Goal: Information Seeking & Learning: Find specific fact

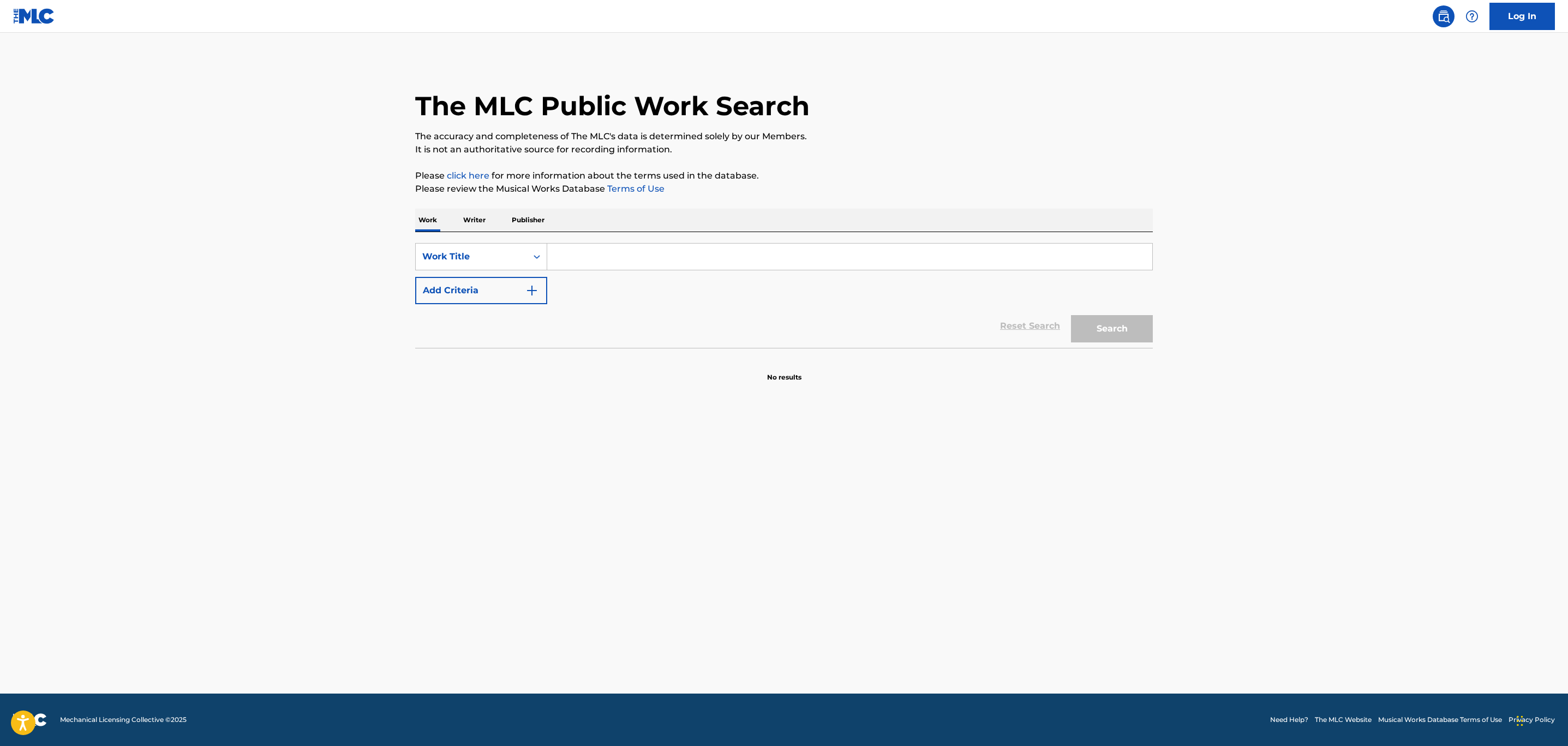
click at [683, 241] on div "SearchWithCriteriaf33eb022-fb89-49ac-b1e9-710169aa9e67 Work Title Add Criteria …" at bounding box center [784, 290] width 738 height 115
click at [680, 250] on input "Search Form" at bounding box center [849, 256] width 605 height 26
click at [498, 265] on div "Work Title" at bounding box center [471, 256] width 111 height 21
click at [498, 288] on div "MLC Song Code" at bounding box center [481, 284] width 131 height 27
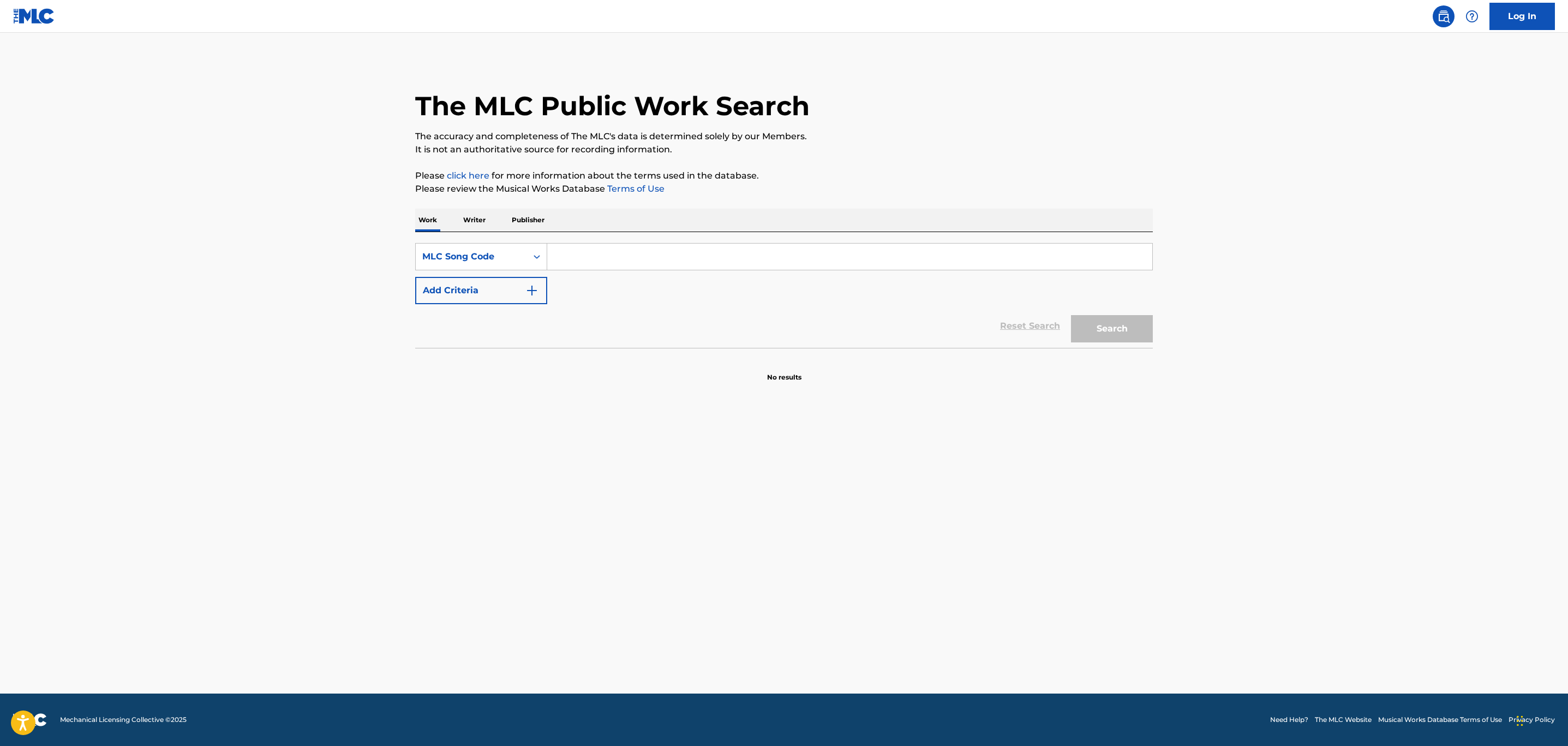
click at [591, 262] on input "Search Form" at bounding box center [849, 256] width 605 height 26
paste input "A7095K"
type input "A7095K"
click at [1130, 323] on button "Search" at bounding box center [1112, 328] width 82 height 27
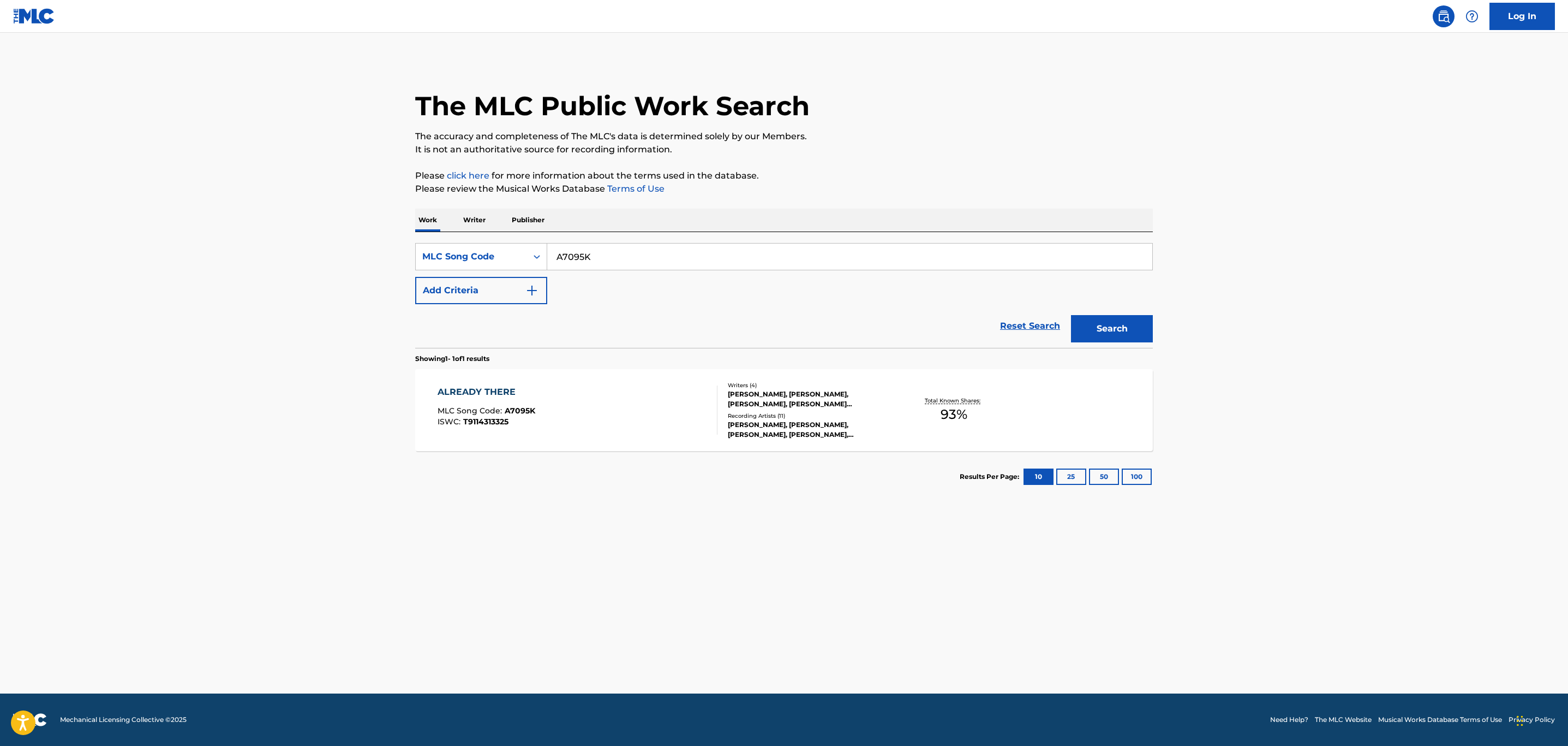
click at [601, 424] on div "ALREADY THERE MLC Song Code : A7095K ISWC : T9114313325" at bounding box center [577, 410] width 280 height 49
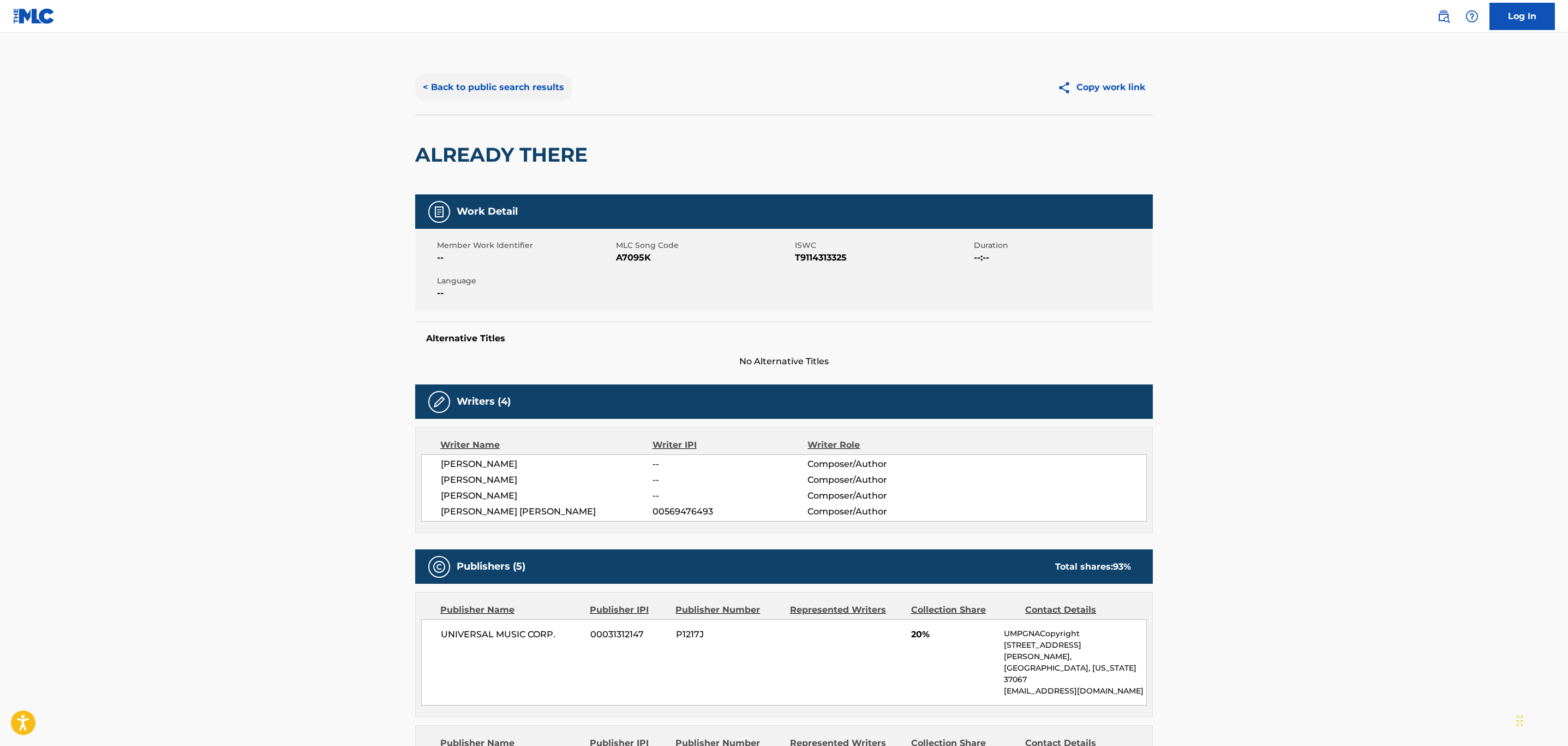
click at [491, 88] on button "< Back to public search results" at bounding box center [493, 87] width 157 height 27
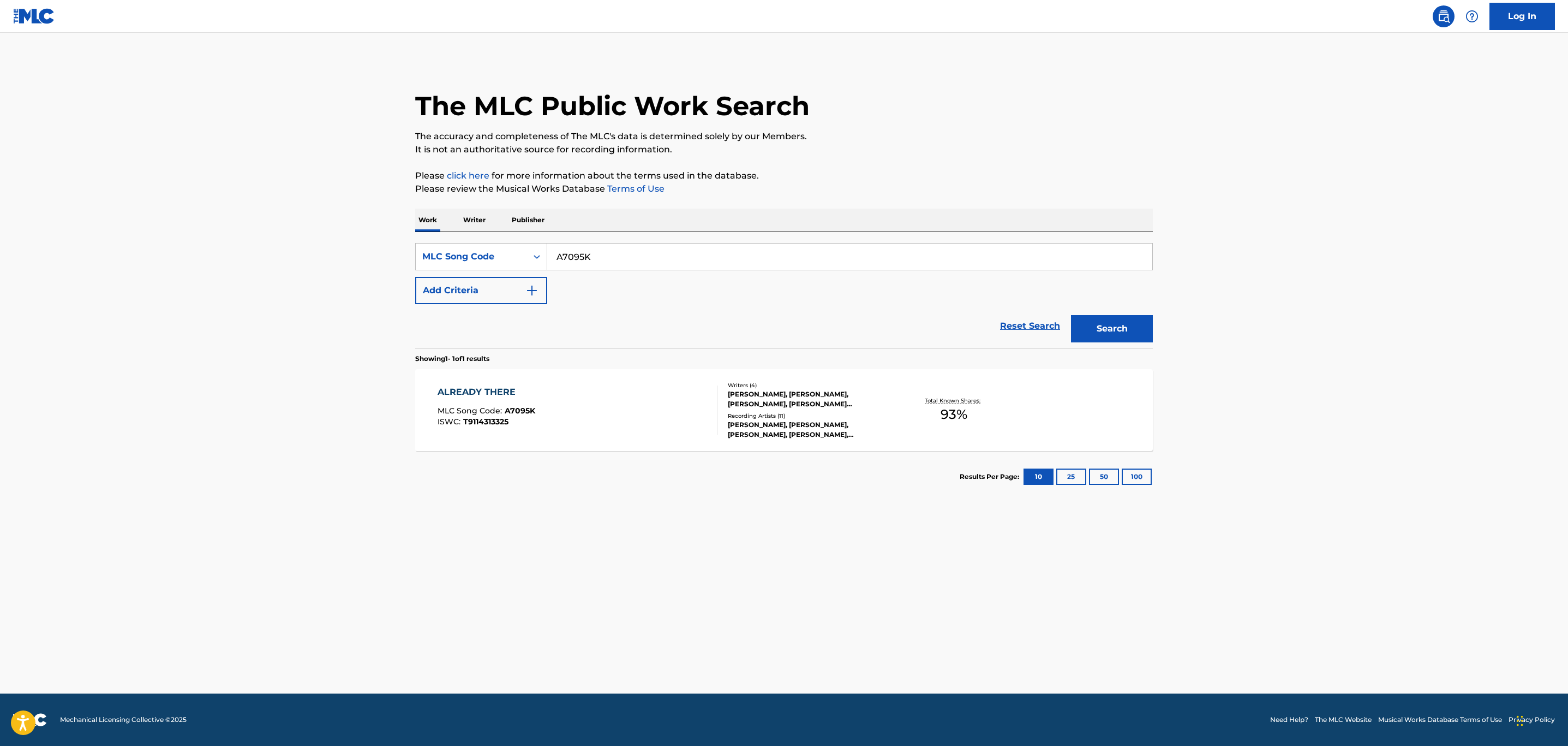
drag, startPoint x: 586, startPoint y: 269, endPoint x: 811, endPoint y: 284, distance: 225.5
click at [503, 269] on div "SearchWithCriteria86701066-9c25-4939-a64a-c38daedf18d2 MLC Song Code A7095K" at bounding box center [784, 256] width 738 height 27
paste input "80488"
type input "A80488"
click at [1142, 331] on button "Search" at bounding box center [1112, 328] width 82 height 27
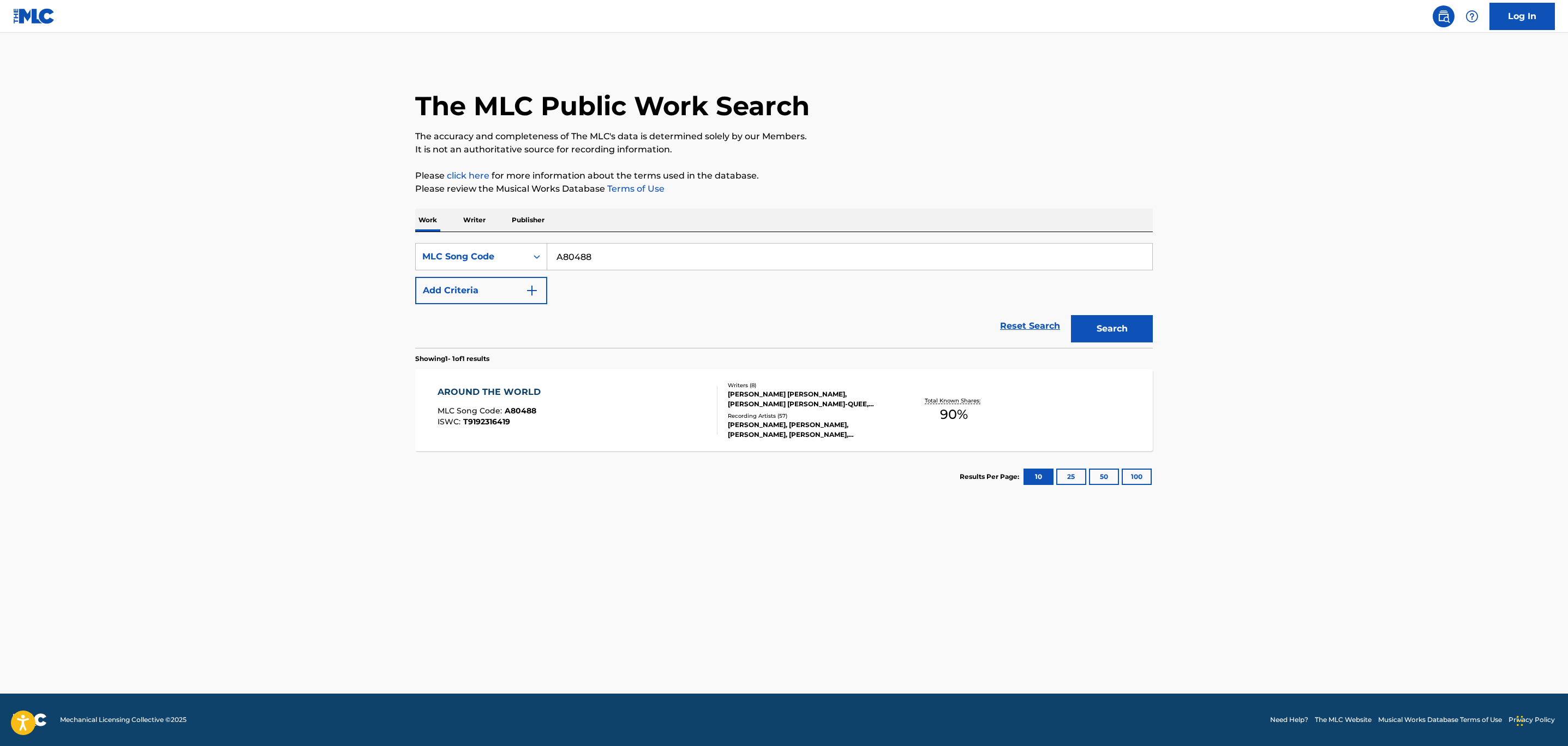
click at [701, 417] on div "AROUND THE WORLD MLC Song Code : A80488 ISWC : T9192316419" at bounding box center [577, 410] width 280 height 49
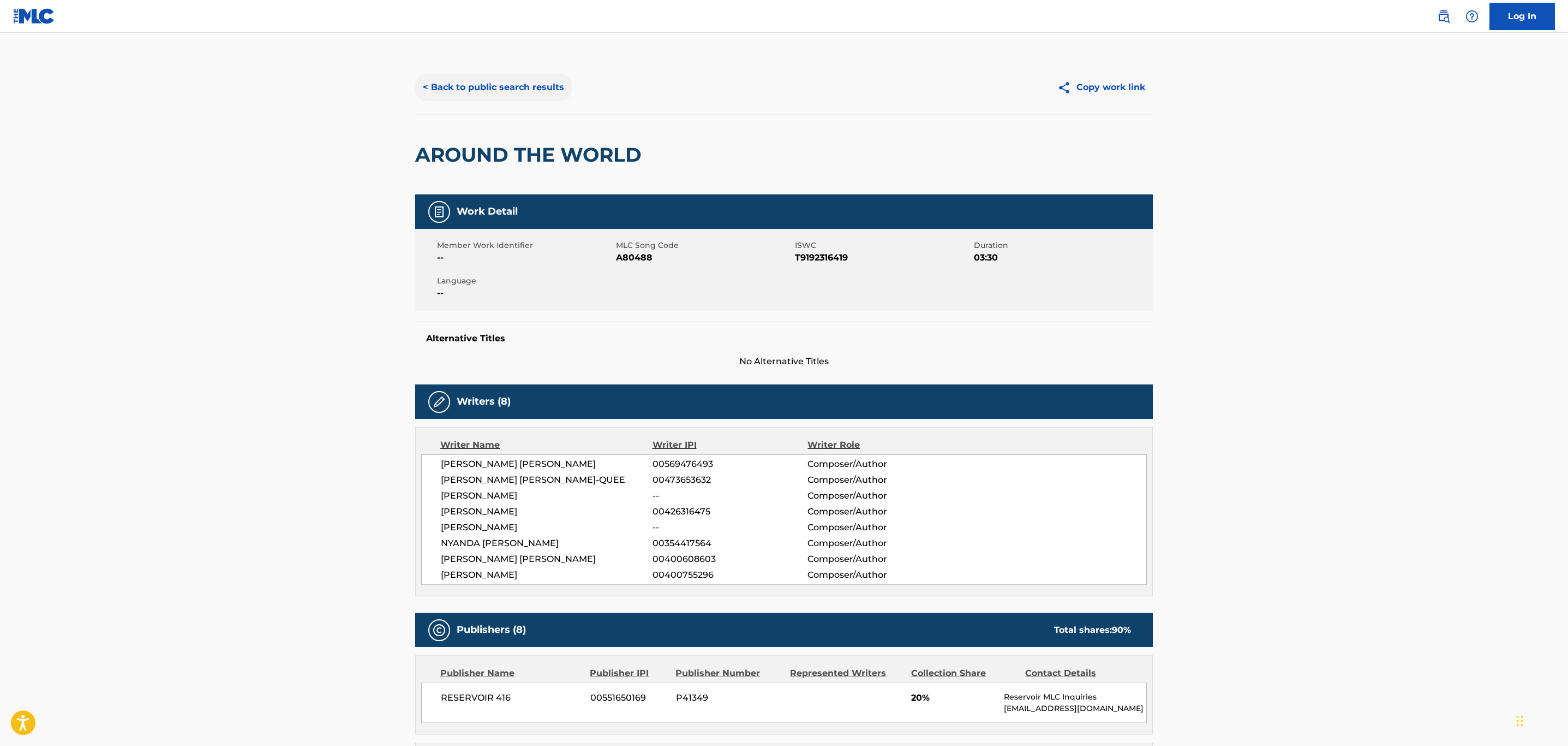
click at [463, 87] on button "< Back to public search results" at bounding box center [493, 87] width 157 height 27
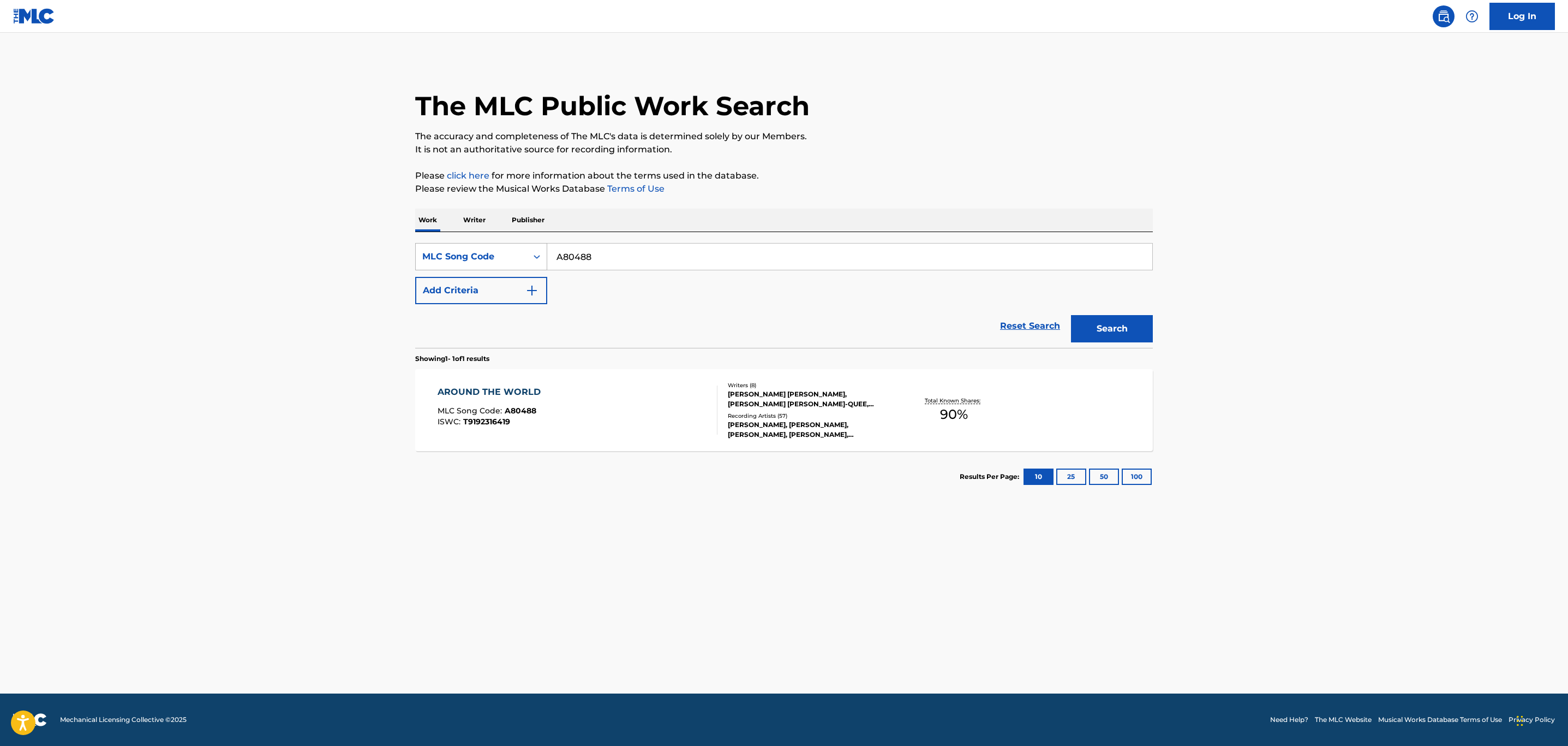
drag, startPoint x: 629, startPoint y: 262, endPoint x: 522, endPoint y: 262, distance: 107.0
click at [518, 262] on div "SearchWithCriteria86701066-9c25-4939-a64a-c38daedf18d2 MLC Song Code A80488" at bounding box center [784, 256] width 738 height 27
paste input "SD05IP"
type input "SD05IP"
click at [1125, 329] on button "Search" at bounding box center [1112, 328] width 82 height 27
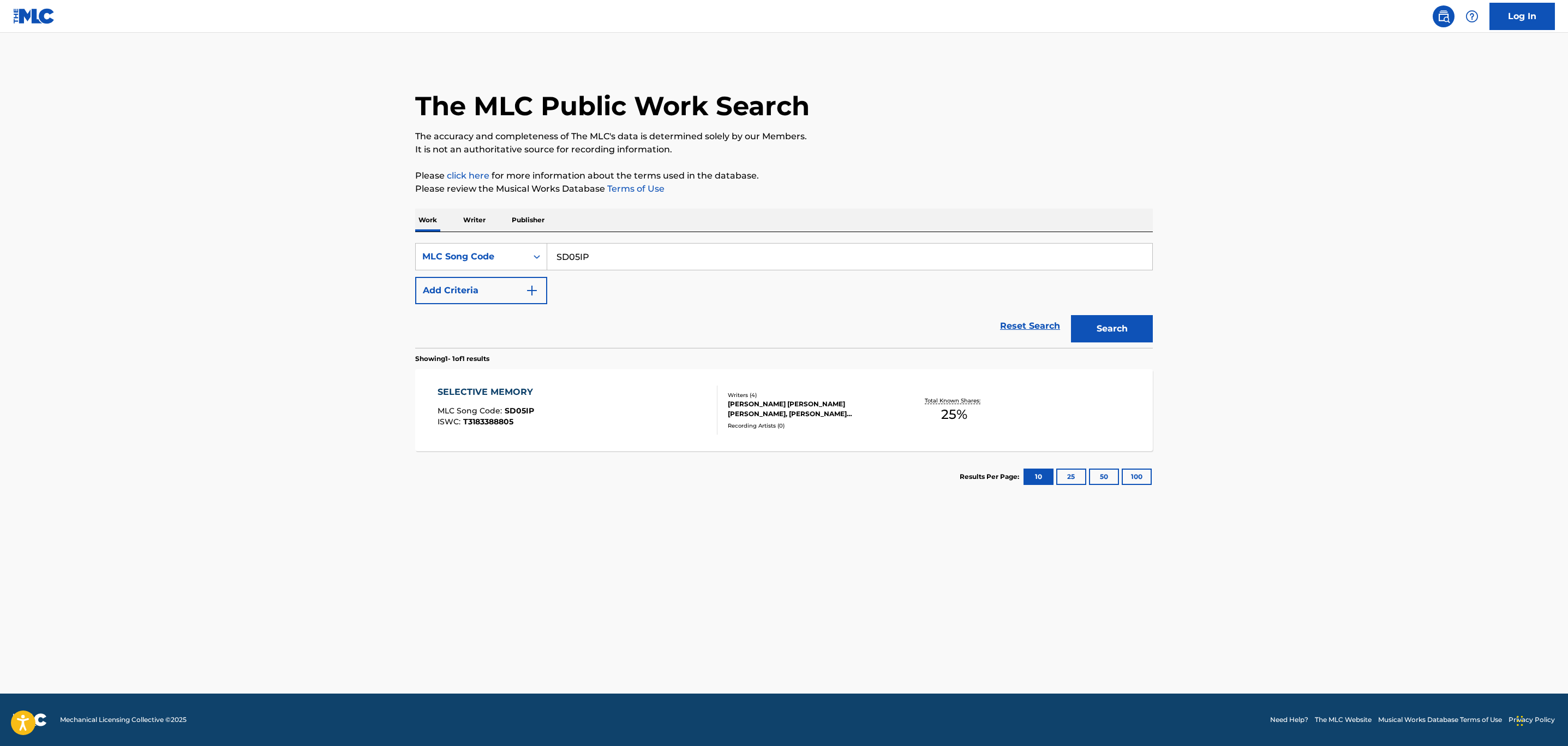
click at [650, 394] on div "SELECTIVE MEMORY MLC Song Code : SD05IP ISWC : T3183388805" at bounding box center [577, 410] width 280 height 49
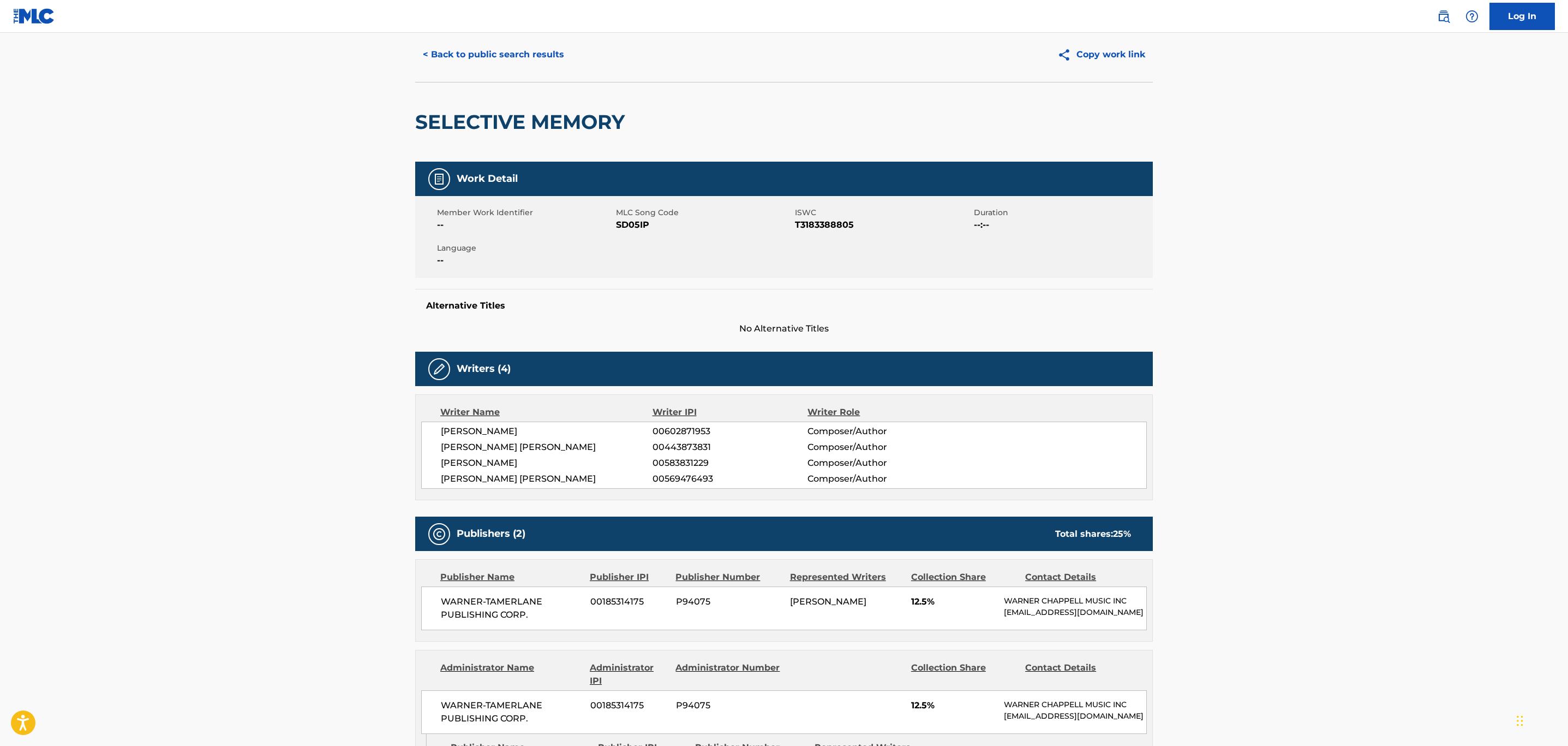
scroll to position [10, 0]
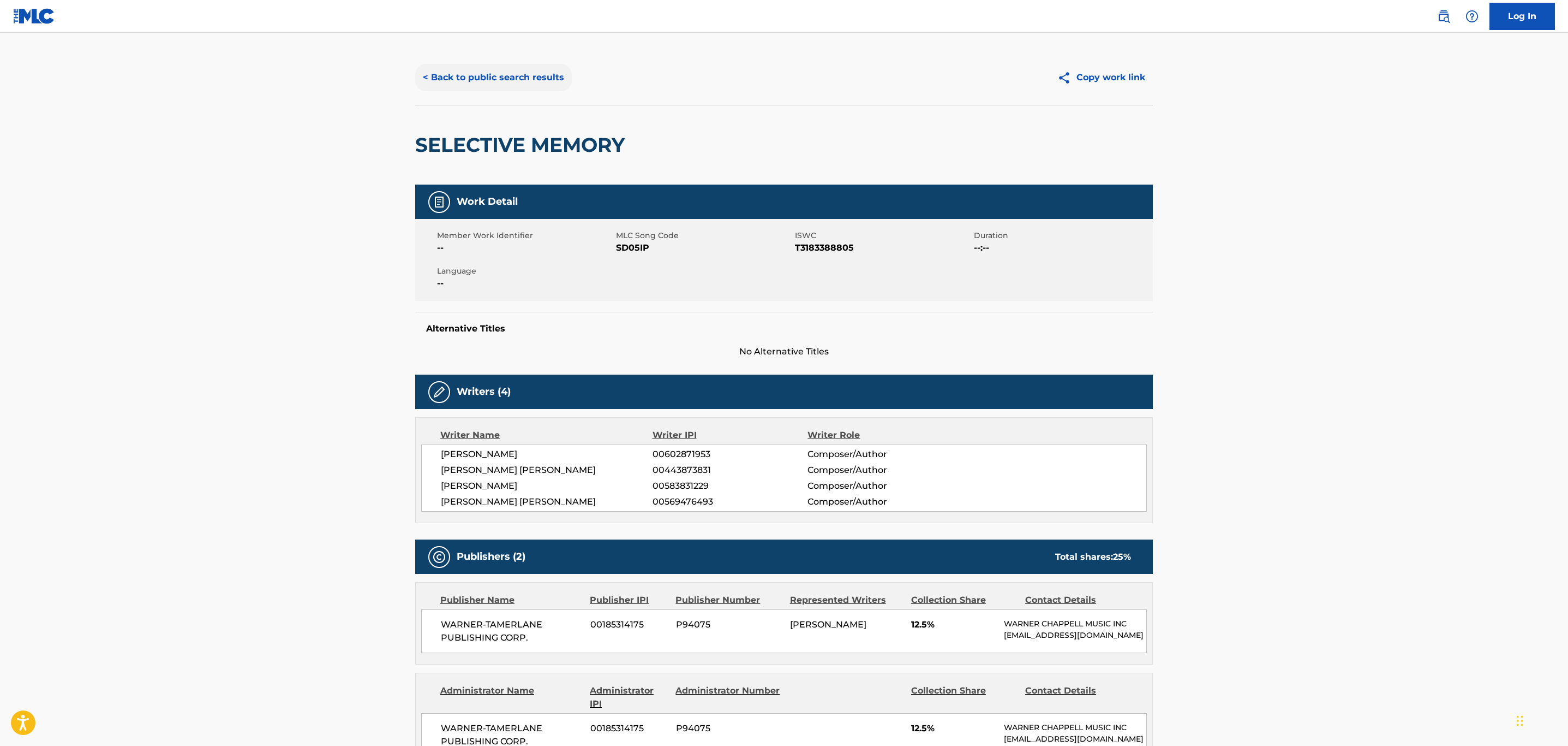
click at [460, 71] on button "< Back to public search results" at bounding box center [493, 78] width 157 height 27
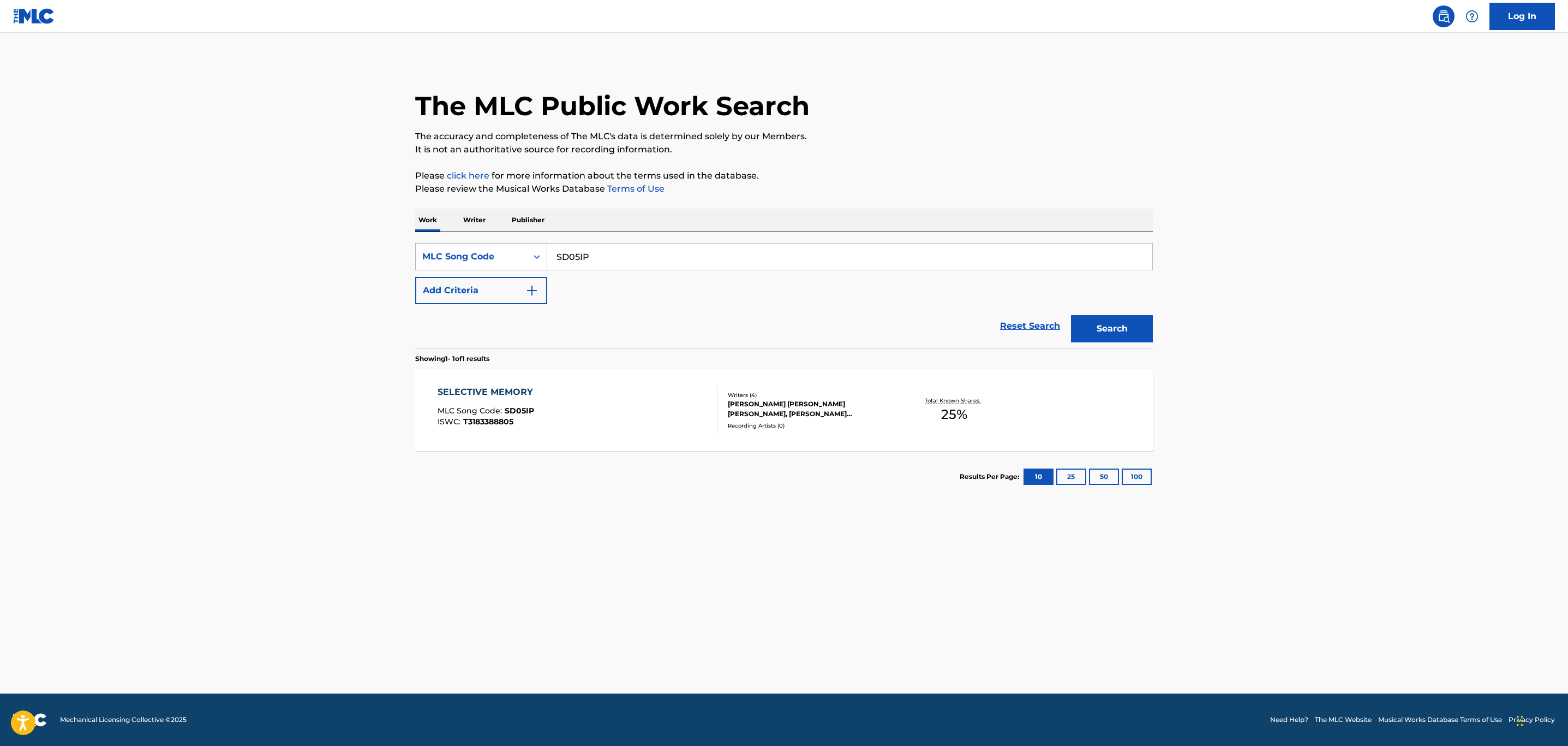
click at [479, 267] on div "MLC Song Code" at bounding box center [471, 256] width 111 height 21
drag, startPoint x: 505, startPoint y: 257, endPoint x: 501, endPoint y: 264, distance: 8.1
click at [505, 257] on div "MLC Song Code" at bounding box center [471, 256] width 98 height 14
click at [477, 283] on div "Work Title" at bounding box center [481, 284] width 131 height 27
click at [595, 262] on input "Search Form" at bounding box center [849, 256] width 605 height 26
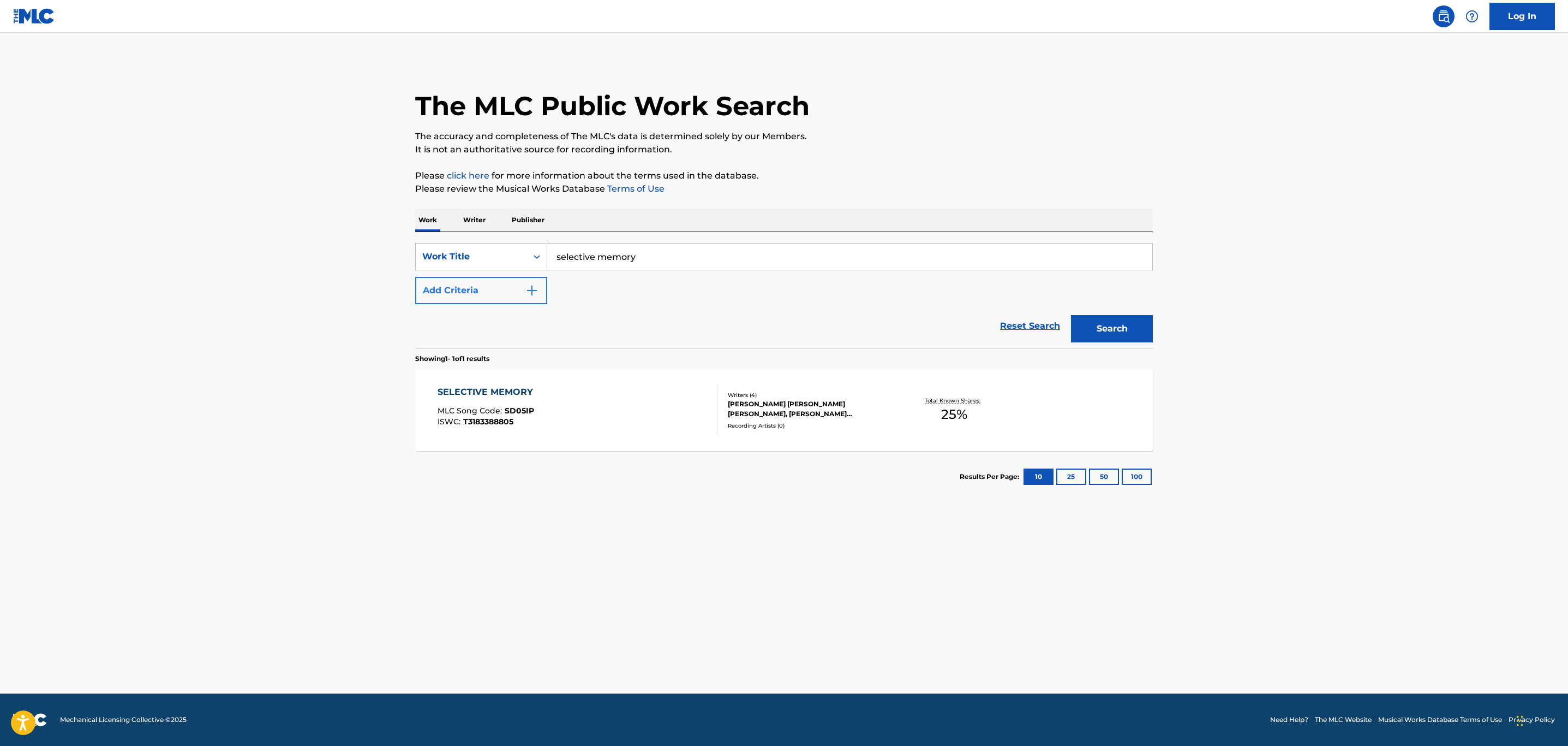
type input "selective memory"
click at [511, 295] on button "Add Criteria" at bounding box center [481, 290] width 132 height 27
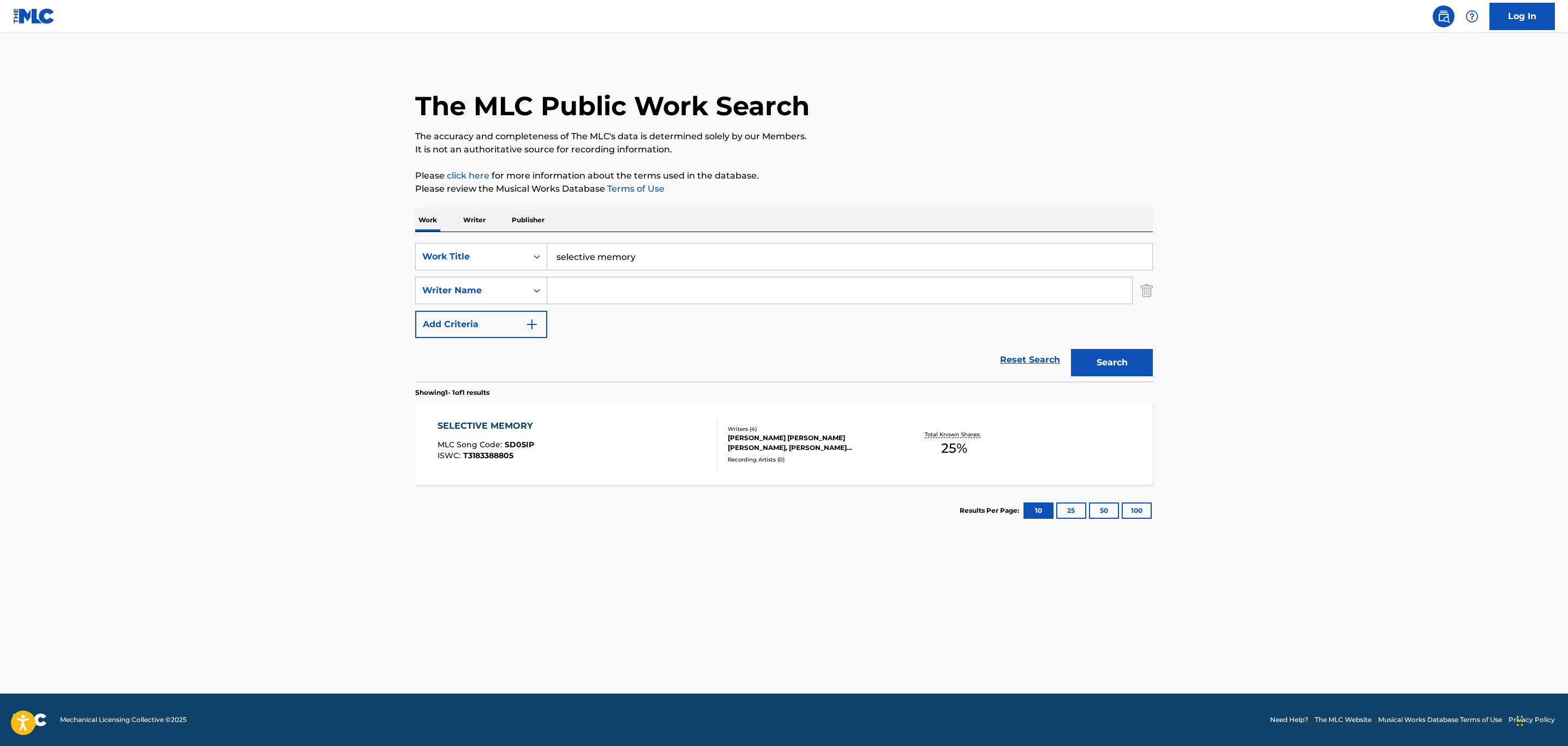
click at [558, 291] on input "Search Form" at bounding box center [839, 290] width 585 height 26
type input "tamposi"
click at [1071, 349] on button "Search" at bounding box center [1112, 363] width 82 height 27
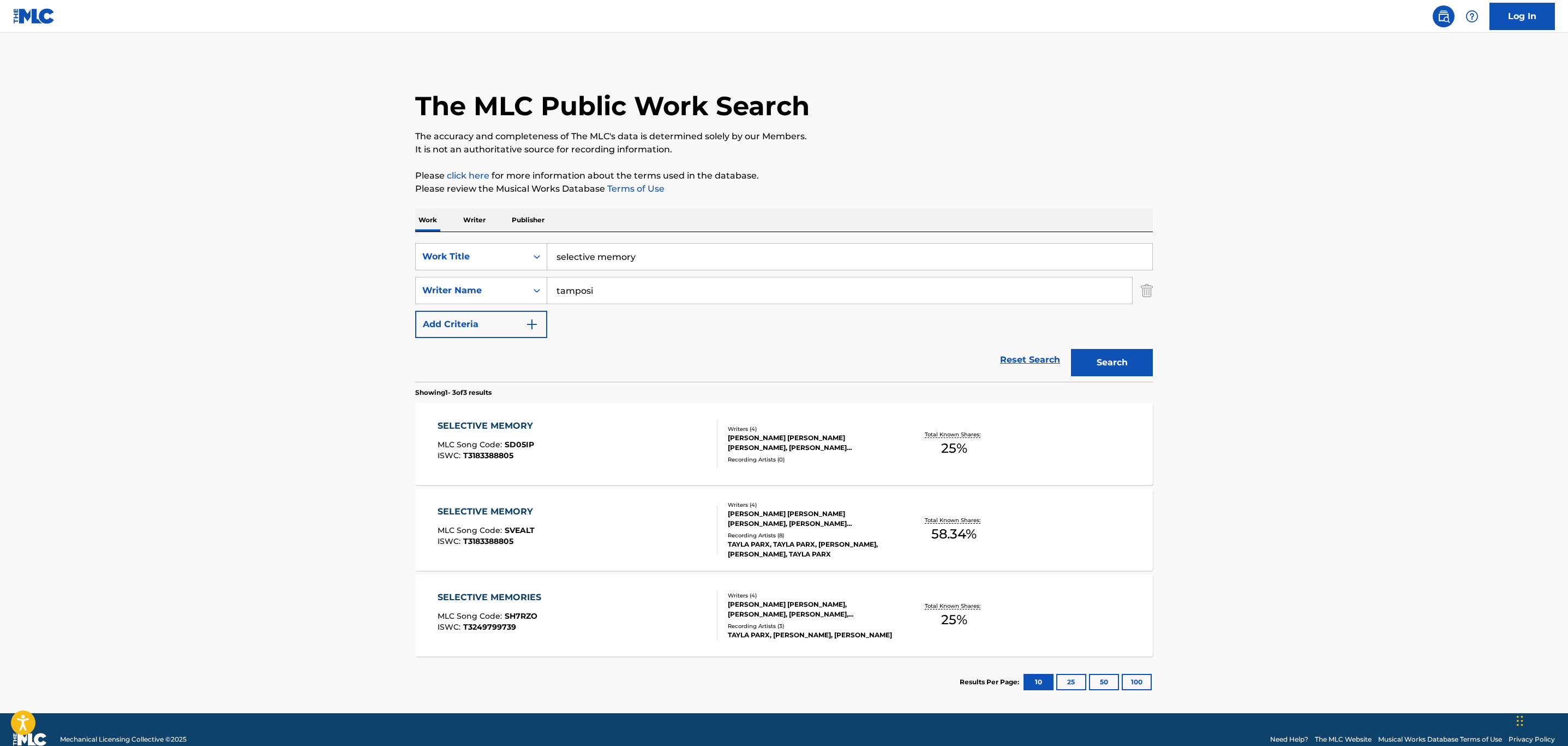
click at [632, 520] on div "SELECTIVE MEMORY MLC Song Code : SVEALT ISWC : T3183388805" at bounding box center [577, 530] width 280 height 49
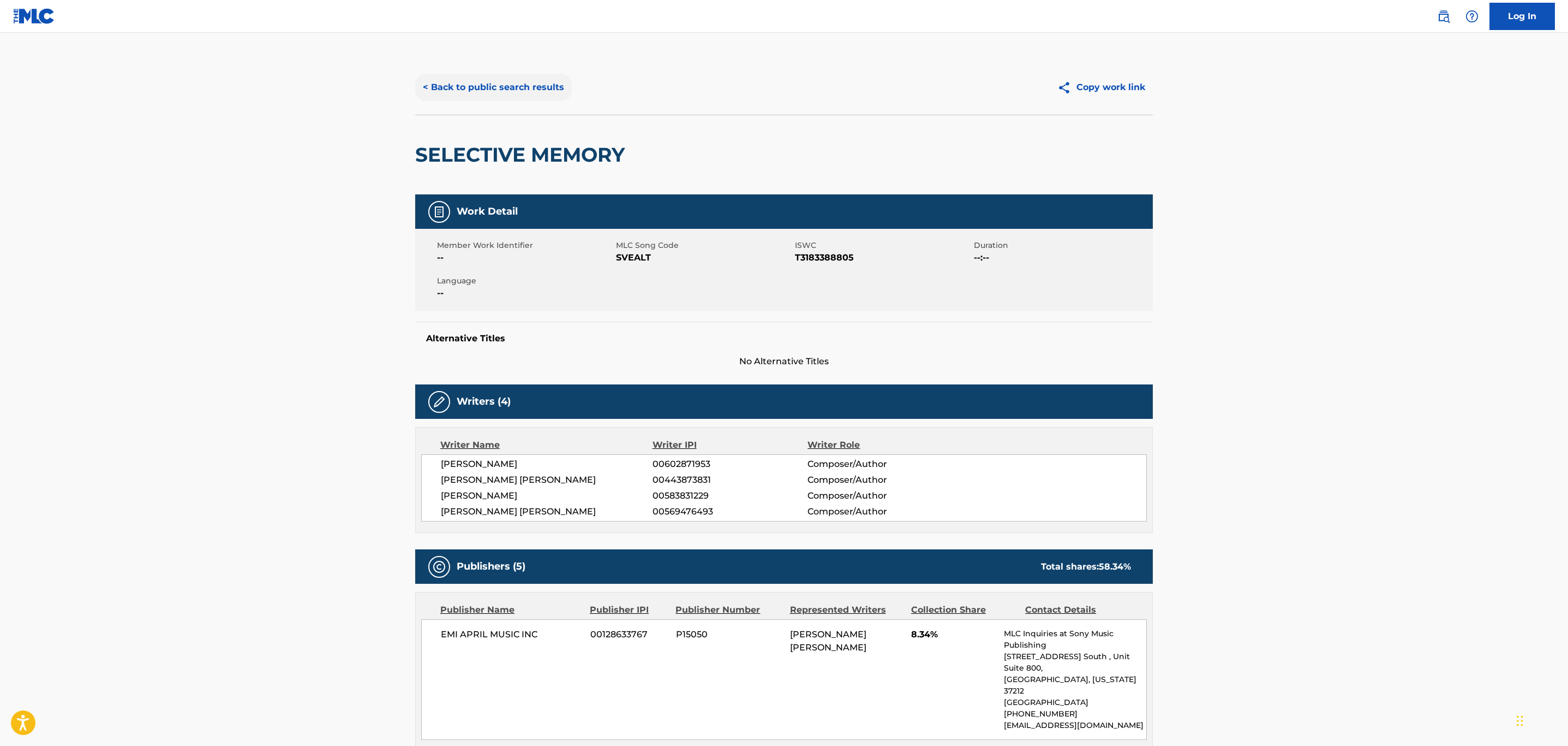
click at [533, 93] on button "< Back to public search results" at bounding box center [493, 87] width 157 height 27
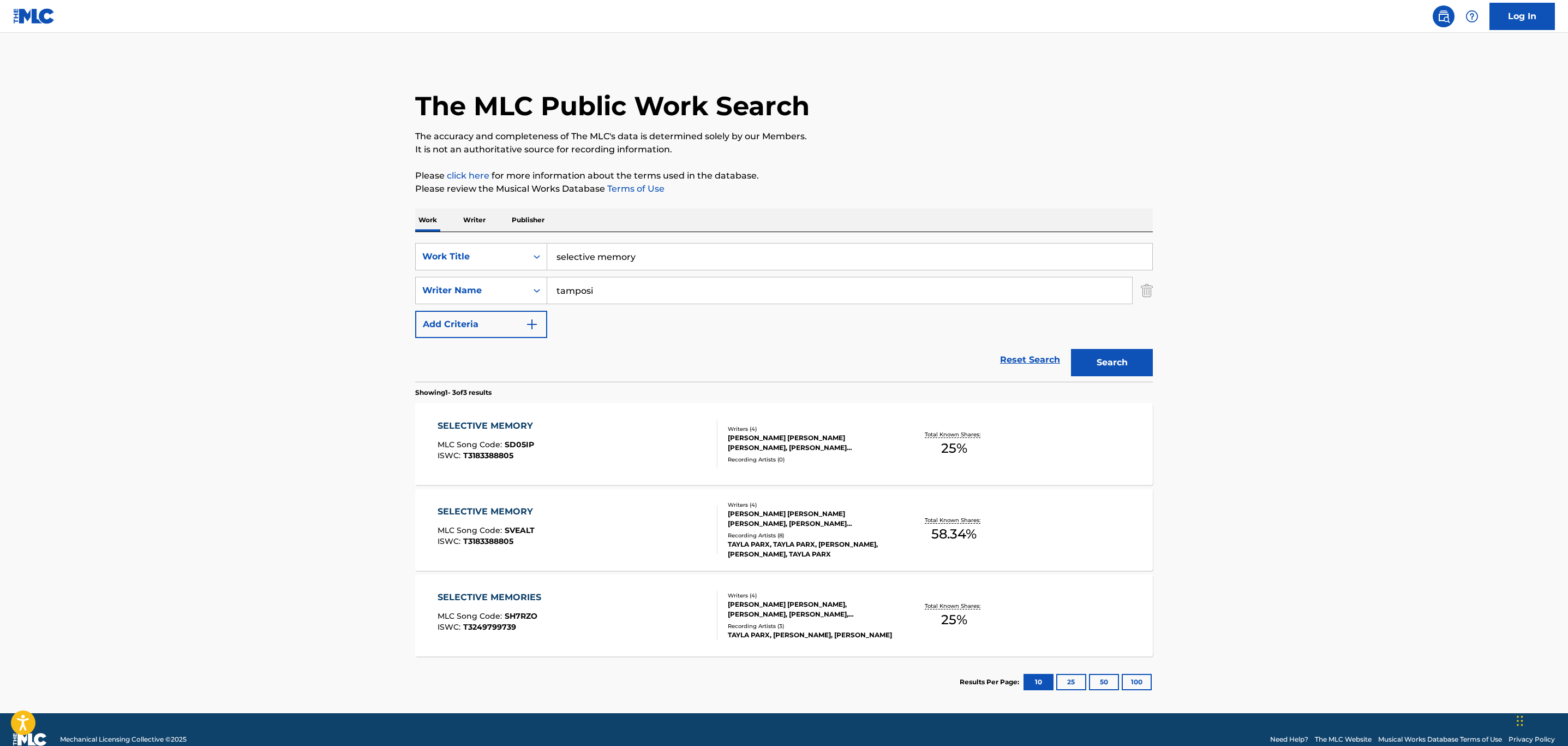
click at [589, 446] on div "SELECTIVE MEMORY MLC Song Code : SD05IP ISWC : T3183388805" at bounding box center [577, 444] width 280 height 49
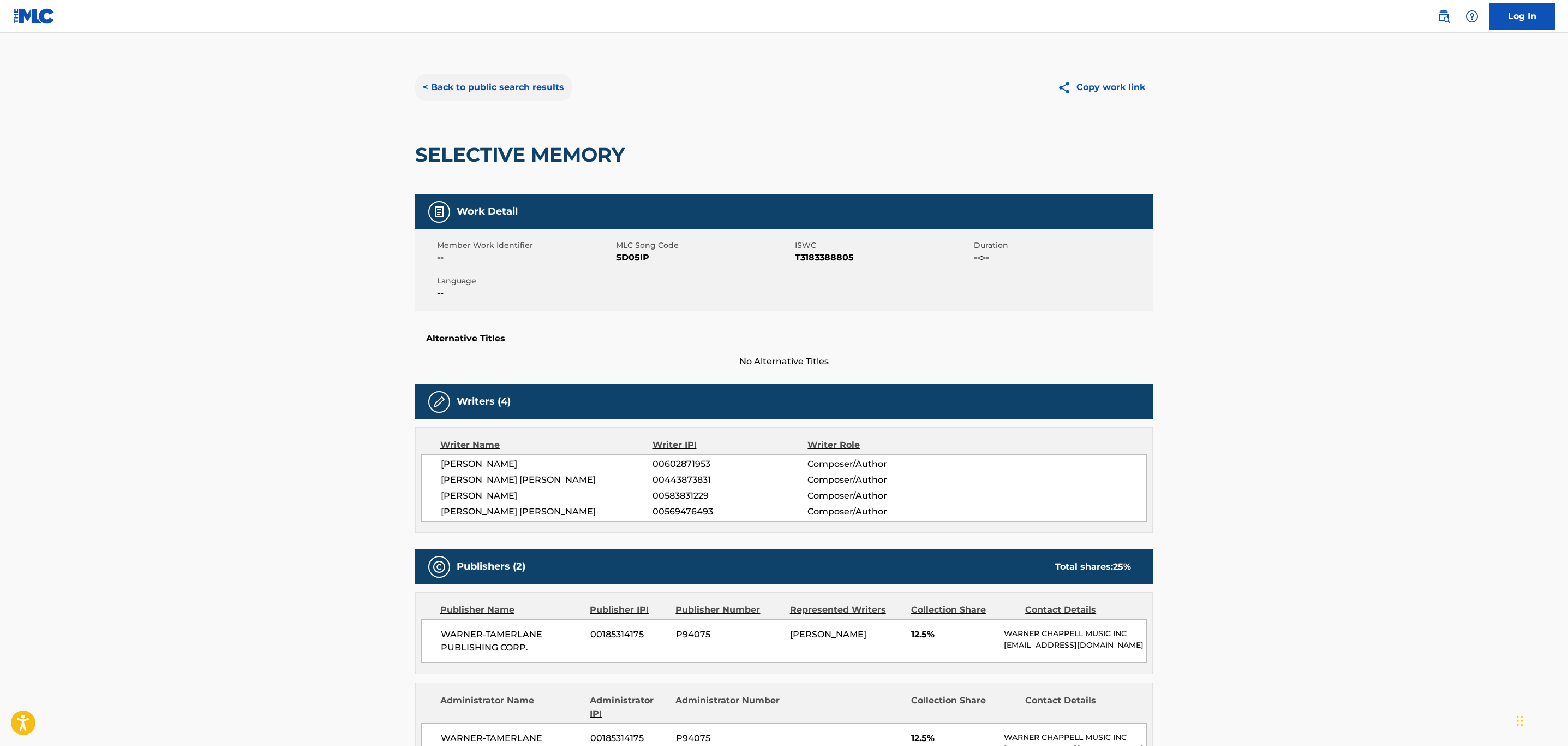
click at [524, 96] on button "< Back to public search results" at bounding box center [493, 87] width 157 height 27
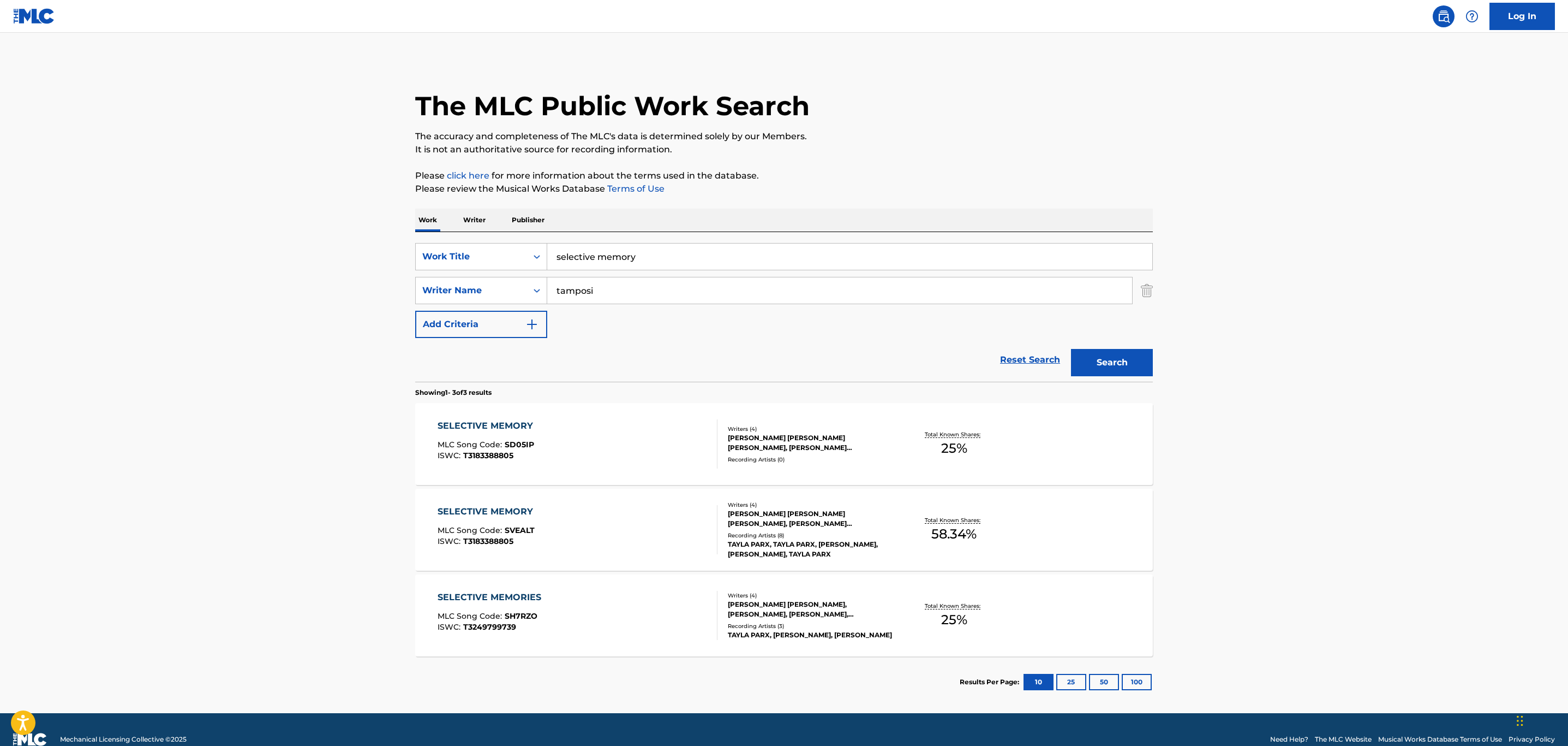
click at [612, 631] on div "SELECTIVE MEMORIES MLC Song Code : SH7RZO ISWC : T3249799739" at bounding box center [577, 615] width 280 height 49
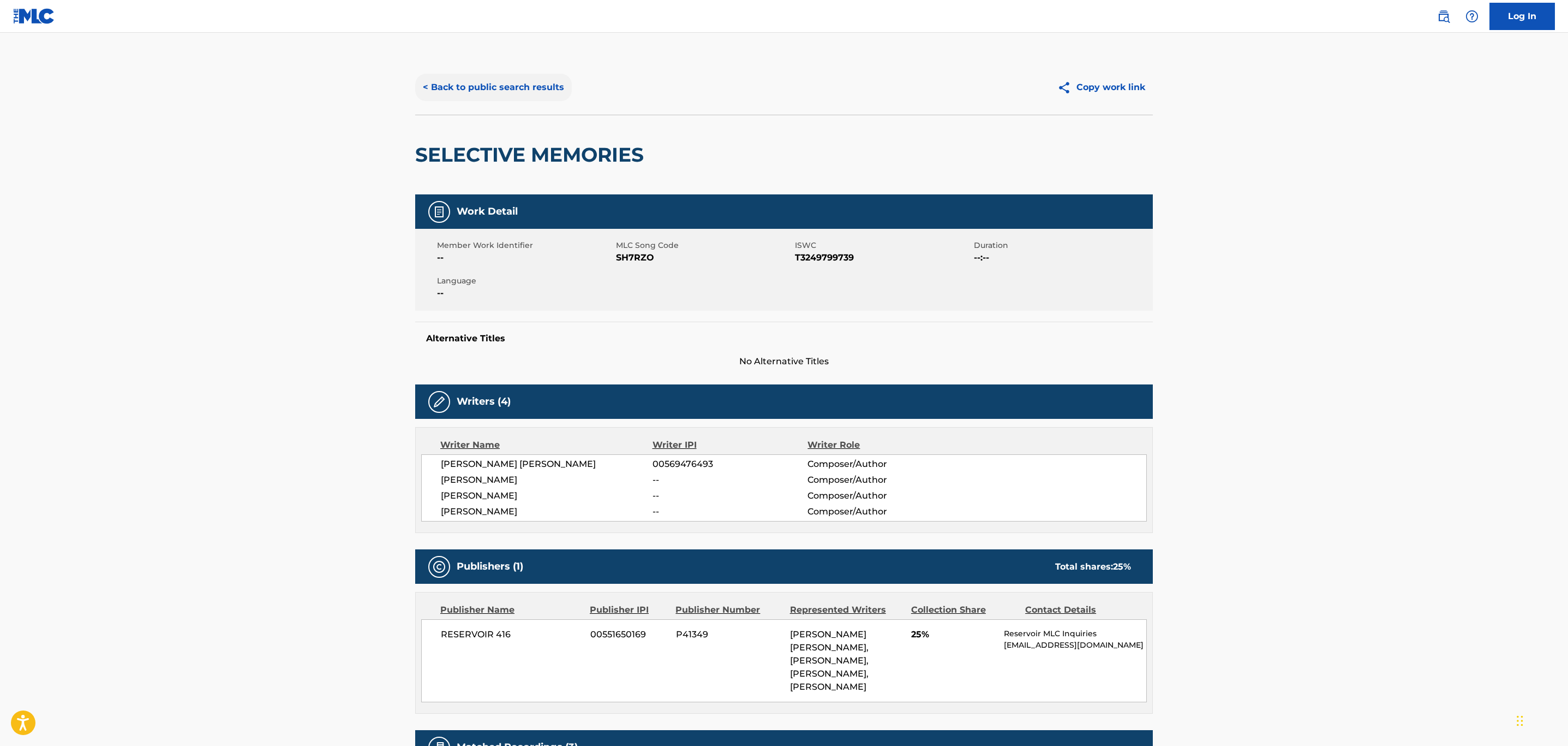
click at [500, 96] on button "< Back to public search results" at bounding box center [493, 87] width 157 height 27
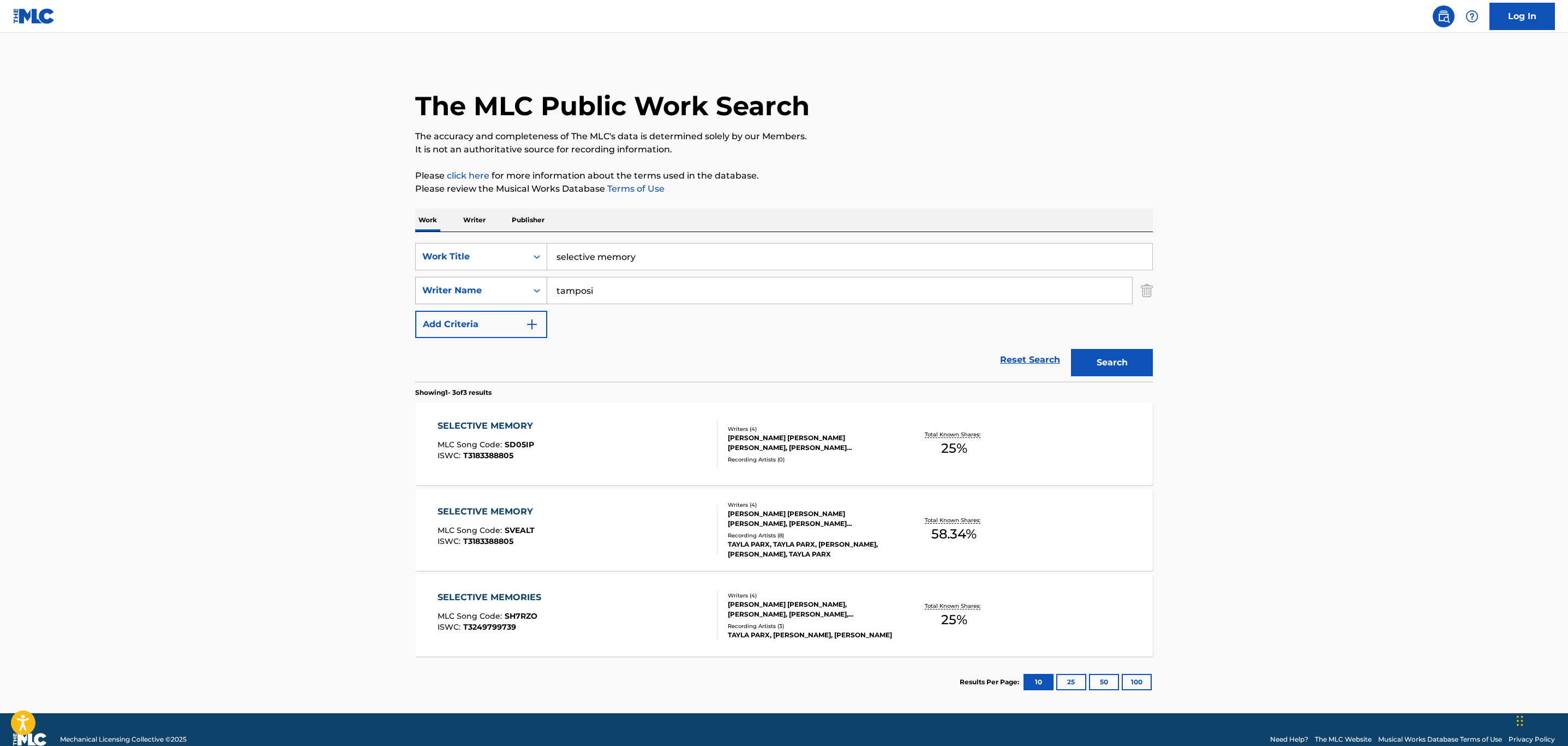
click at [488, 277] on div "Writer Name" at bounding box center [481, 290] width 132 height 27
click at [490, 251] on div "Work Title" at bounding box center [471, 256] width 98 height 14
click at [484, 290] on div "MLC Song Code" at bounding box center [481, 284] width 131 height 27
click at [645, 246] on input "Search Form" at bounding box center [849, 256] width 605 height 26
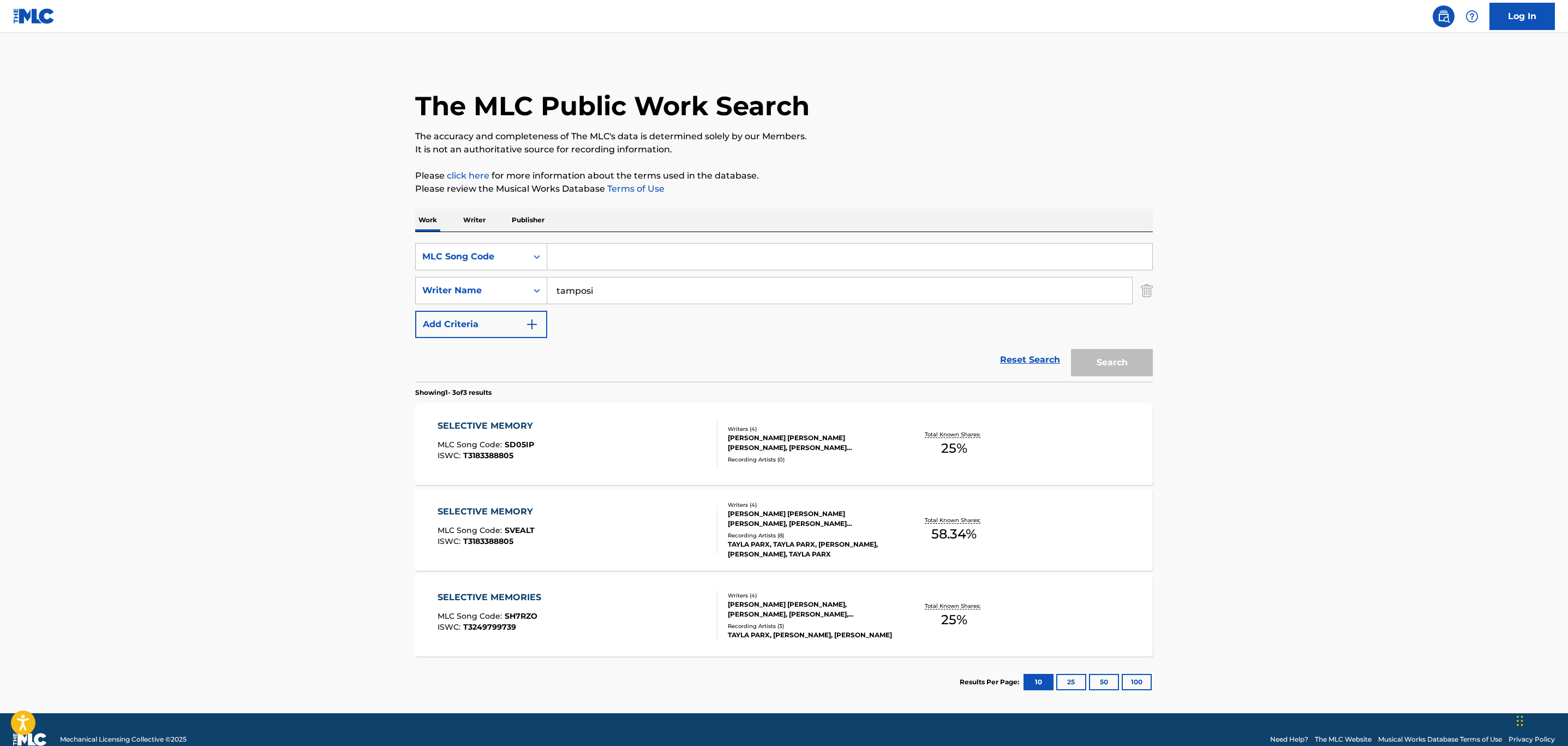
paste input "SVE4Q3"
type input "SVE4Q3"
drag, startPoint x: 624, startPoint y: 292, endPoint x: 447, endPoint y: 310, distance: 177.9
click at [447, 310] on div "SearchWithCriteria3212905b-ff54-44e5-8512-7e6b64502d09 MLC Song Code SVE4Q3 Sea…" at bounding box center [784, 290] width 738 height 95
click at [1071, 349] on button "Search" at bounding box center [1112, 363] width 82 height 27
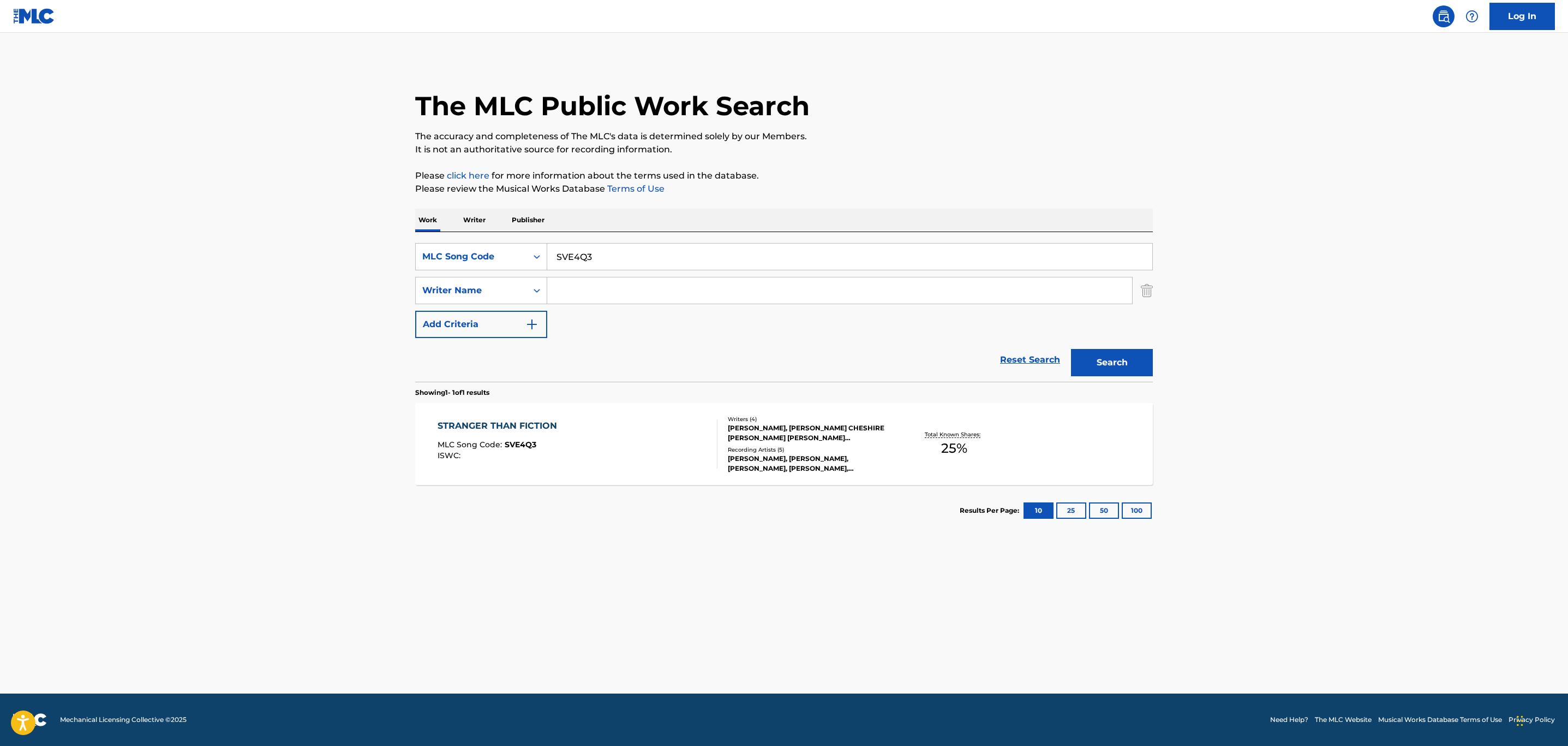
click at [628, 447] on div "STRANGER THAN FICTION MLC Song Code : SVE4Q3 ISWC :" at bounding box center [577, 444] width 280 height 49
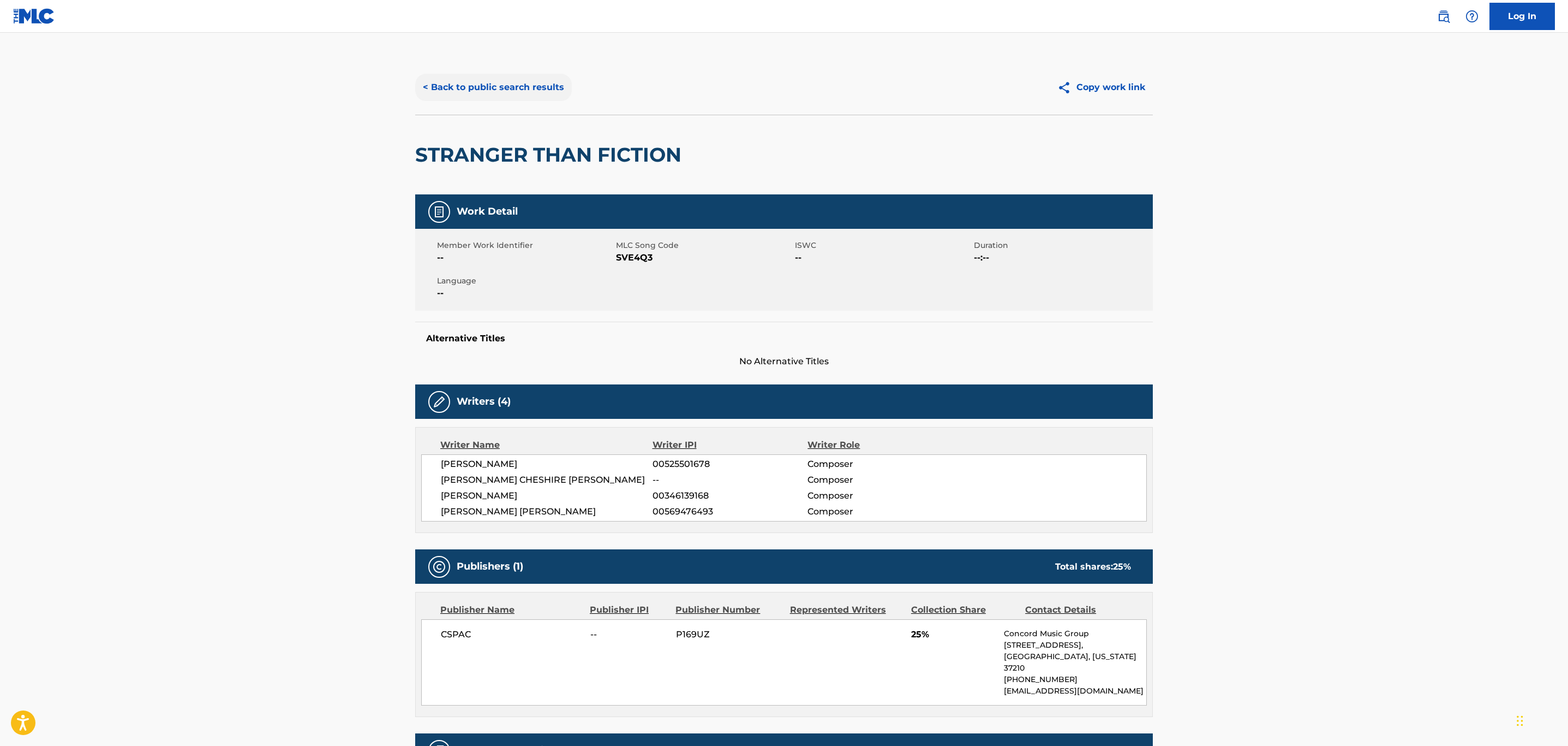
click at [512, 90] on button "< Back to public search results" at bounding box center [493, 87] width 157 height 27
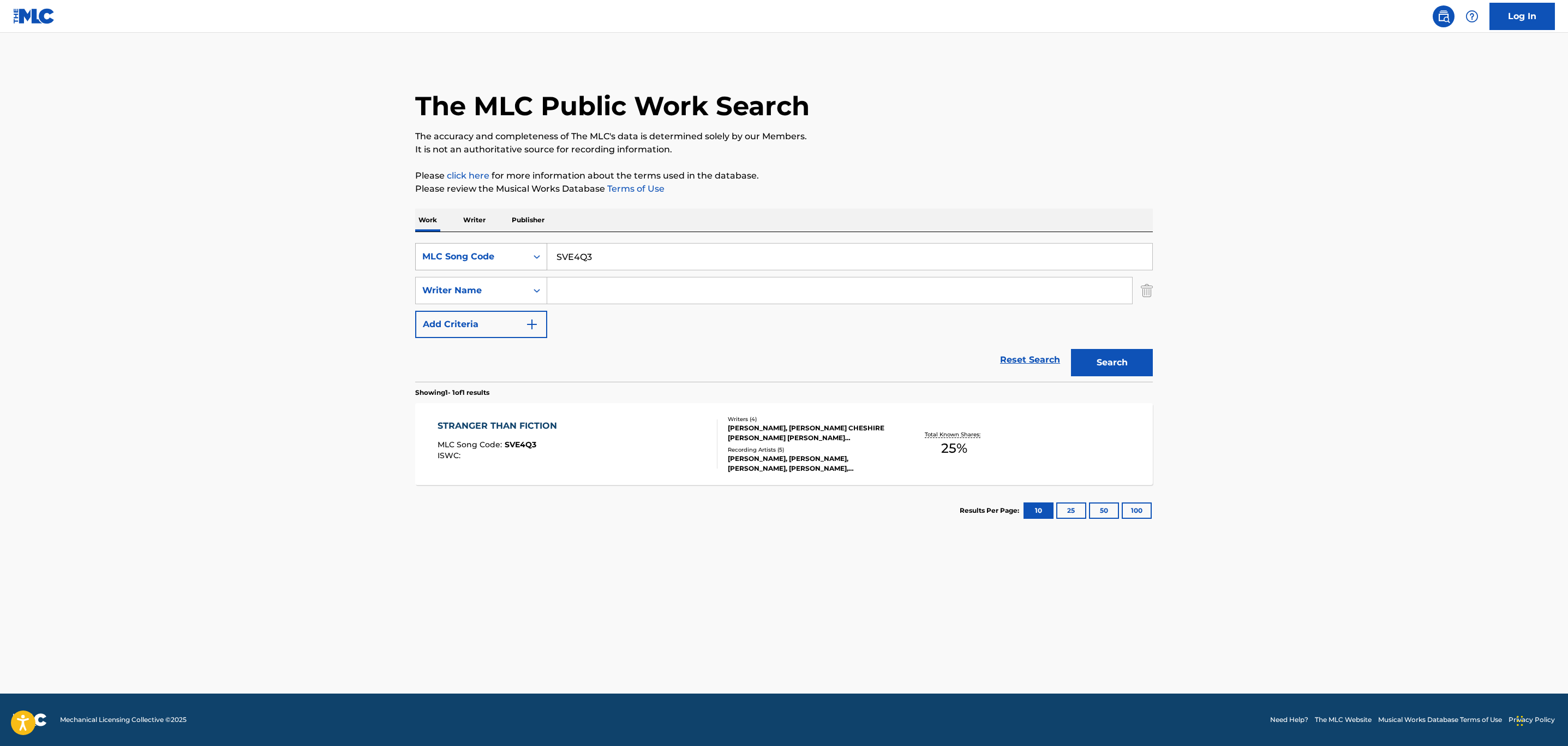
click at [514, 253] on div "MLC Song Code" at bounding box center [471, 256] width 98 height 14
click at [501, 287] on div "Work Title" at bounding box center [481, 284] width 131 height 27
click at [601, 251] on input "Search Form" at bounding box center [849, 256] width 605 height 26
type input "stranger than fiction"
type input "tamposi"
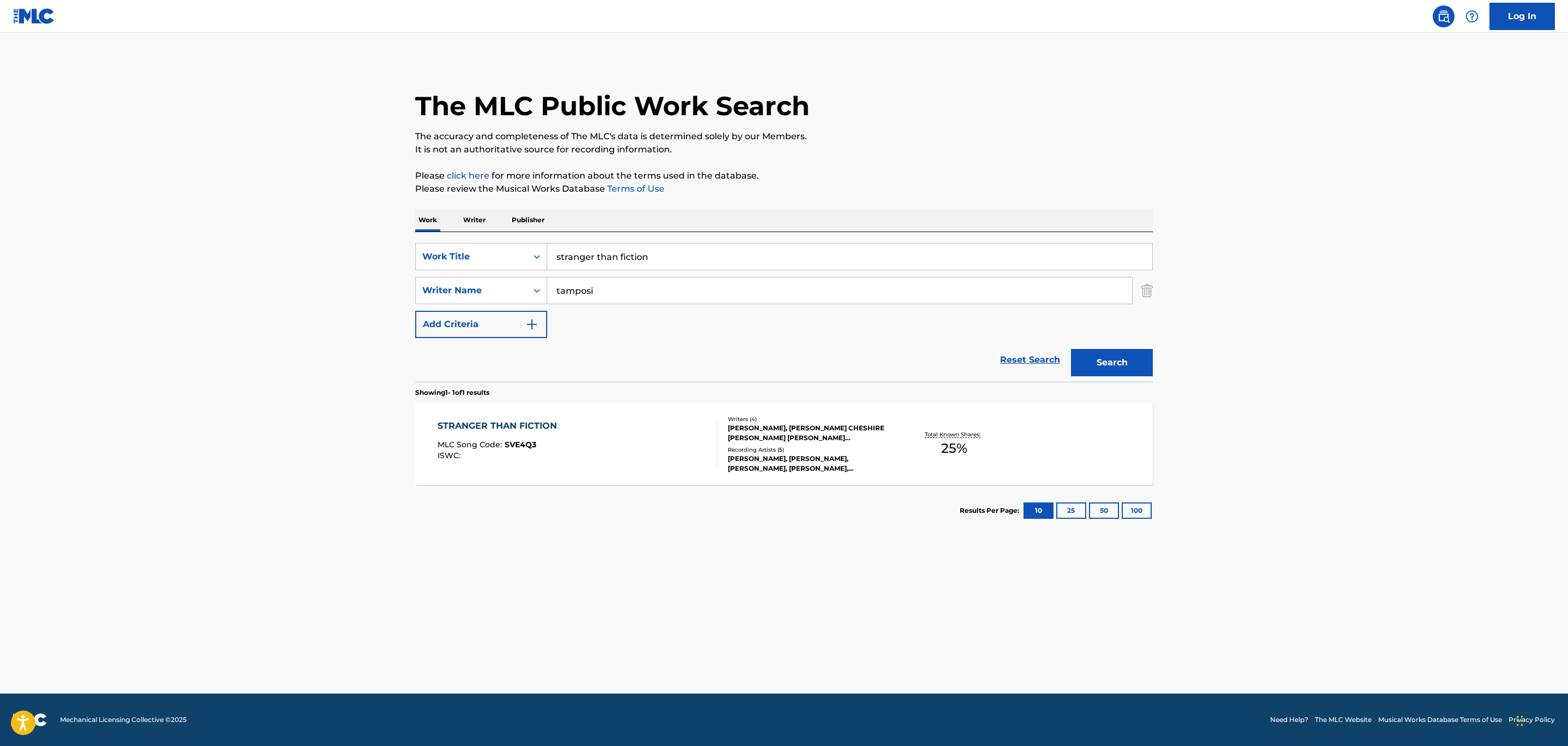
click at [1071, 349] on button "Search" at bounding box center [1112, 363] width 82 height 27
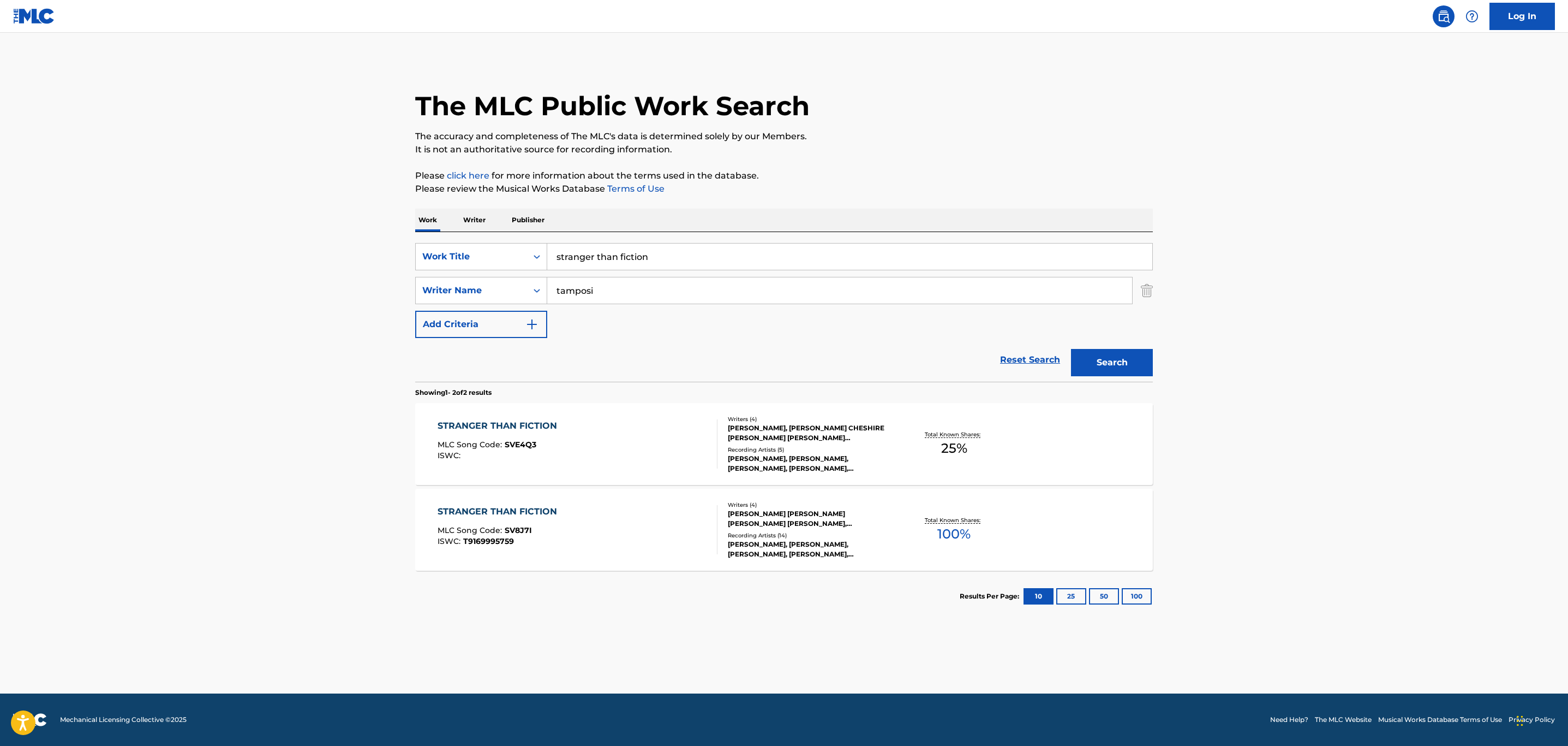
click at [650, 526] on div "STRANGER THAN FICTION MLC Song Code : SV8J7I ISWC : T9169995759" at bounding box center [577, 530] width 280 height 49
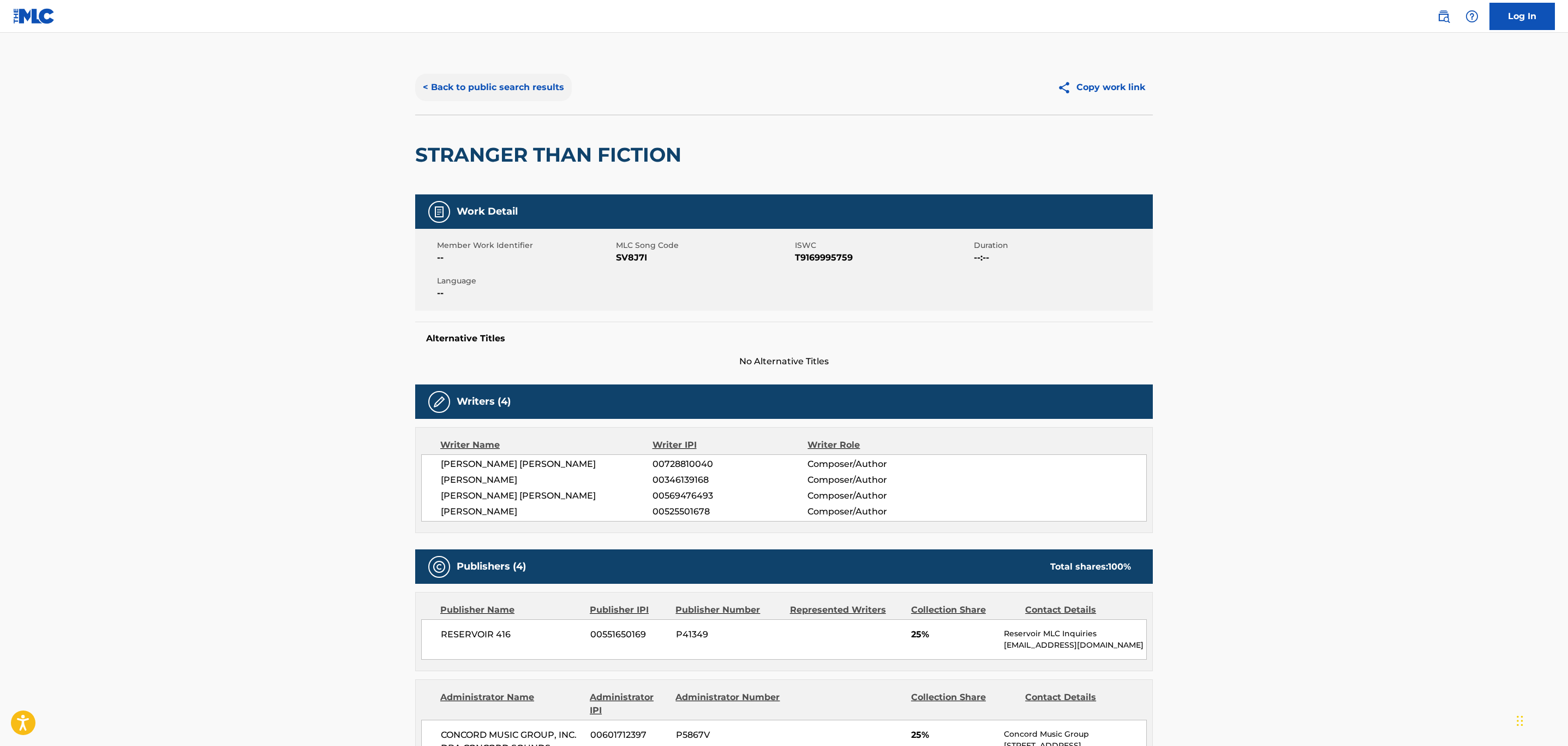
click at [528, 94] on button "< Back to public search results" at bounding box center [493, 87] width 157 height 27
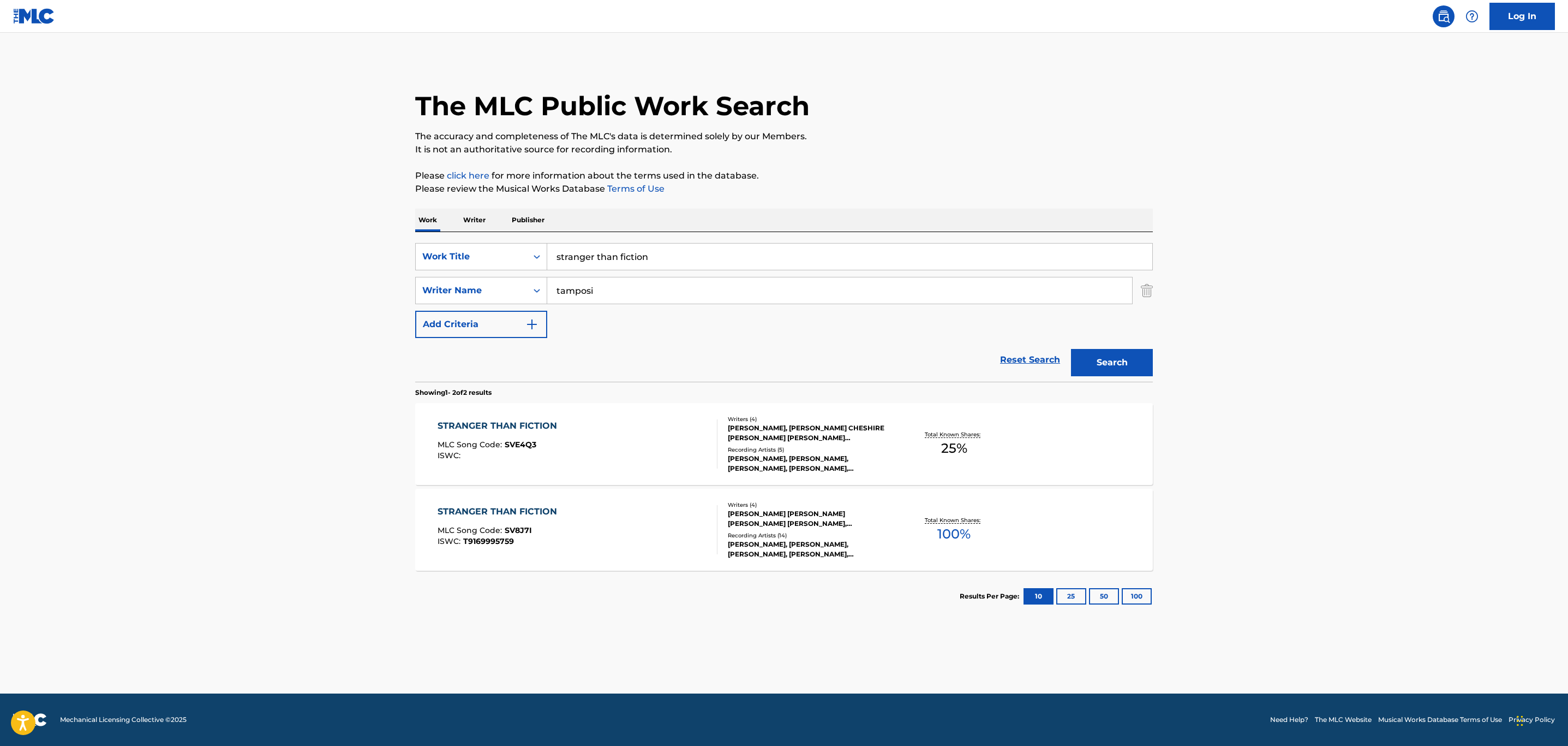
click at [598, 435] on div "STRANGER THAN FICTION MLC Song Code : SVE4Q3 ISWC :" at bounding box center [577, 444] width 280 height 49
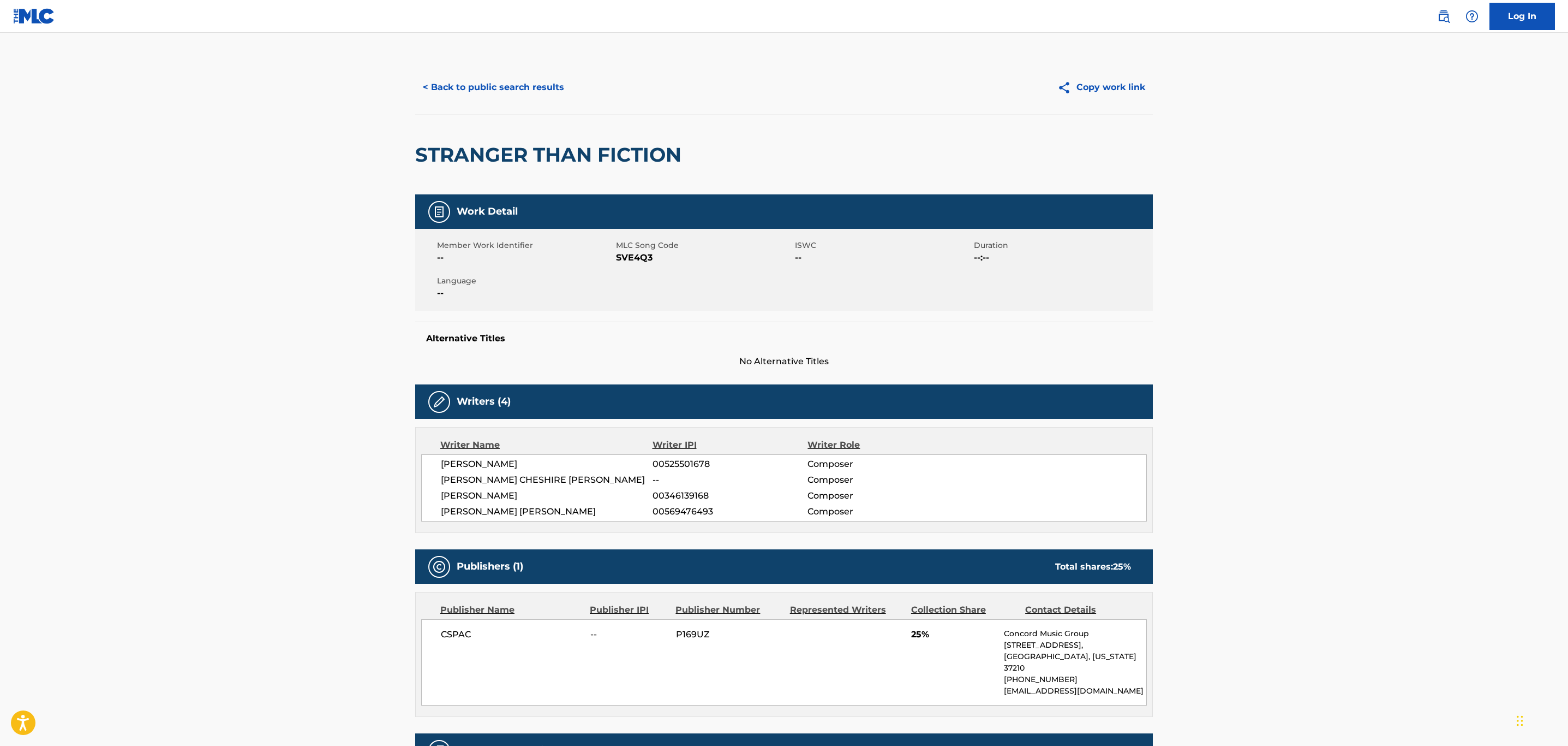
click at [501, 71] on div "< Back to public search results Copy work link" at bounding box center [784, 87] width 738 height 55
click at [500, 87] on button "< Back to public search results" at bounding box center [493, 87] width 157 height 27
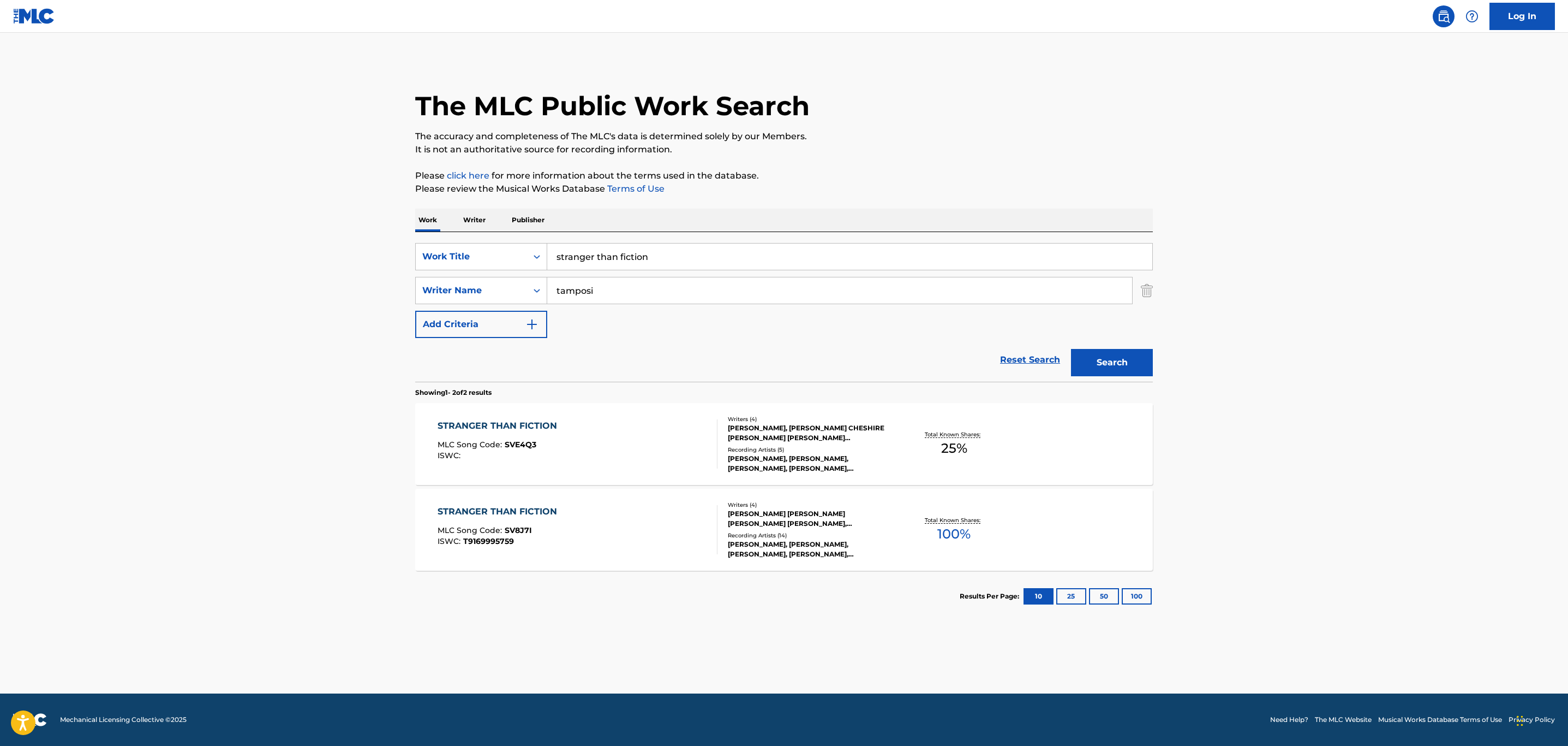
click at [602, 522] on div "STRANGER THAN FICTION MLC Song Code : SV8J7I ISWC : T9169995759" at bounding box center [577, 530] width 280 height 49
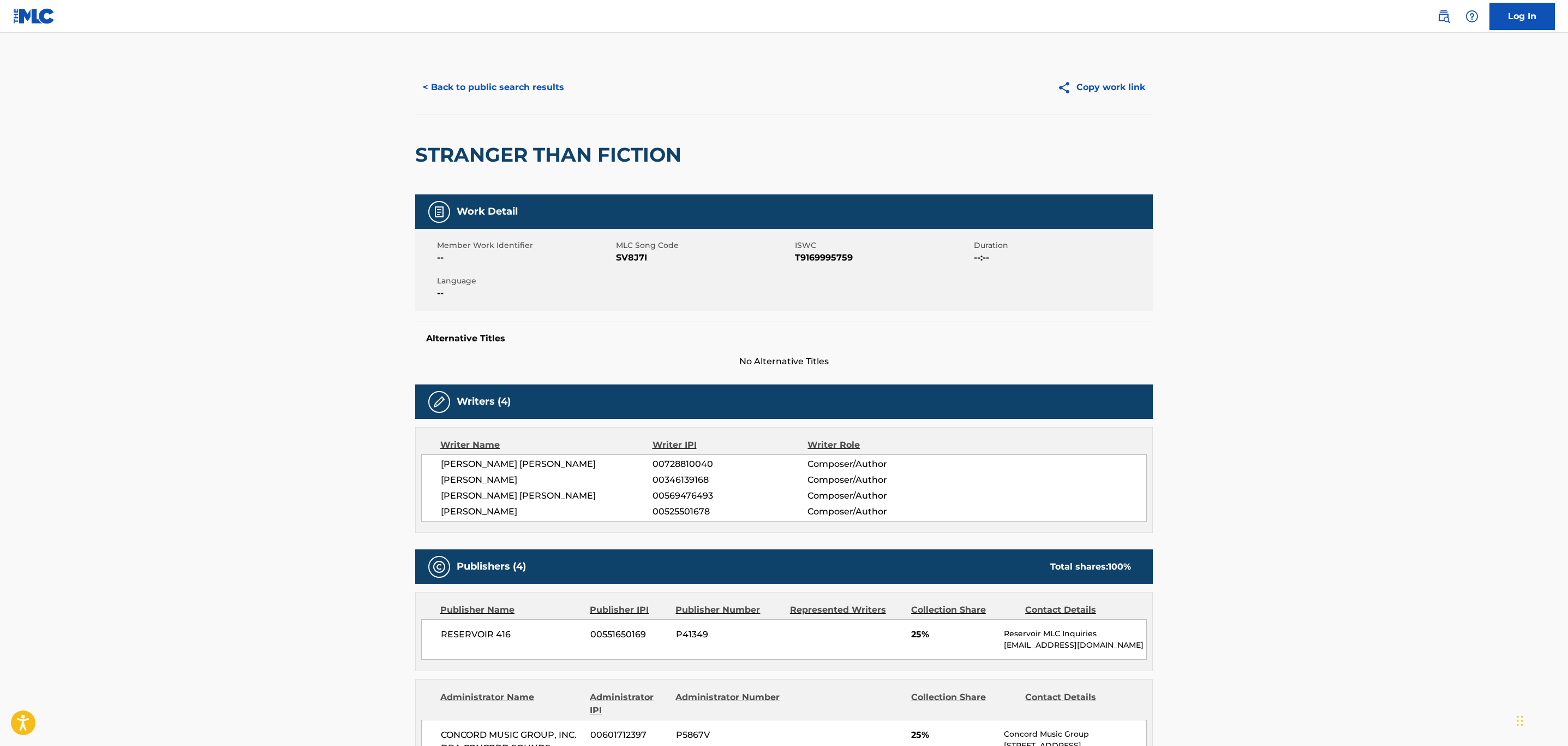
click at [481, 60] on div "< Back to public search results Copy work link" at bounding box center [784, 87] width 738 height 55
click at [474, 82] on button "< Back to public search results" at bounding box center [493, 87] width 157 height 27
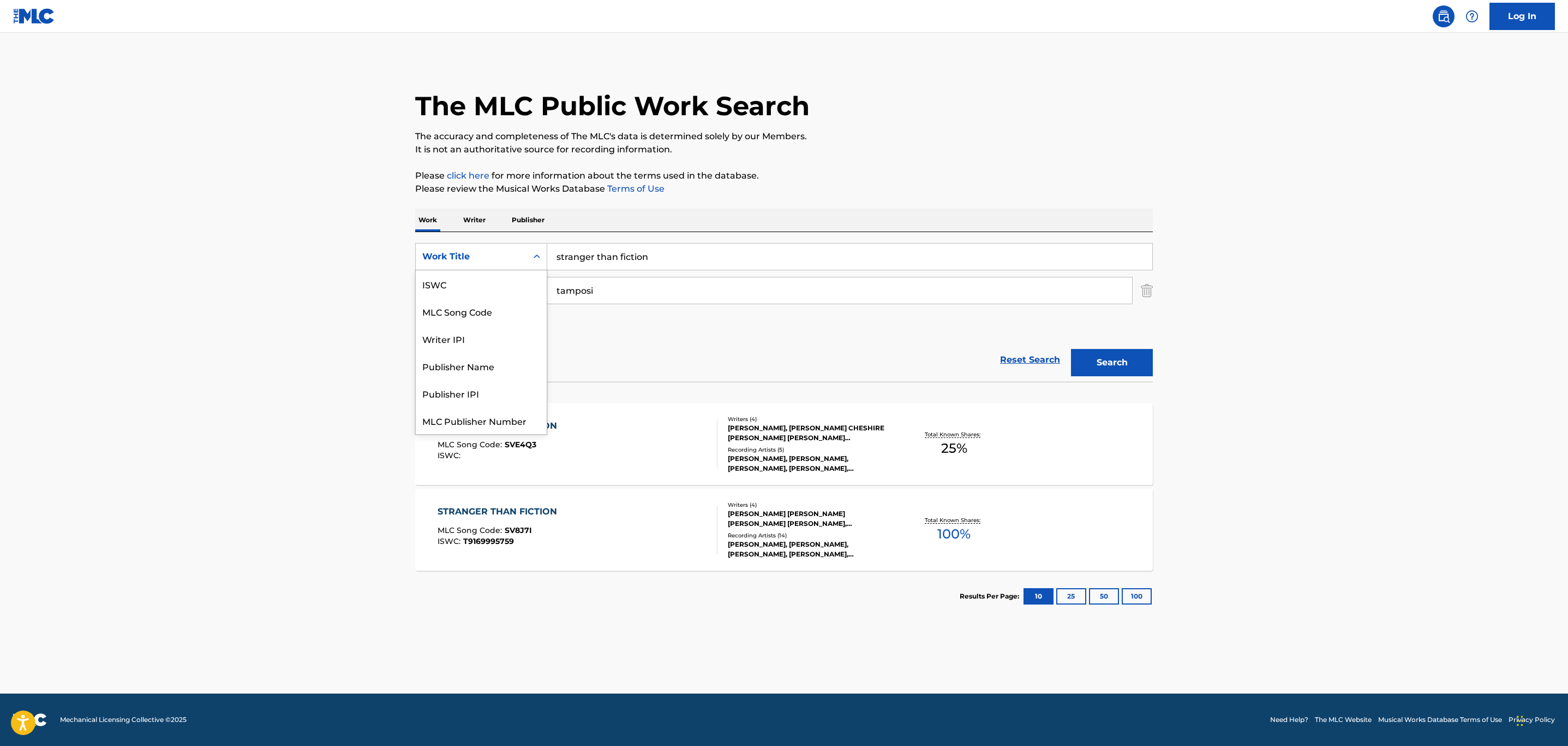
click at [492, 267] on div "Work Title" at bounding box center [471, 256] width 111 height 21
click at [503, 311] on div "MLC Song Code" at bounding box center [481, 311] width 131 height 27
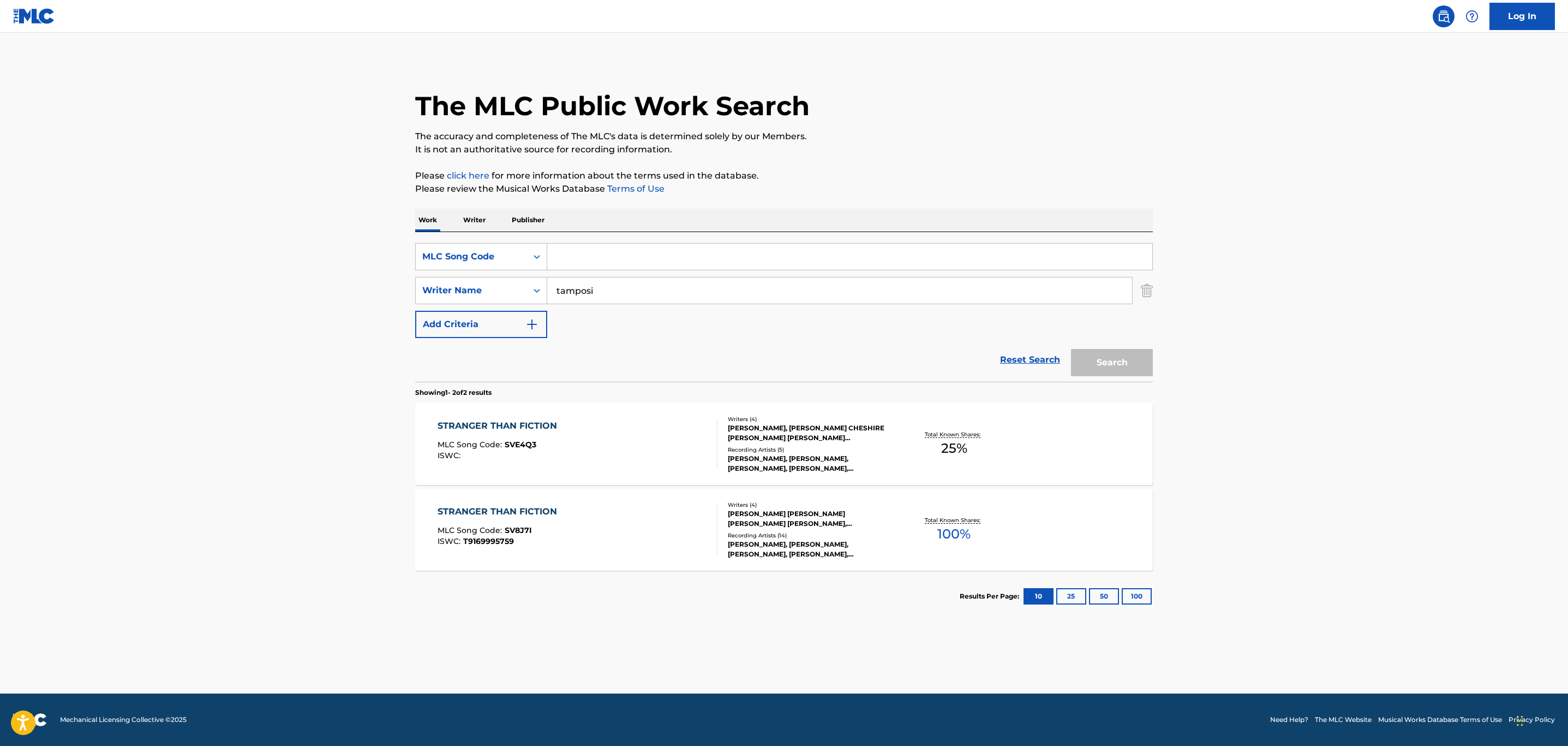
click at [635, 248] on input "Search Form" at bounding box center [849, 256] width 605 height 26
paste input "Z4102Q"
type input "Z4102Q"
drag, startPoint x: 617, startPoint y: 290, endPoint x: 424, endPoint y: 309, distance: 193.9
click at [426, 309] on div "SearchWithCriteria39564cfb-26e4-4e16-9797-60b343542032 MLC Song Code Z4102Q Sea…" at bounding box center [784, 290] width 738 height 95
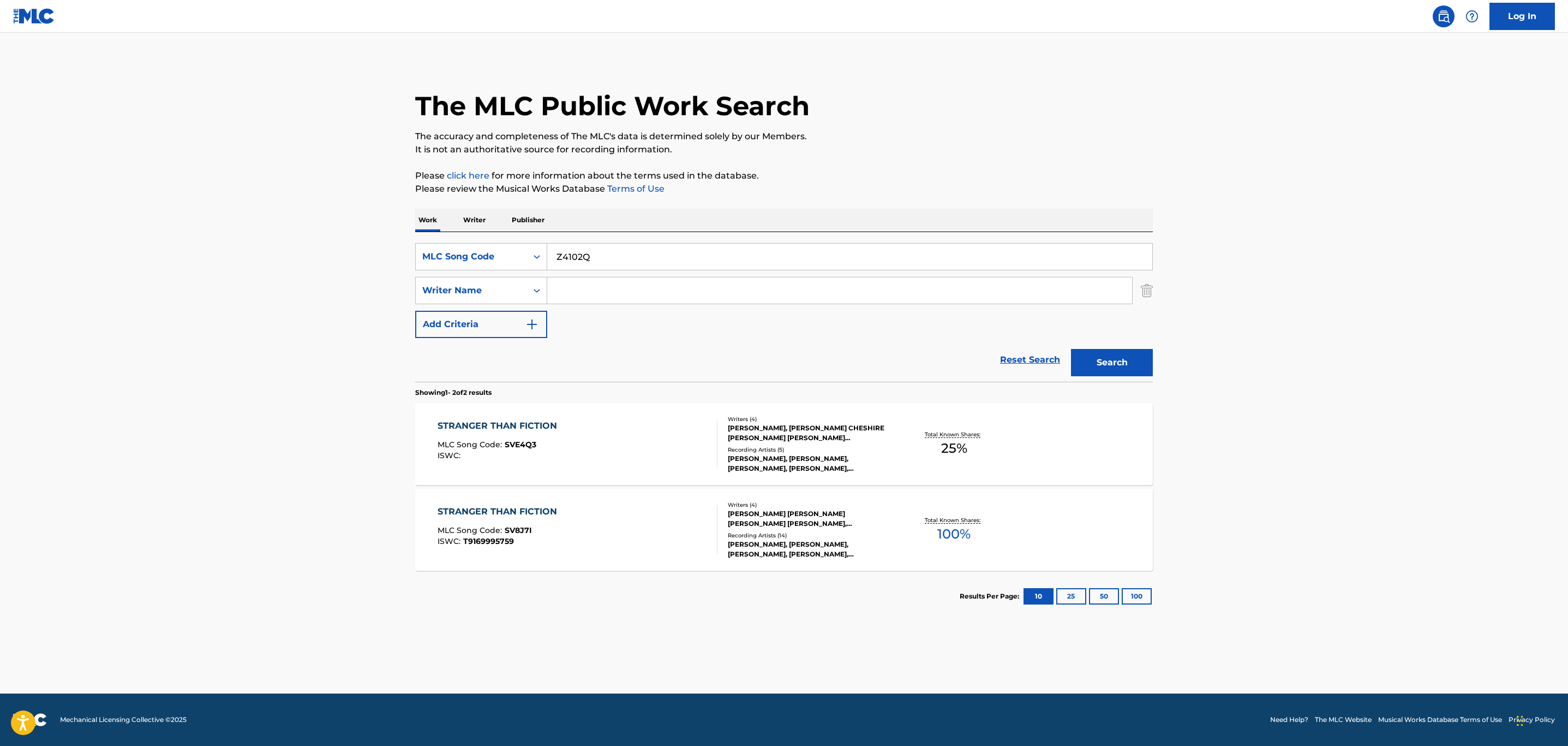
click at [1071, 349] on button "Search" at bounding box center [1112, 363] width 82 height 27
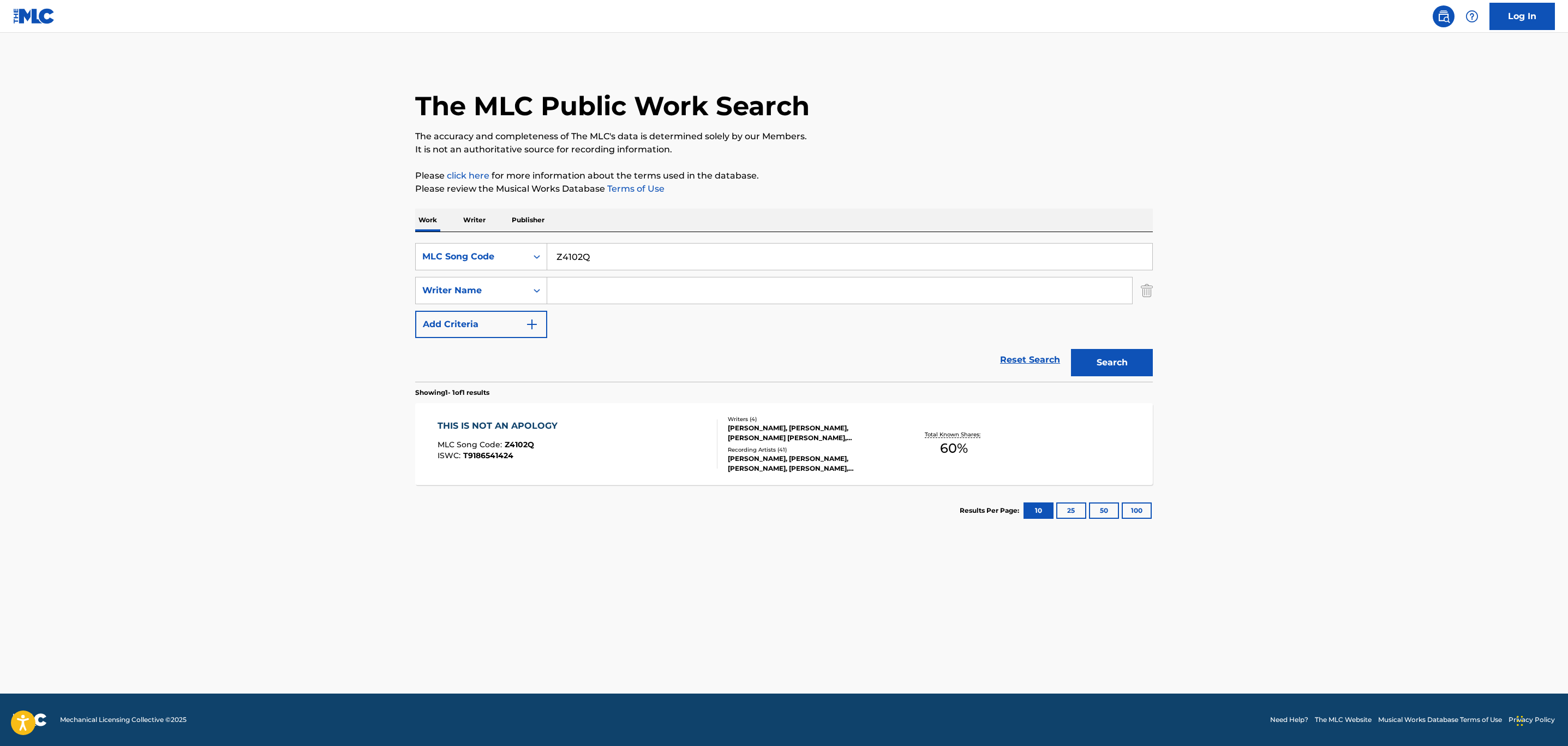
click at [656, 437] on div "THIS IS NOT AN APOLOGY MLC Song Code : Z4102Q ISWC : T9186541424" at bounding box center [577, 444] width 280 height 49
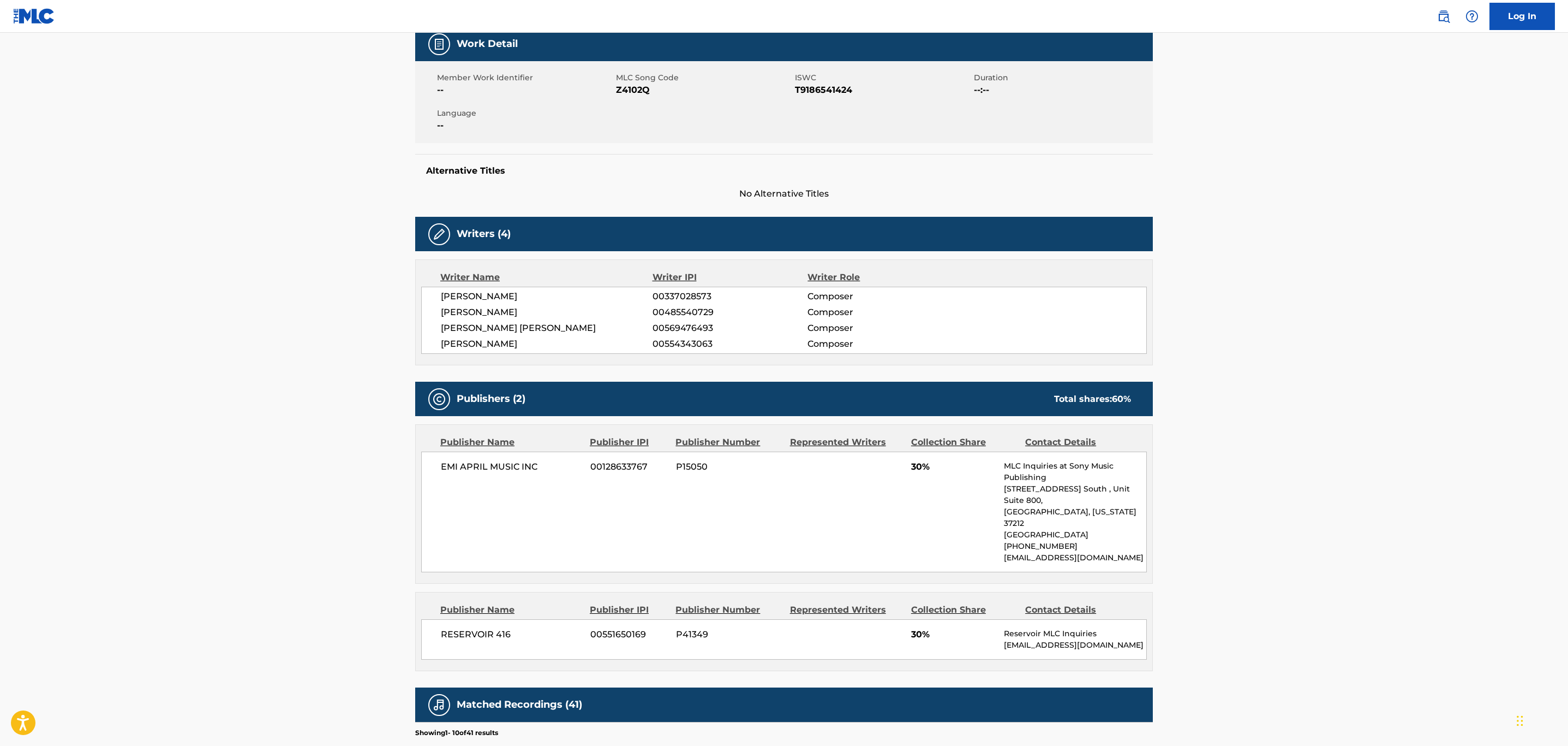
scroll to position [164, 0]
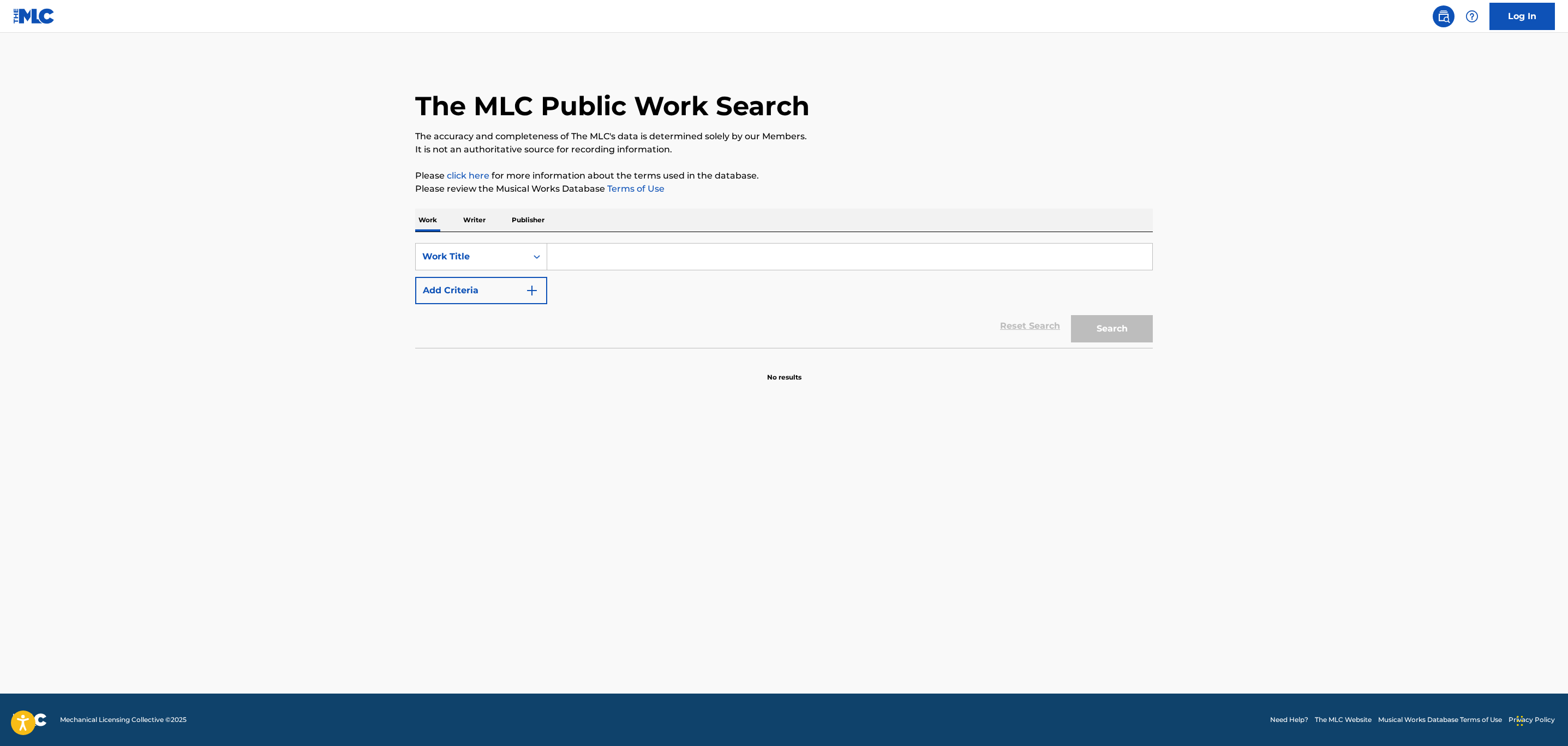
click at [592, 261] on input "Search Form" at bounding box center [849, 256] width 605 height 26
type input "always love you"
click at [461, 305] on div "Reset Search Search" at bounding box center [784, 326] width 738 height 43
click at [500, 292] on button "Add Criteria" at bounding box center [481, 290] width 132 height 27
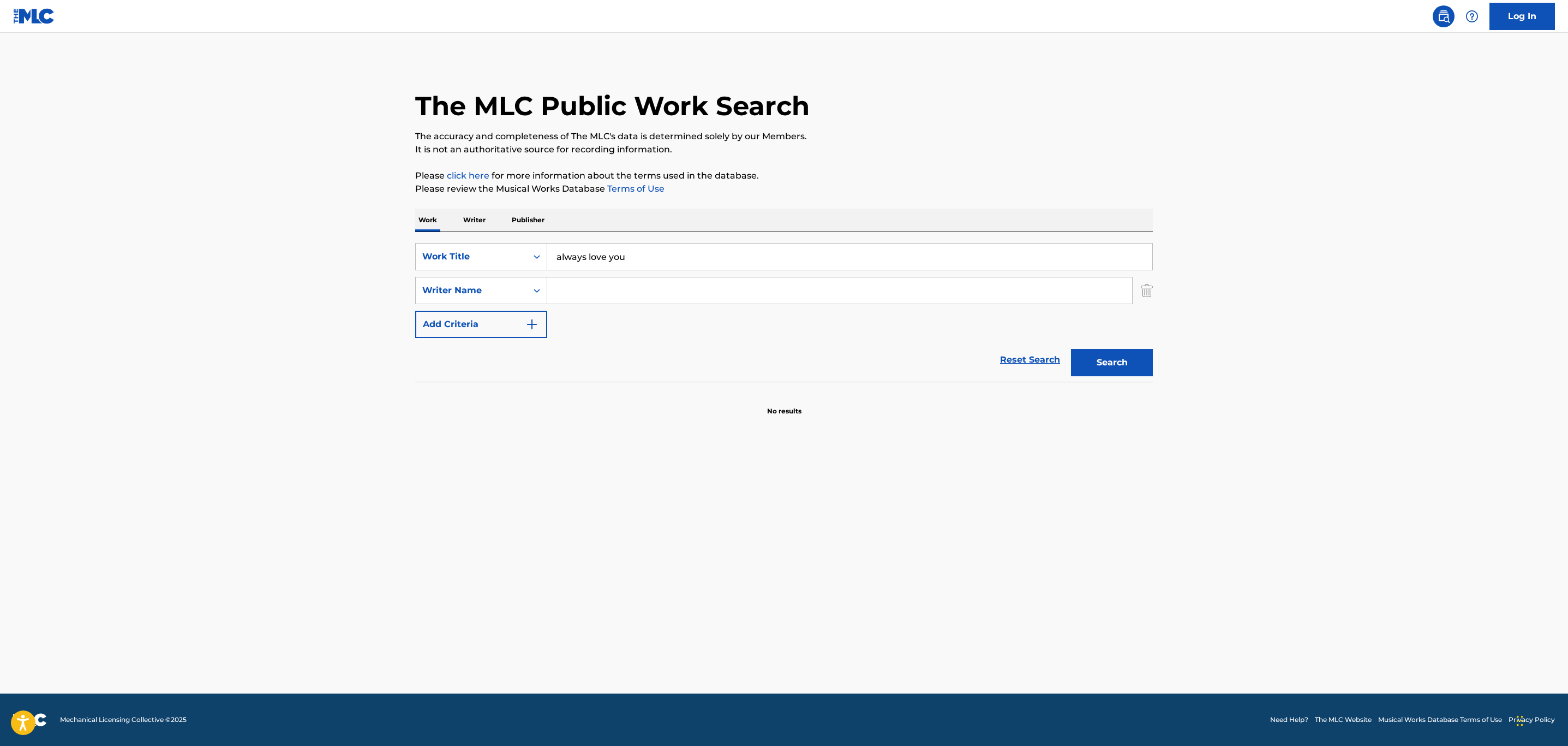
click at [634, 289] on input "Search Form" at bounding box center [839, 290] width 585 height 26
type input "tamposi"
click at [1071, 349] on button "Search" at bounding box center [1112, 363] width 82 height 27
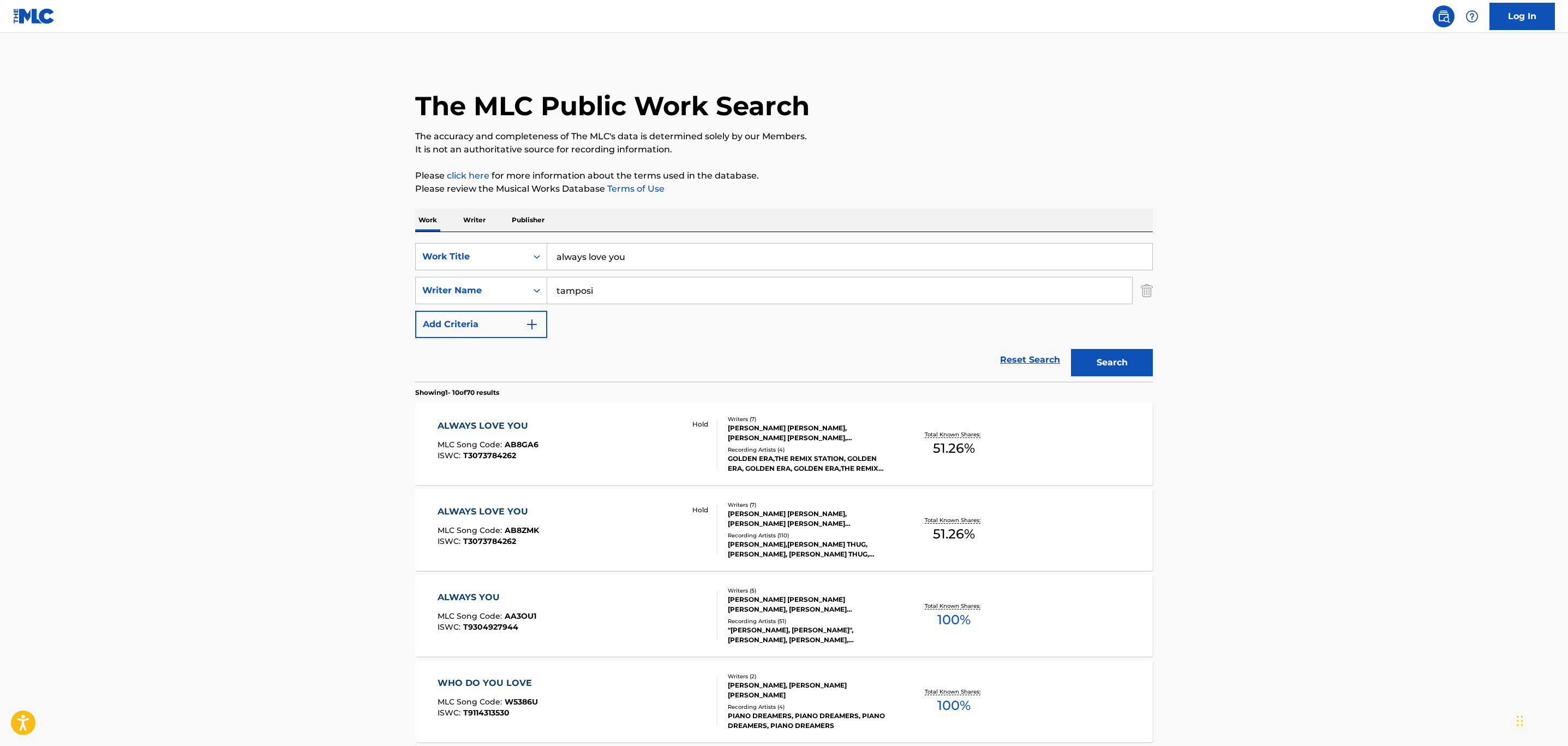
click at [650, 456] on div "ALWAYS LOVE YOU MLC Song Code : AB8GA6 ISWC : T3073784262 Hold" at bounding box center [577, 444] width 280 height 49
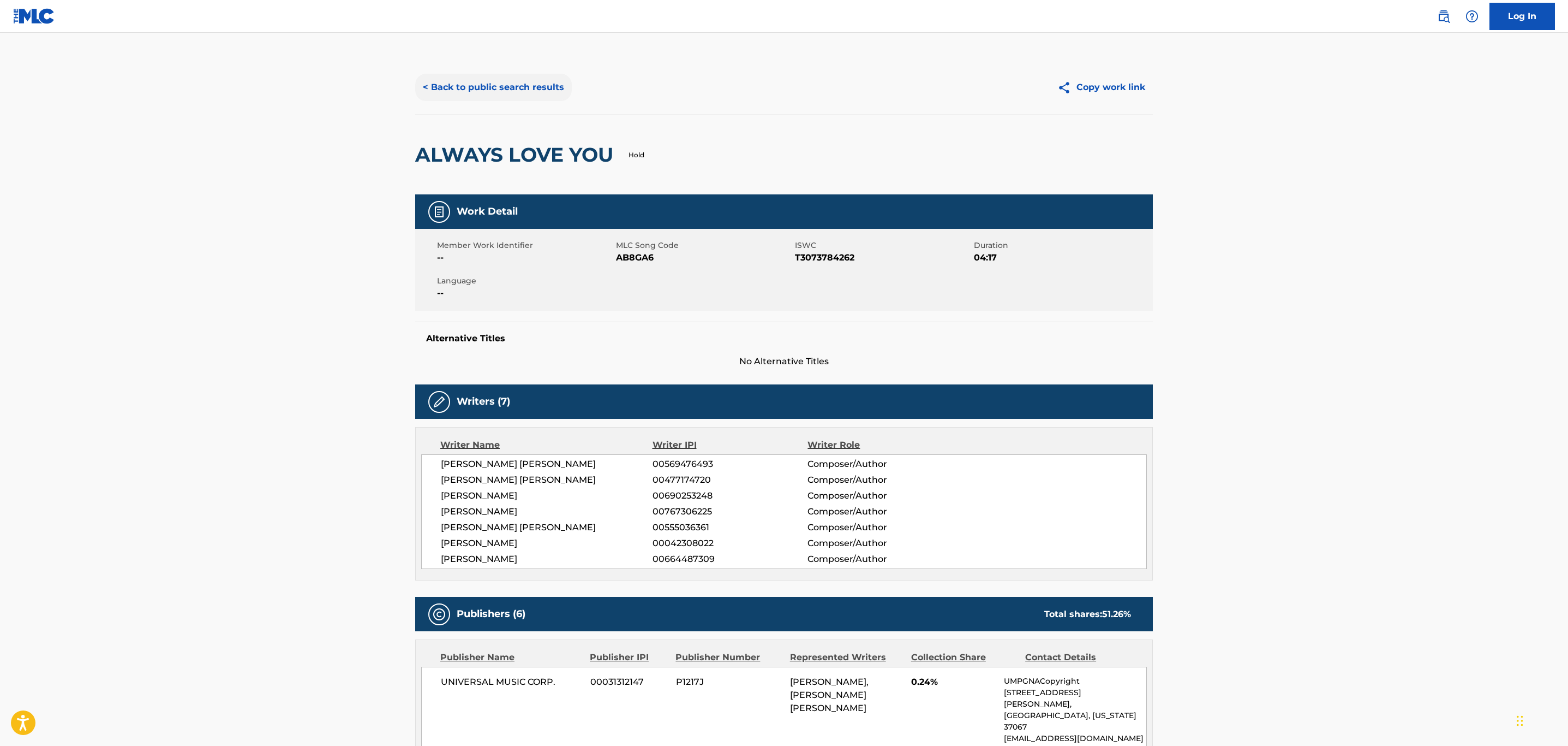
click at [519, 85] on button "< Back to public search results" at bounding box center [493, 87] width 157 height 27
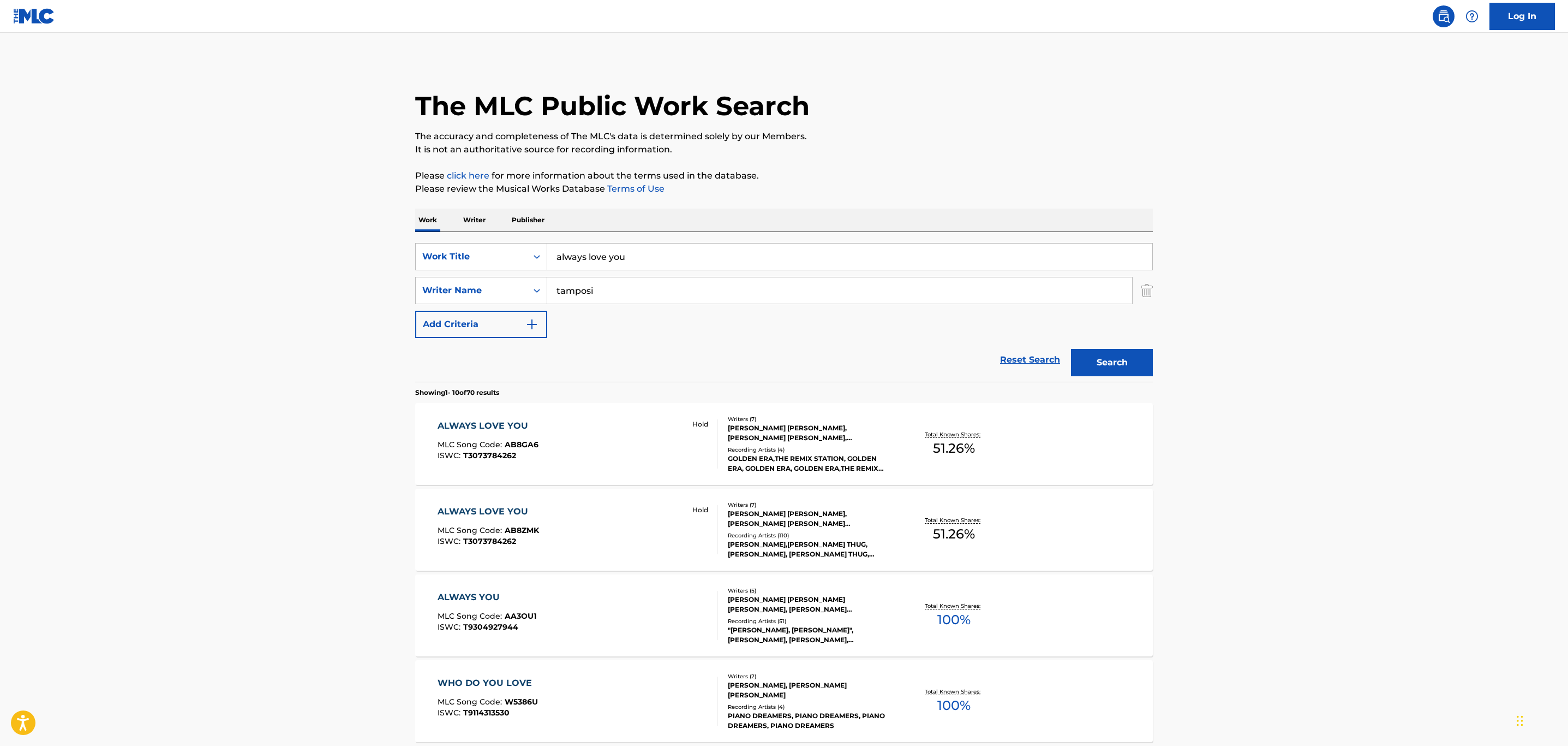
click at [630, 536] on div "ALWAYS LOVE YOU MLC Song Code : AB8ZMK ISWC : T3073784262 Hold" at bounding box center [577, 530] width 280 height 49
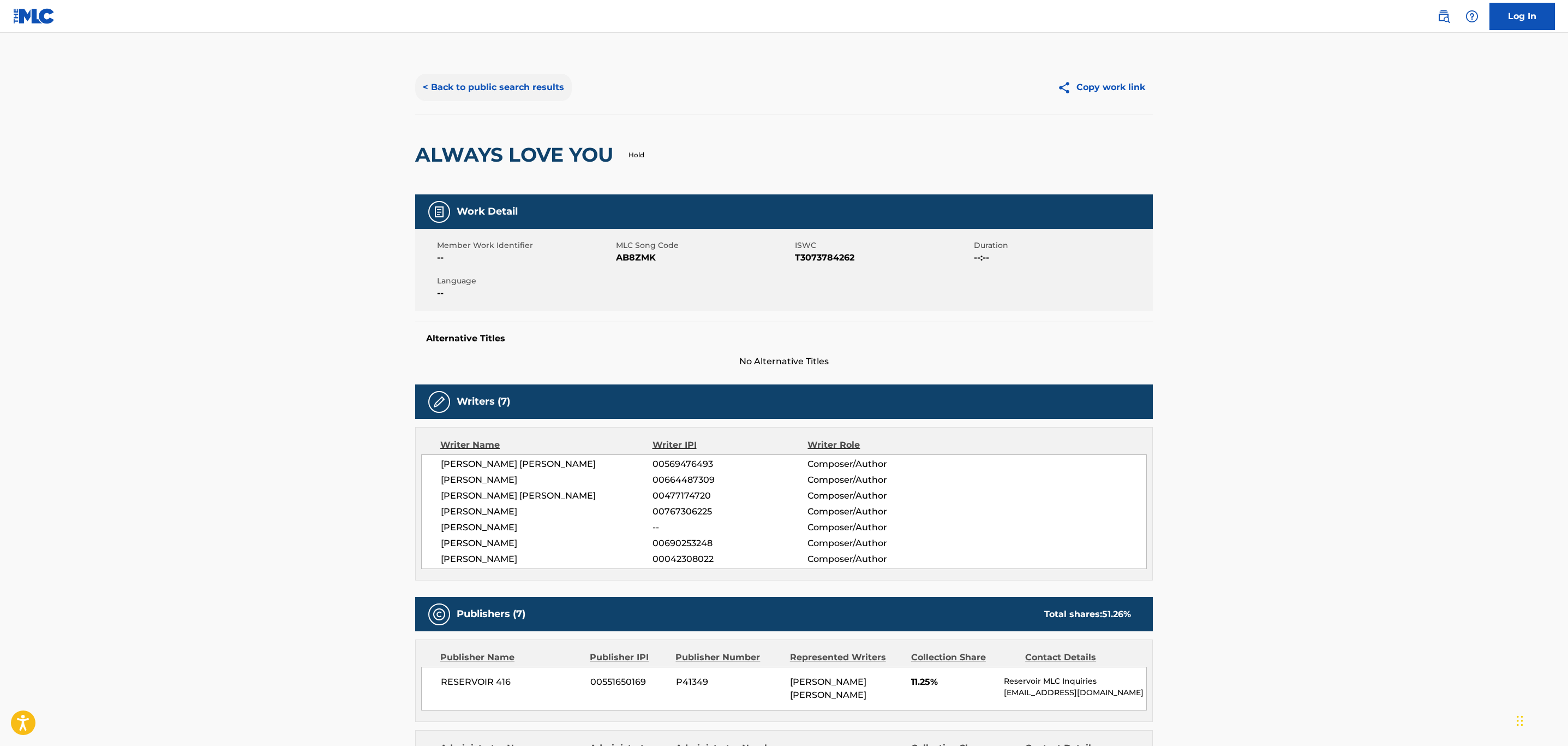
click at [519, 92] on button "< Back to public search results" at bounding box center [493, 87] width 157 height 27
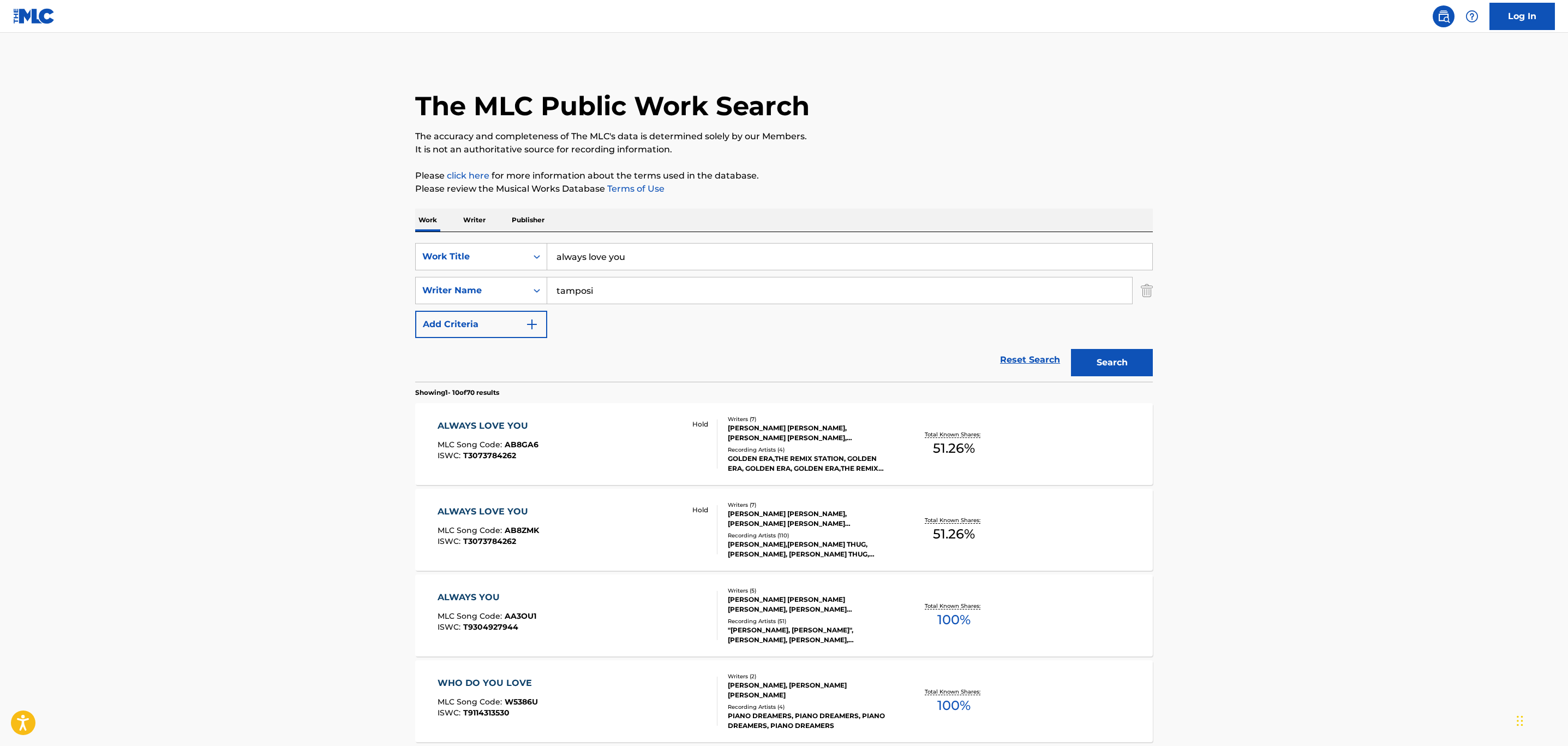
drag, startPoint x: 640, startPoint y: 262, endPoint x: 272, endPoint y: 283, distance: 368.6
click at [279, 283] on main "The MLC Public Work Search The accuracy and completeness of The MLC's data is d…" at bounding box center [784, 675] width 1568 height 1285
type input "are you even real"
click at [1071, 349] on button "Search" at bounding box center [1112, 363] width 82 height 27
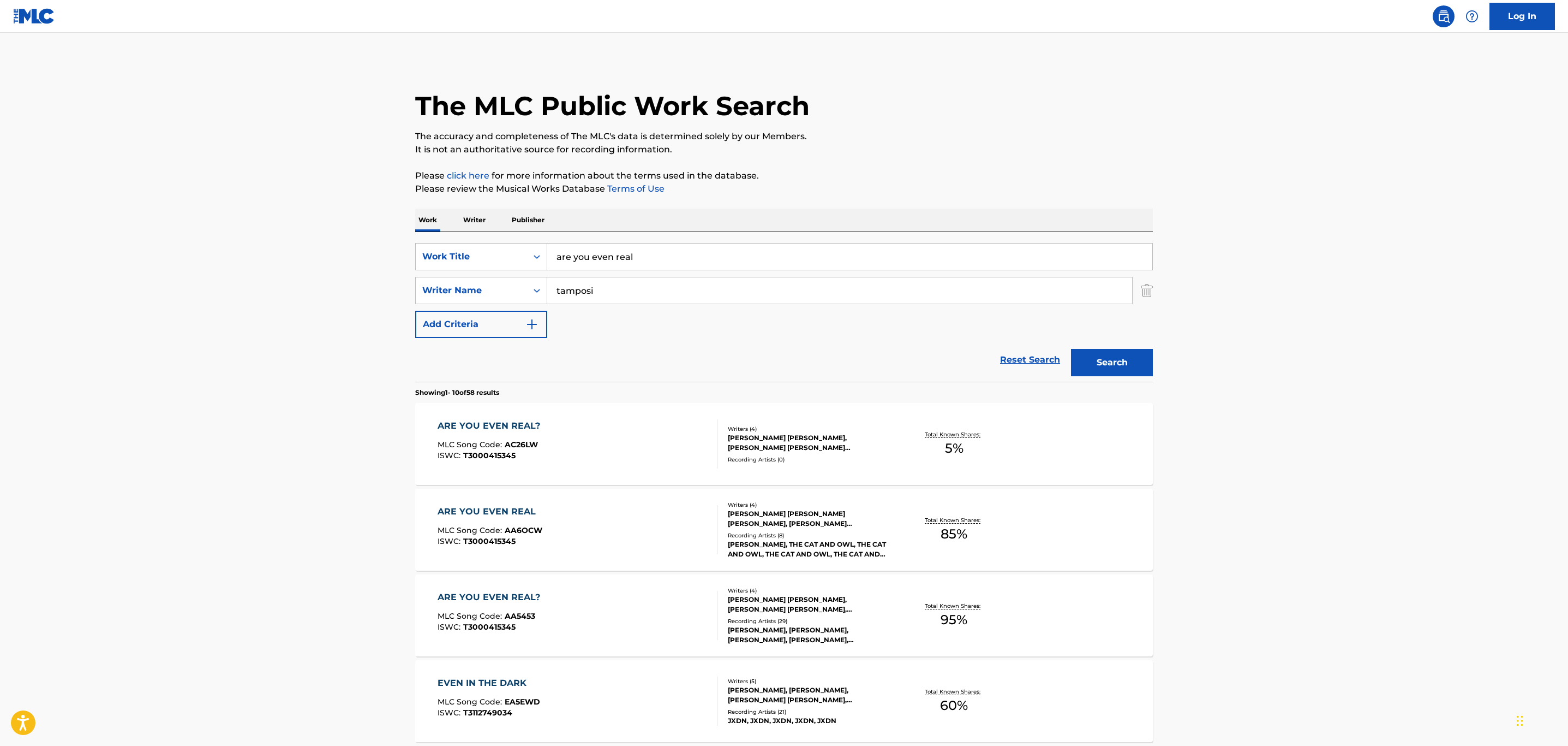
click at [654, 435] on div "ARE YOU EVEN REAL? MLC Song Code : AC26LW ISWC : T3000415345" at bounding box center [577, 444] width 280 height 49
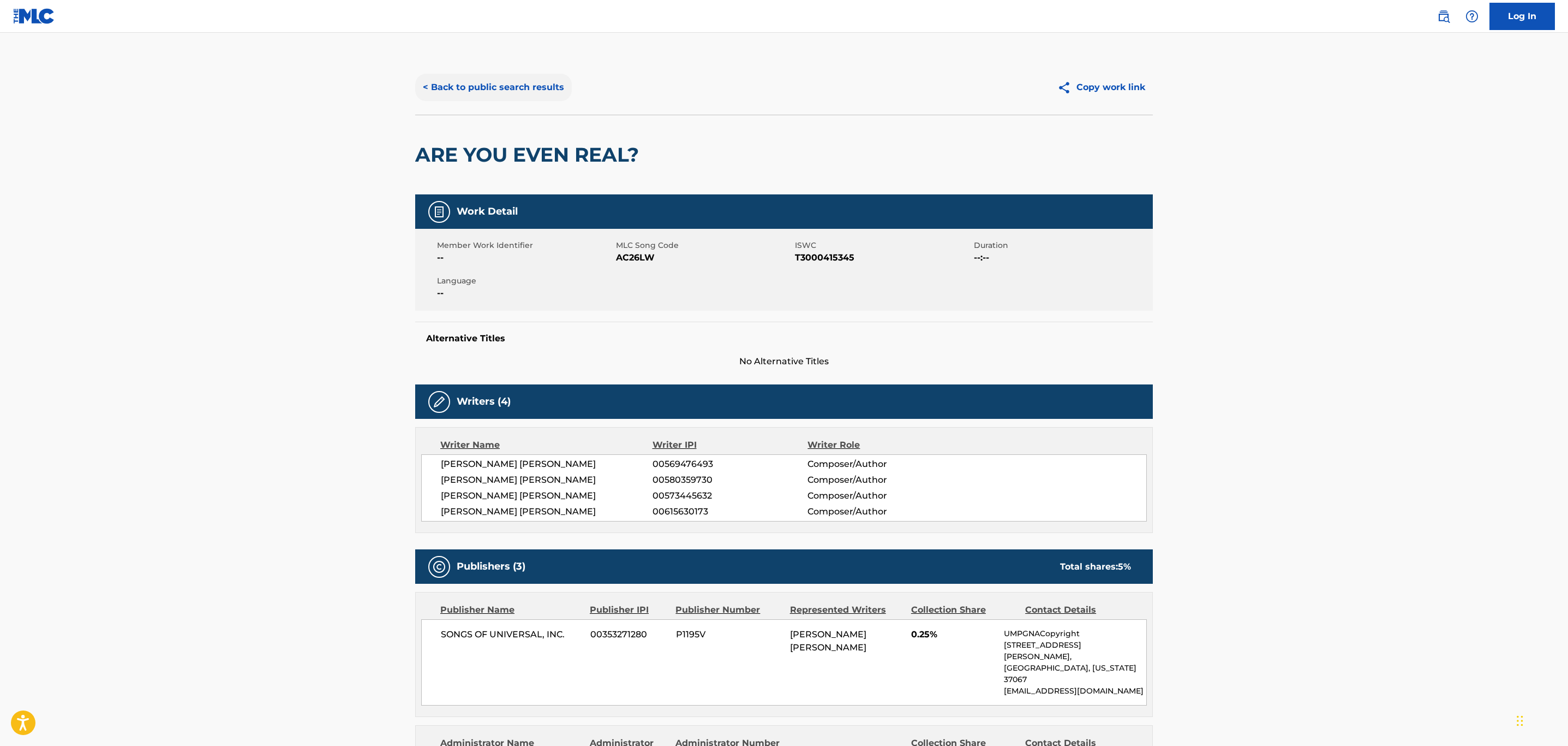
click at [511, 90] on button "< Back to public search results" at bounding box center [493, 87] width 157 height 27
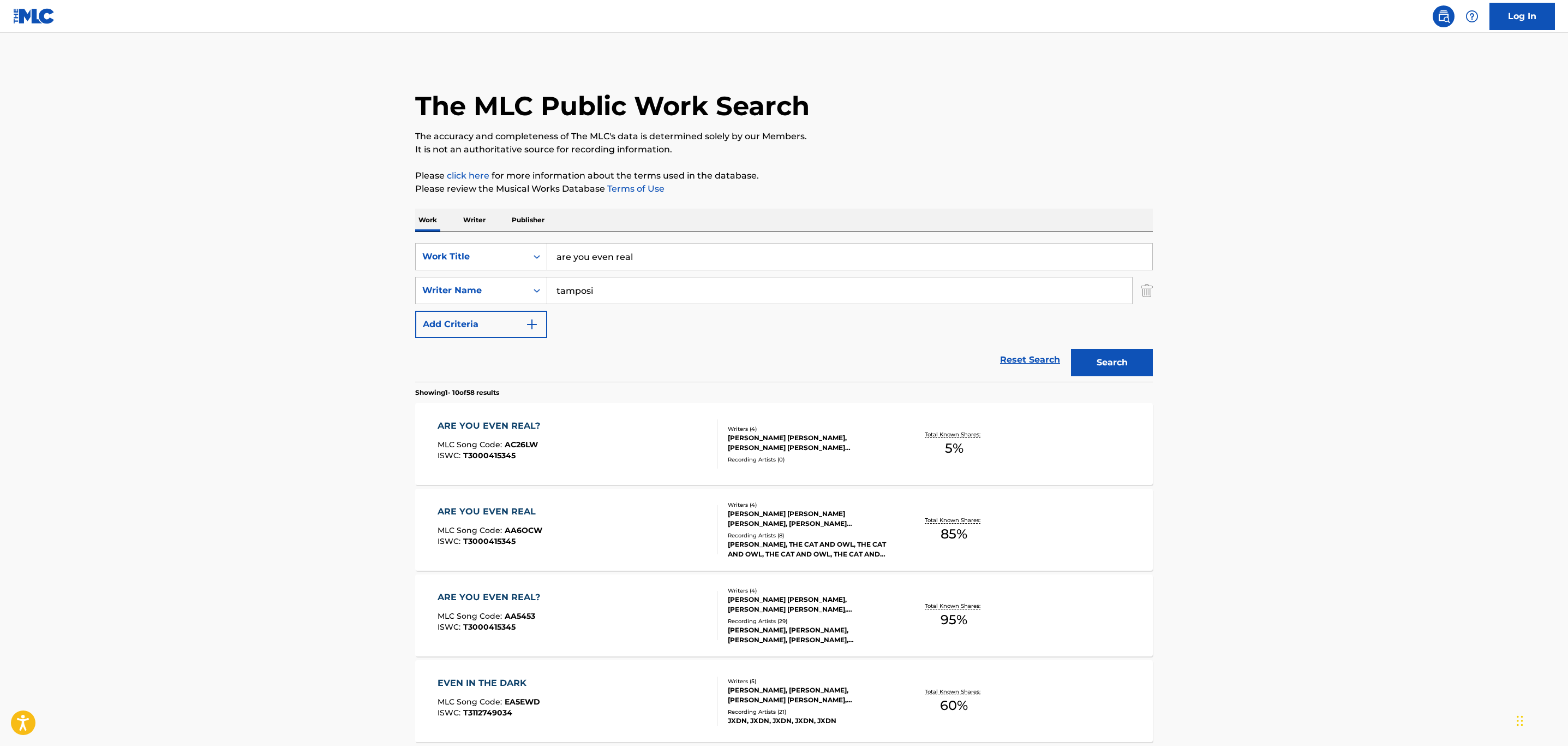
click at [616, 528] on div "ARE YOU EVEN REAL MLC Song Code : AA6OCW ISWC : T3000415345" at bounding box center [577, 530] width 280 height 49
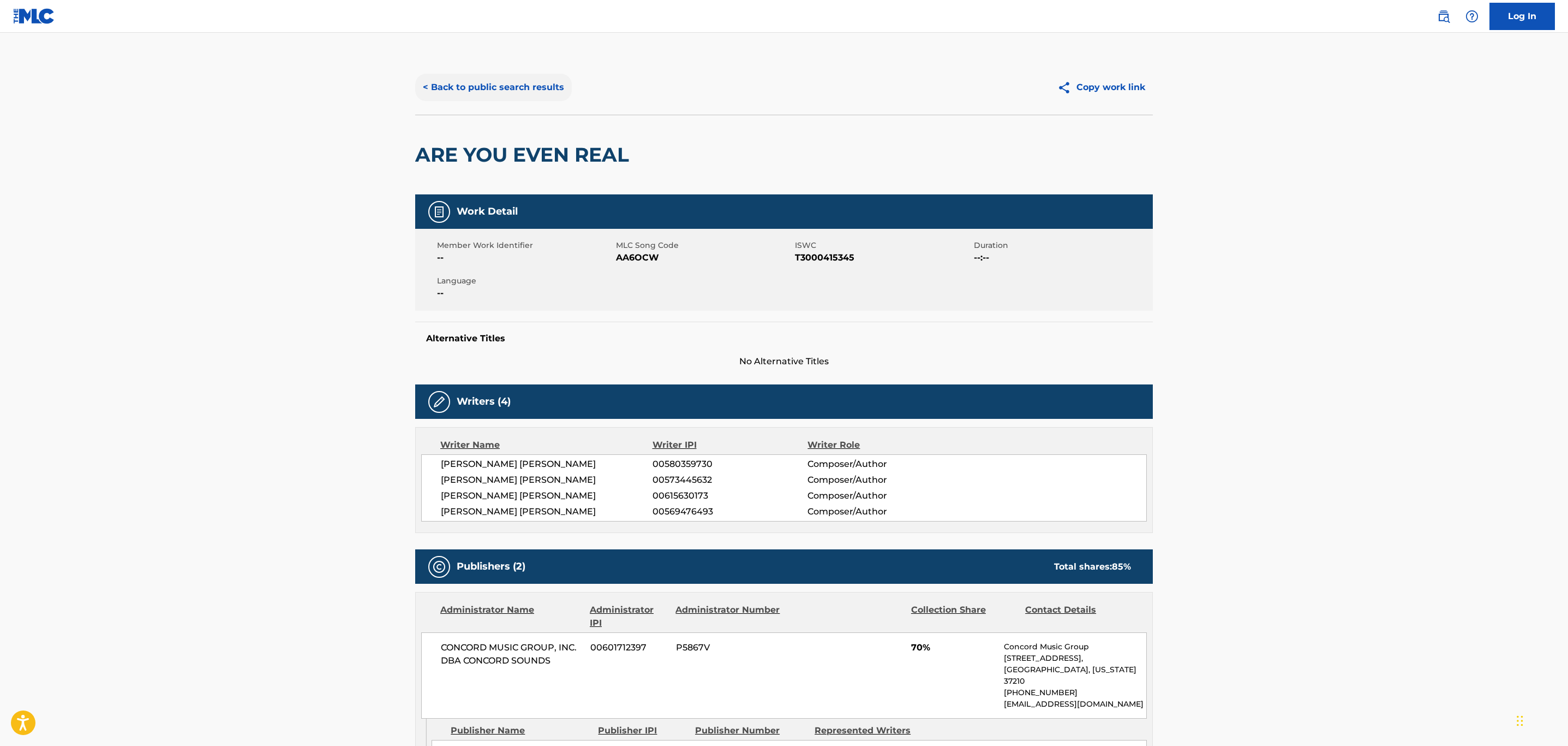
click at [507, 90] on button "< Back to public search results" at bounding box center [493, 87] width 157 height 27
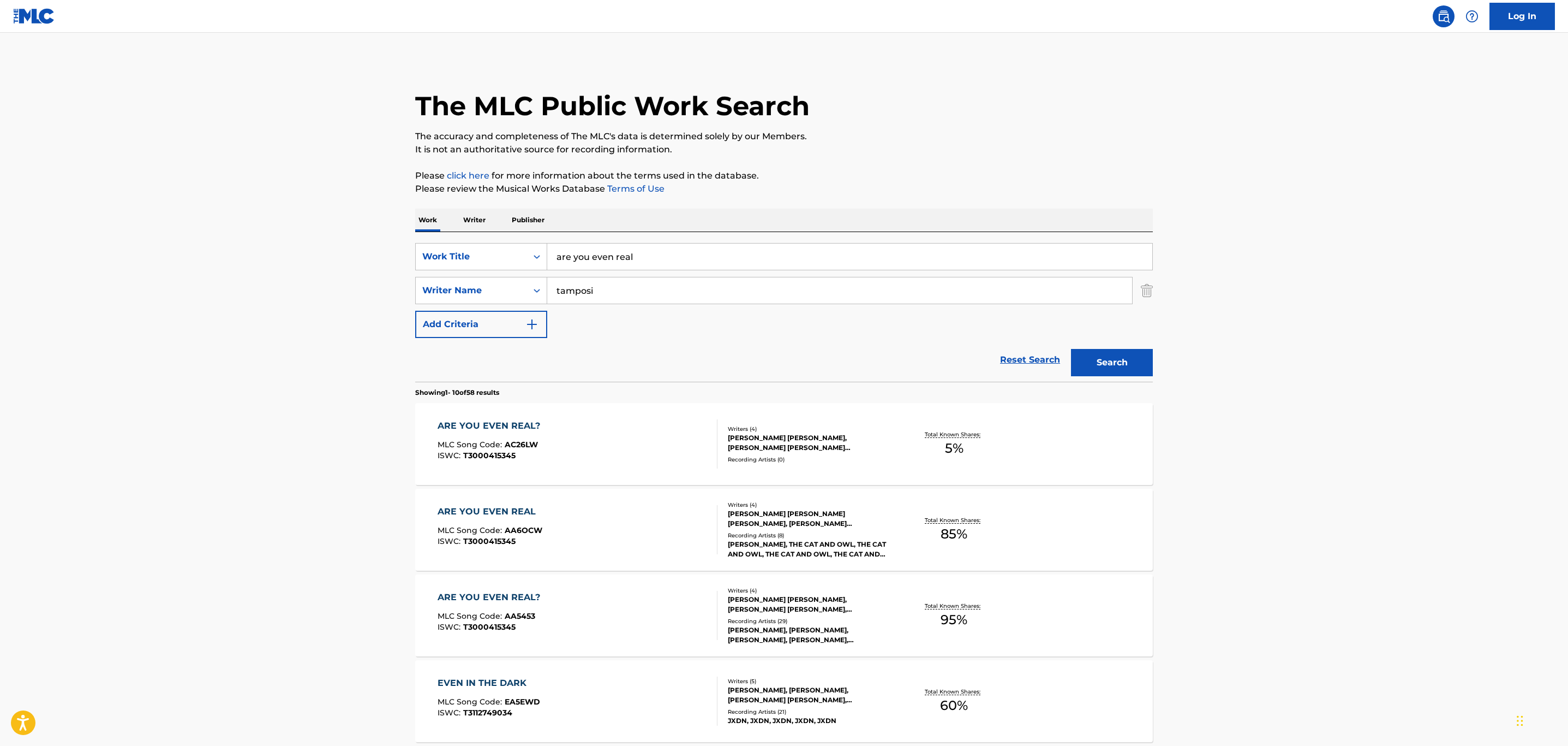
click at [624, 598] on div "ARE YOU EVEN REAL? MLC Song Code : AA5453 ISWC : T3000415345" at bounding box center [577, 615] width 280 height 49
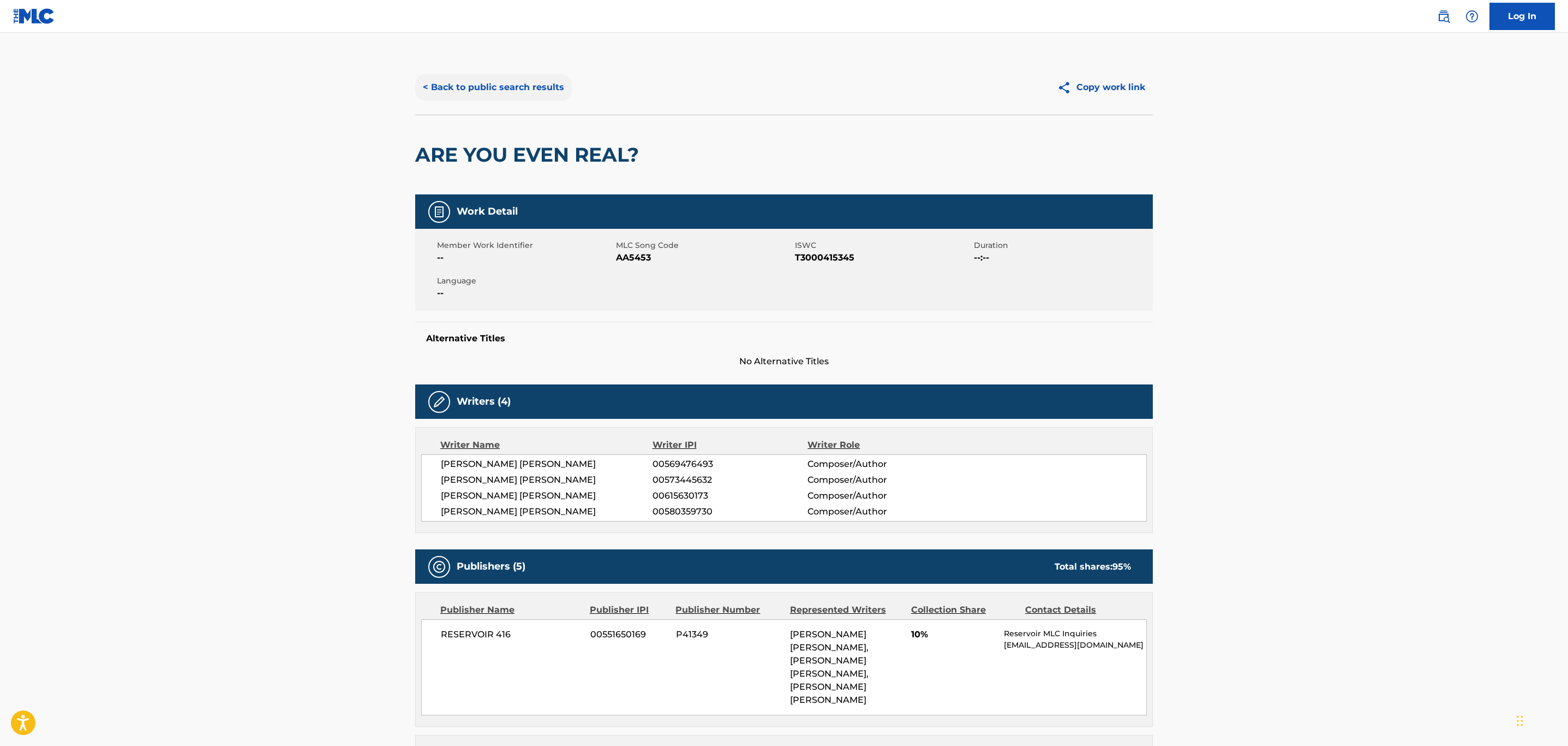
click at [503, 88] on button "< Back to public search results" at bounding box center [493, 87] width 157 height 27
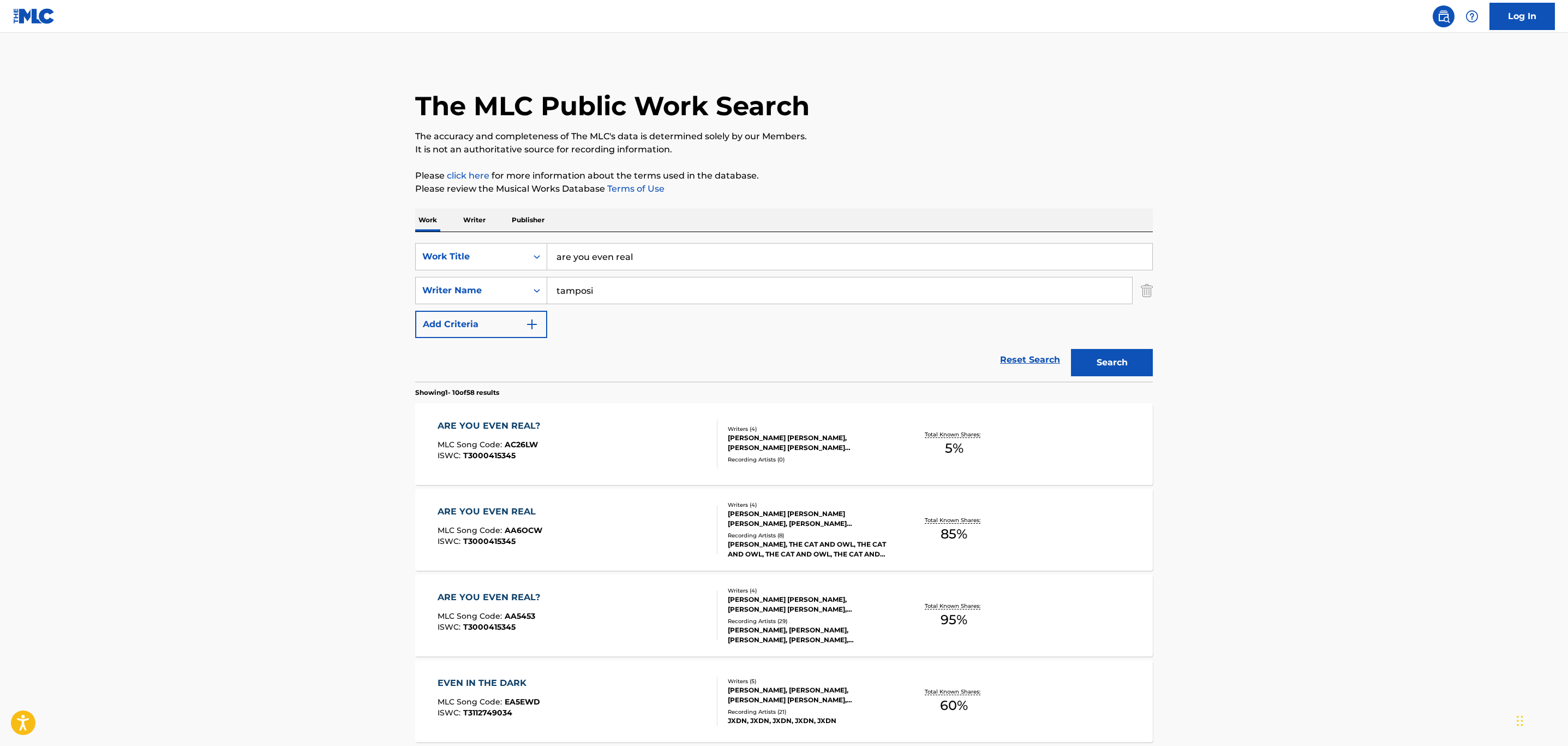
drag, startPoint x: 673, startPoint y: 247, endPoint x: 265, endPoint y: 283, distance: 409.6
click at [265, 283] on main "The MLC Public Work Search The accuracy and completeness of The MLC's data is d…" at bounding box center [784, 675] width 1568 height 1285
type input "dreams"
click at [1071, 349] on button "Search" at bounding box center [1112, 363] width 82 height 27
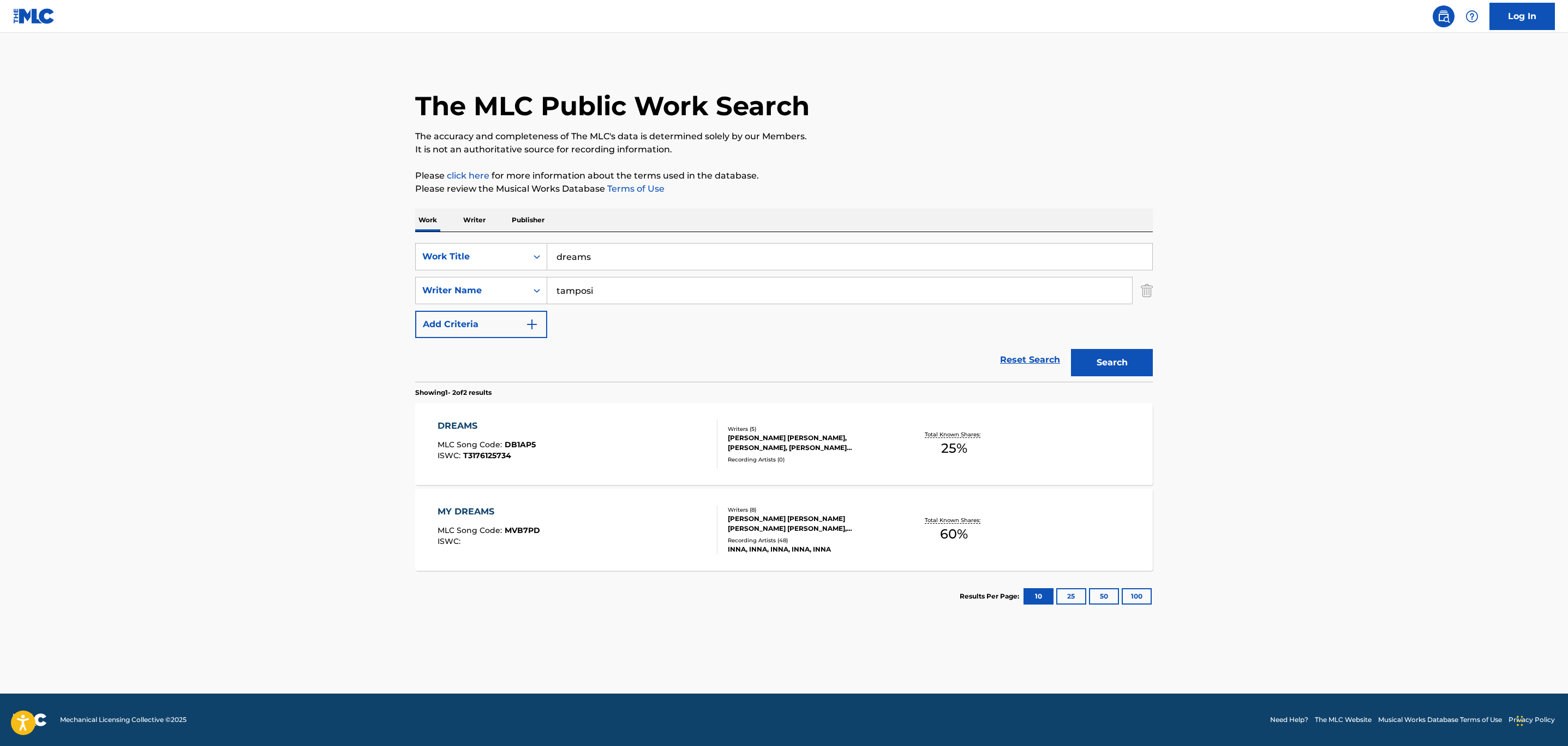
click at [660, 433] on div "DREAMS MLC Song Code : DB1AP5 ISWC : T3176125734" at bounding box center [577, 444] width 280 height 49
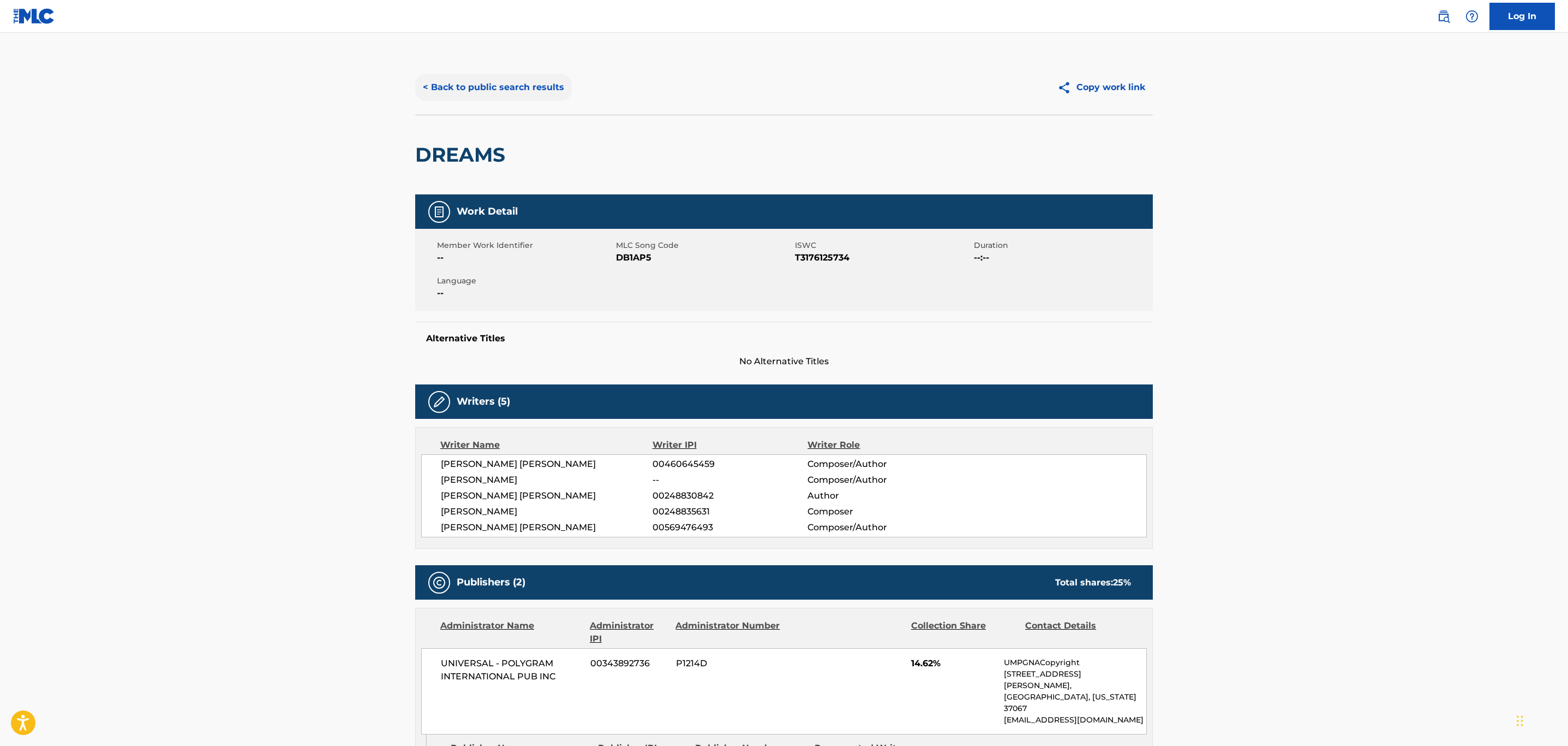
click at [508, 87] on button "< Back to public search results" at bounding box center [493, 87] width 157 height 27
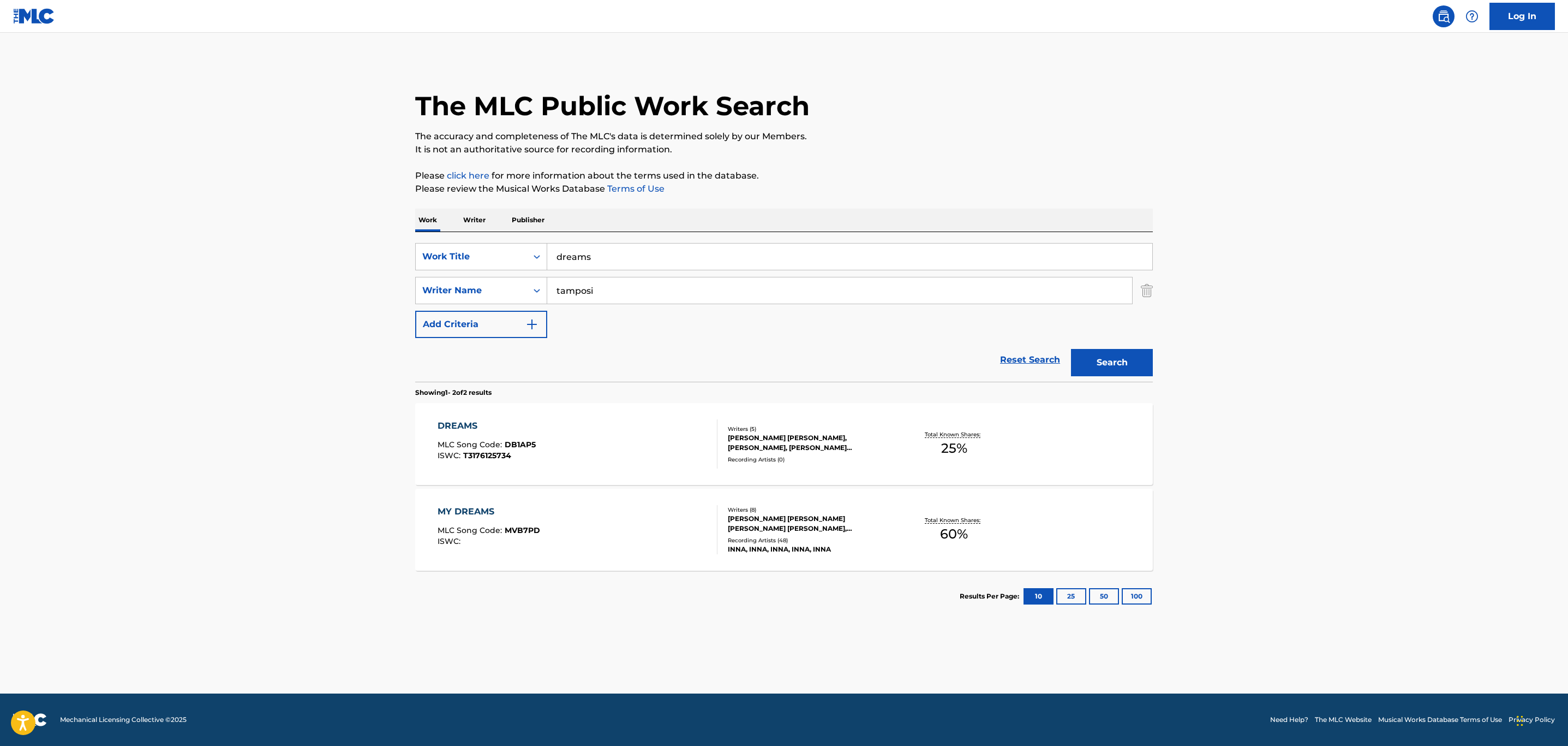
click at [603, 542] on div "MY DREAMS MLC Song Code : MVB7PD ISWC :" at bounding box center [577, 530] width 280 height 49
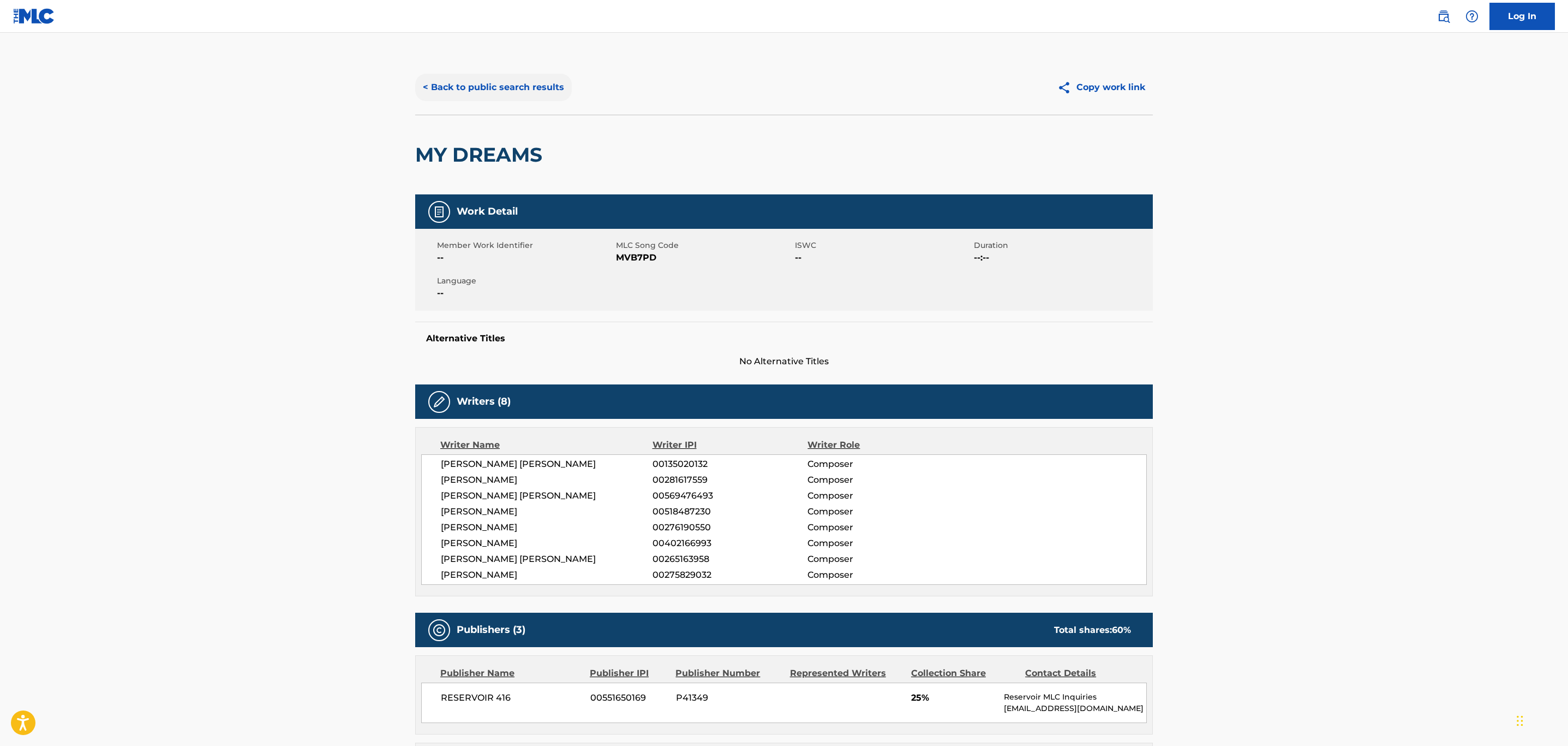
click at [527, 100] on button "< Back to public search results" at bounding box center [493, 87] width 157 height 27
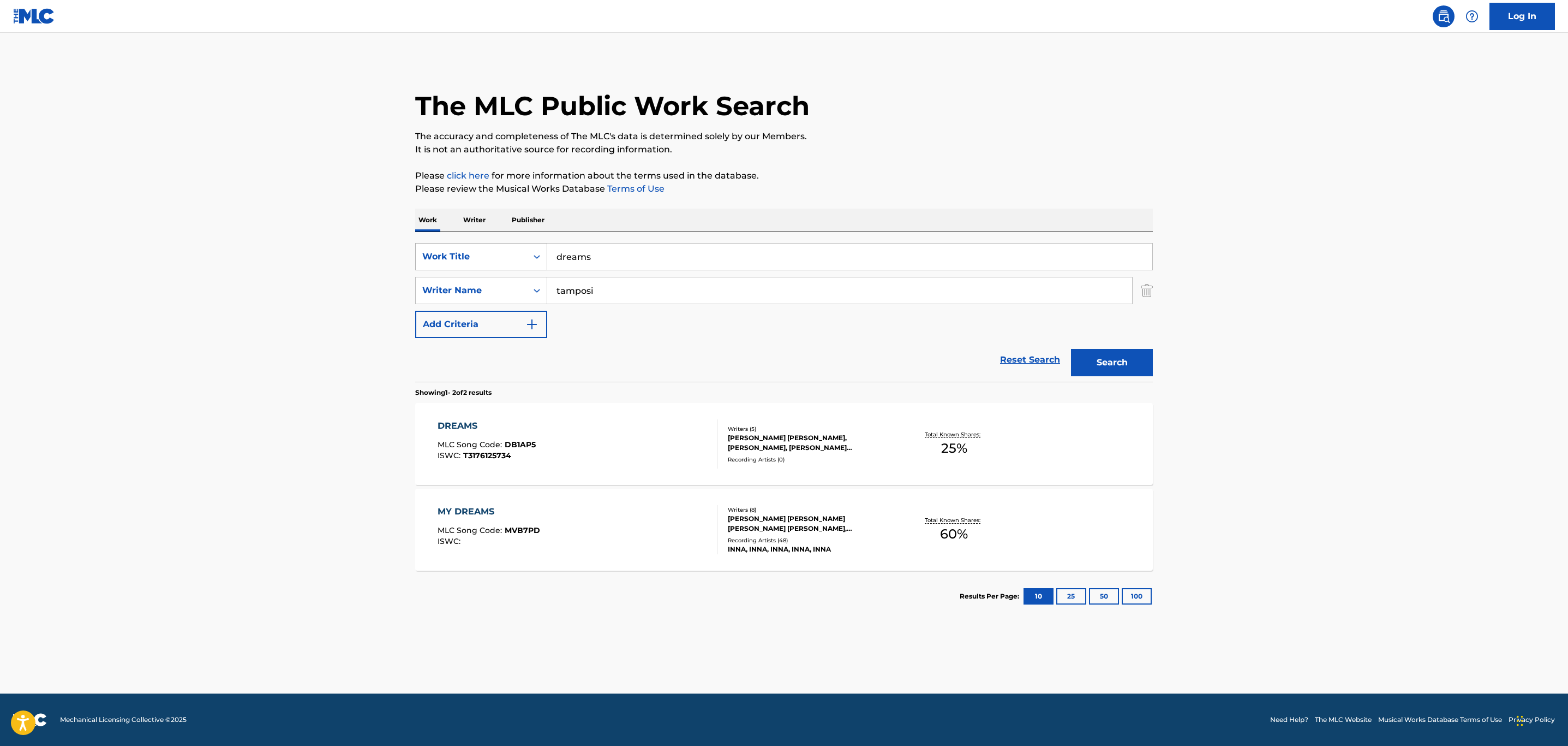
drag, startPoint x: 628, startPoint y: 261, endPoint x: 471, endPoint y: 262, distance: 157.0
click at [471, 262] on div "SearchWithCriteria07a23204-697b-4b1f-ba9e-9204465738a7 Work Title dreams" at bounding box center [784, 256] width 738 height 27
type input "good girl"
click at [1071, 349] on button "Search" at bounding box center [1112, 363] width 82 height 27
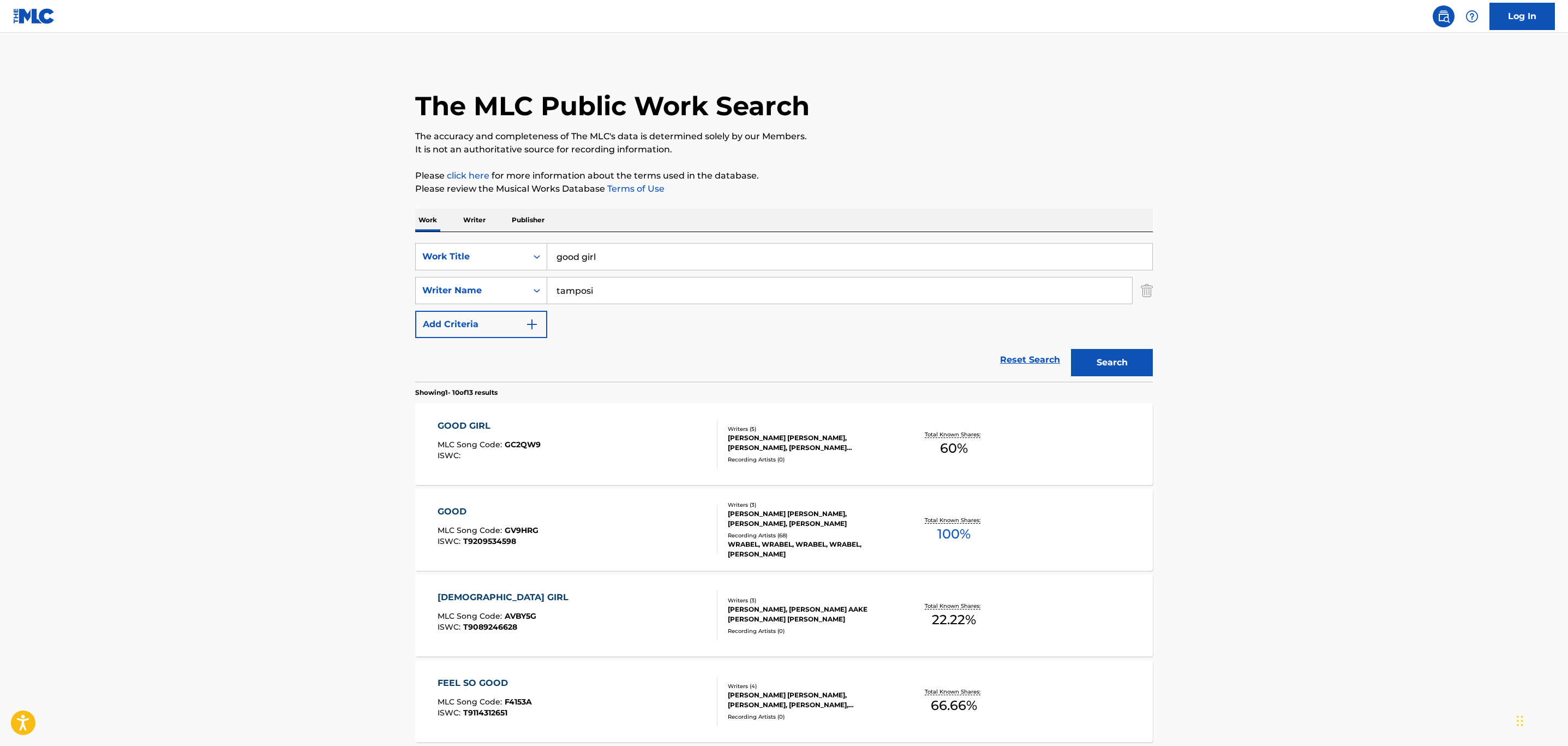
click at [643, 454] on div "GOOD GIRL MLC Song Code : GC2QW9 ISWC :" at bounding box center [577, 444] width 280 height 49
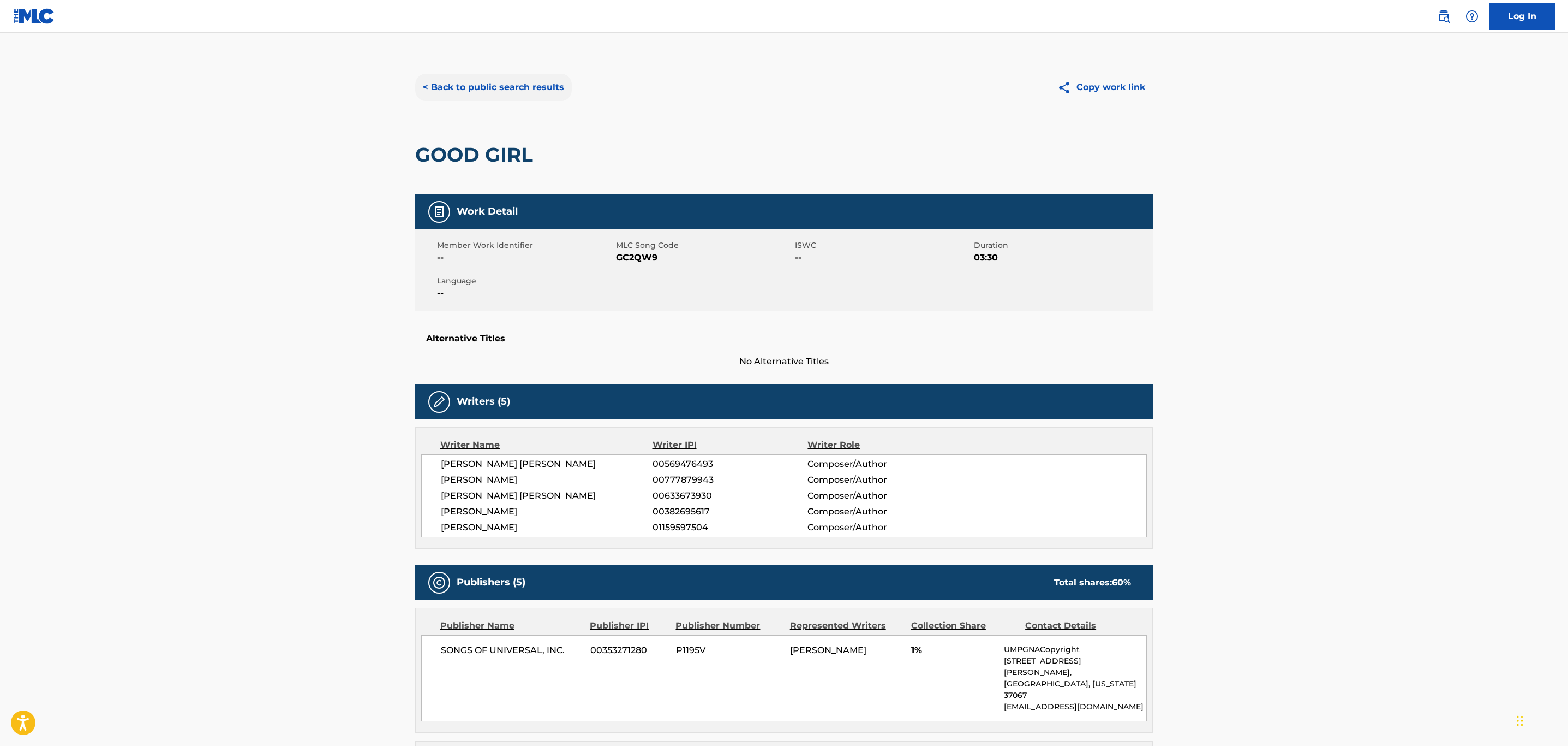
click at [503, 90] on button "< Back to public search results" at bounding box center [493, 87] width 157 height 27
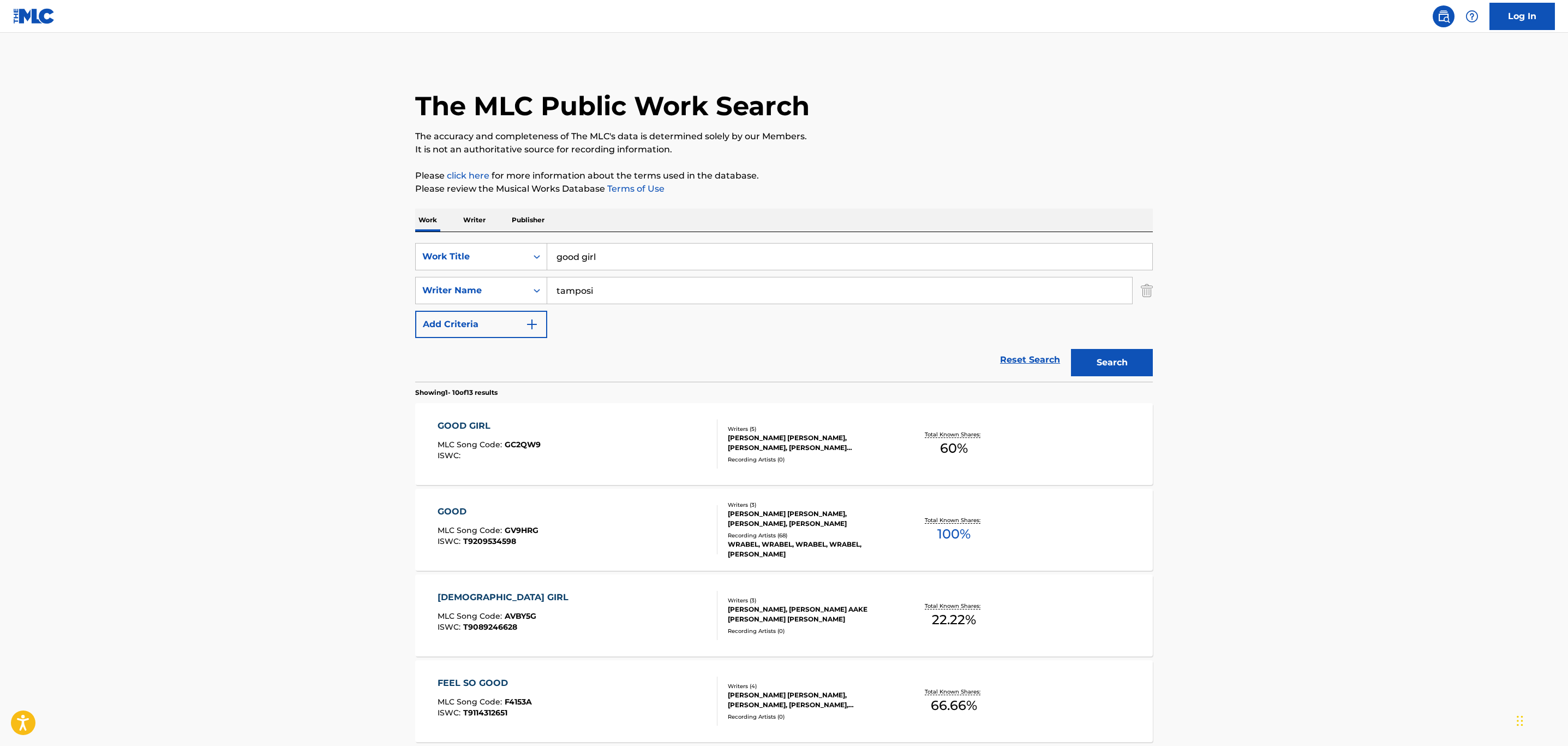
scroll to position [82, 0]
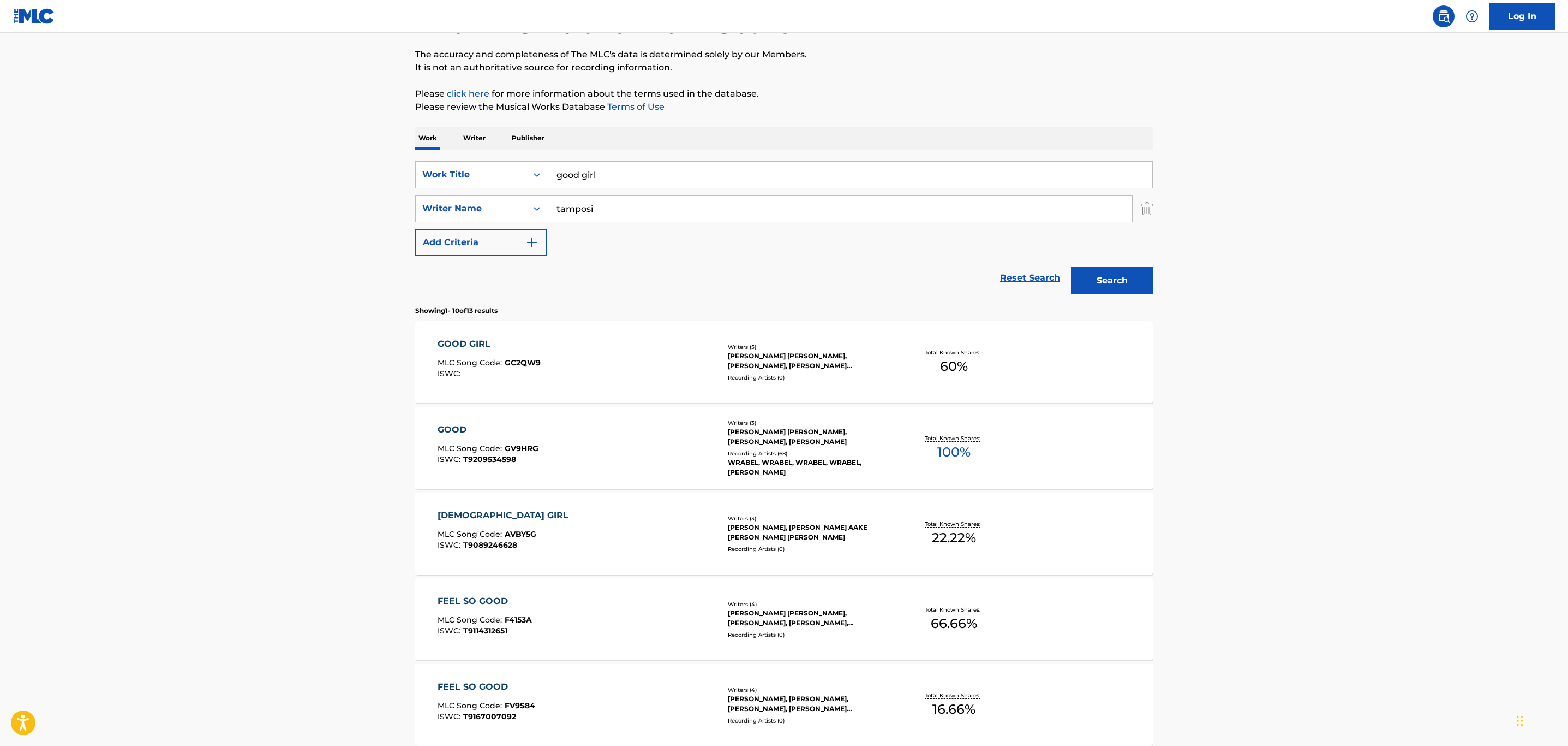
drag, startPoint x: 672, startPoint y: 216, endPoint x: 379, endPoint y: 248, distance: 294.7
click at [379, 248] on main "The MLC Public Work Search The accuracy and completeness of The MLC's data is d…" at bounding box center [784, 594] width 1568 height 1285
click at [1071, 267] on button "Search" at bounding box center [1112, 281] width 82 height 27
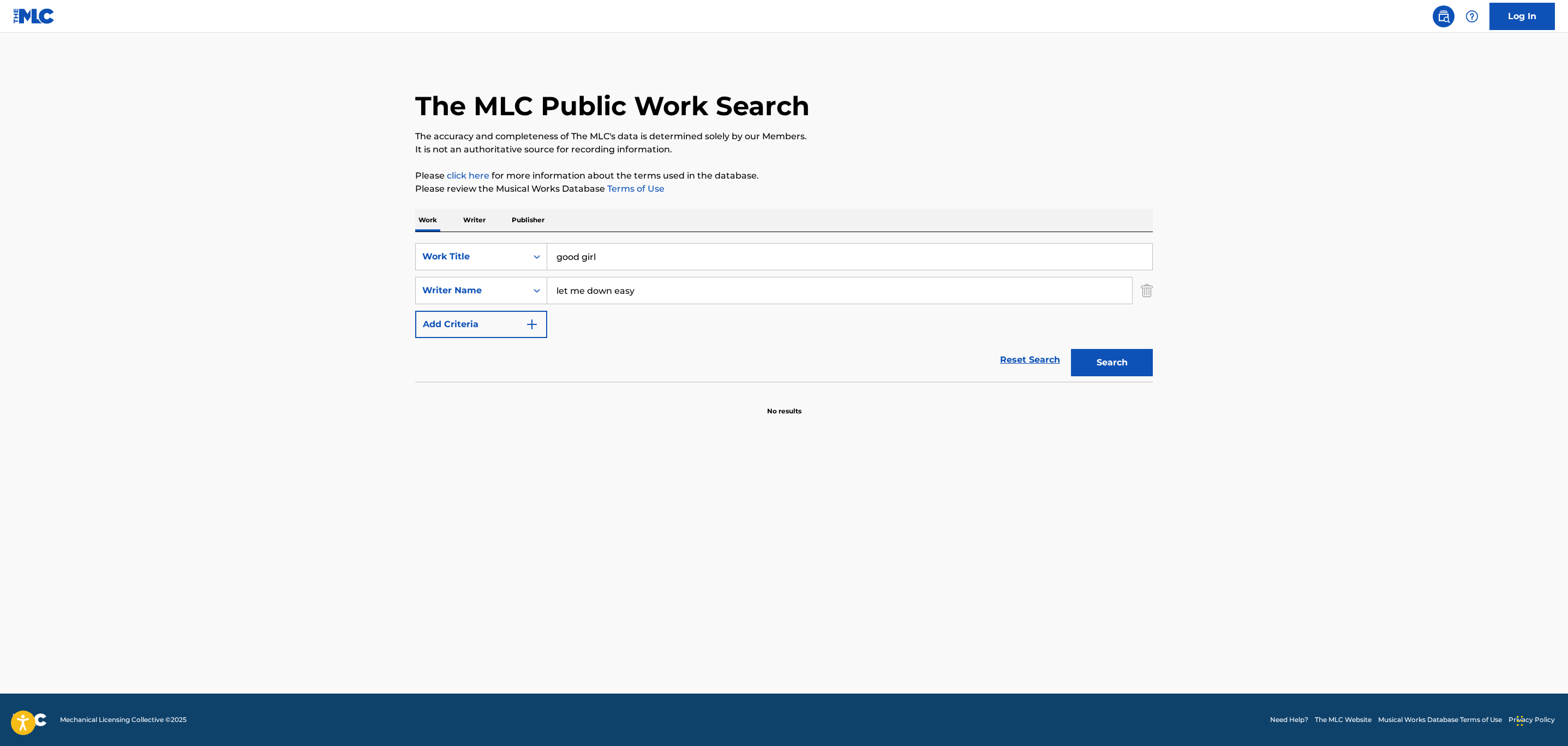
drag, startPoint x: 653, startPoint y: 282, endPoint x: 308, endPoint y: 287, distance: 345.0
click at [308, 287] on main "The MLC Public Work Search The accuracy and completeness of The MLC's data is d…" at bounding box center [784, 363] width 1568 height 660
type input "tamposi"
drag, startPoint x: 637, startPoint y: 245, endPoint x: 383, endPoint y: 256, distance: 254.2
click at [383, 256] on main "The MLC Public Work Search The accuracy and completeness of The MLC's data is d…" at bounding box center [784, 363] width 1568 height 660
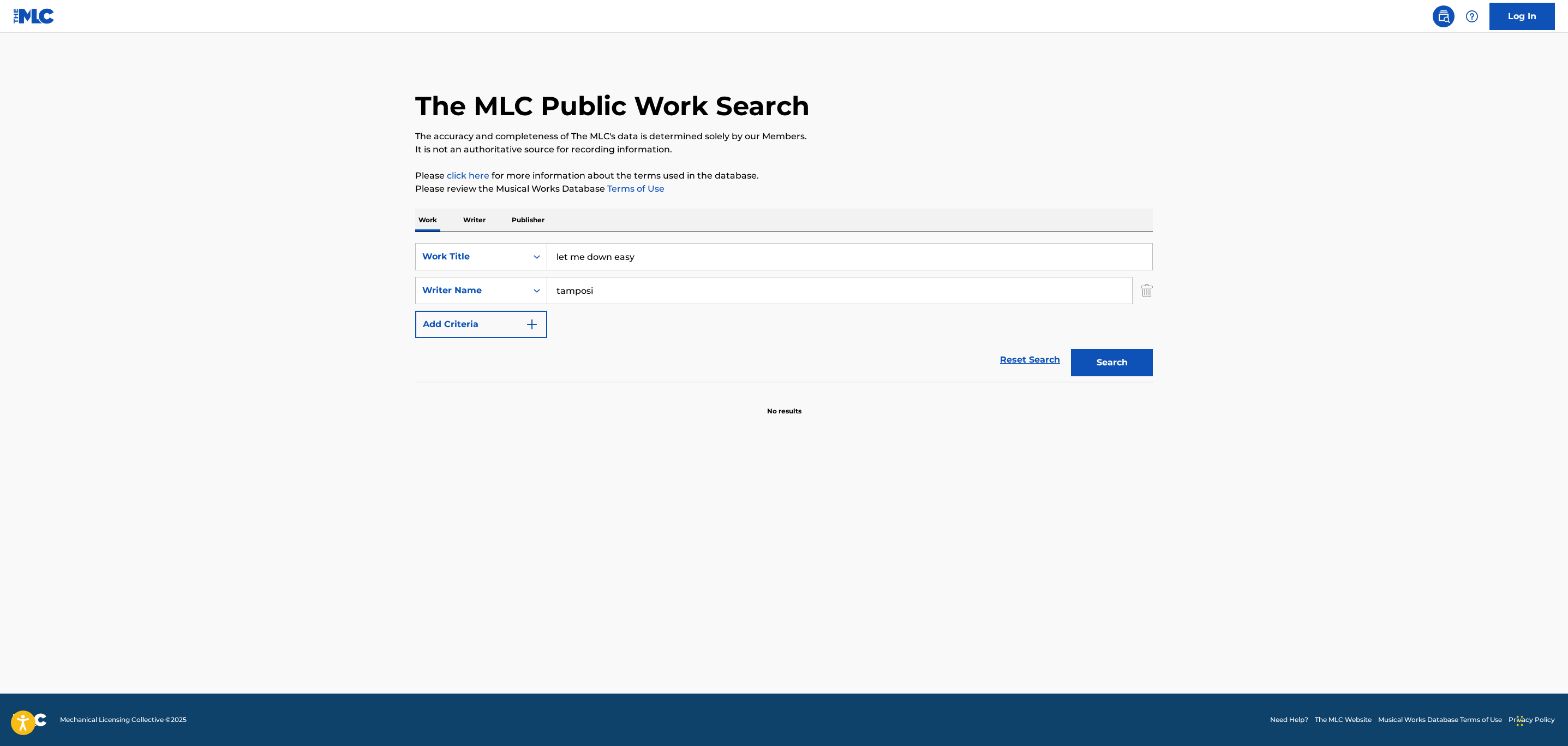
type input "let me down easy"
click at [1071, 349] on button "Search" at bounding box center [1112, 363] width 82 height 27
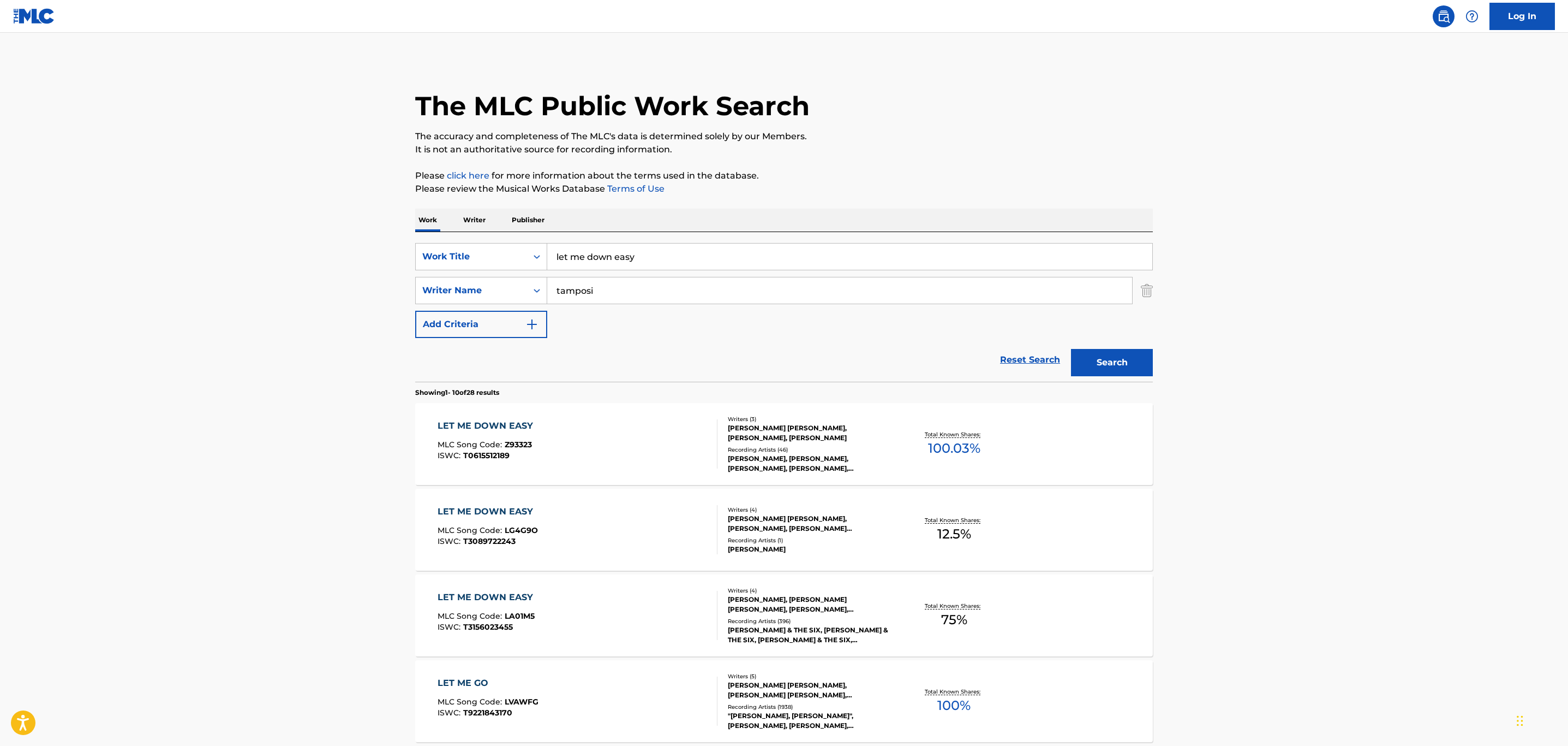
click at [656, 518] on div "LET ME DOWN EASY MLC Song Code : LG4G9O ISWC : T3089722243" at bounding box center [577, 530] width 280 height 49
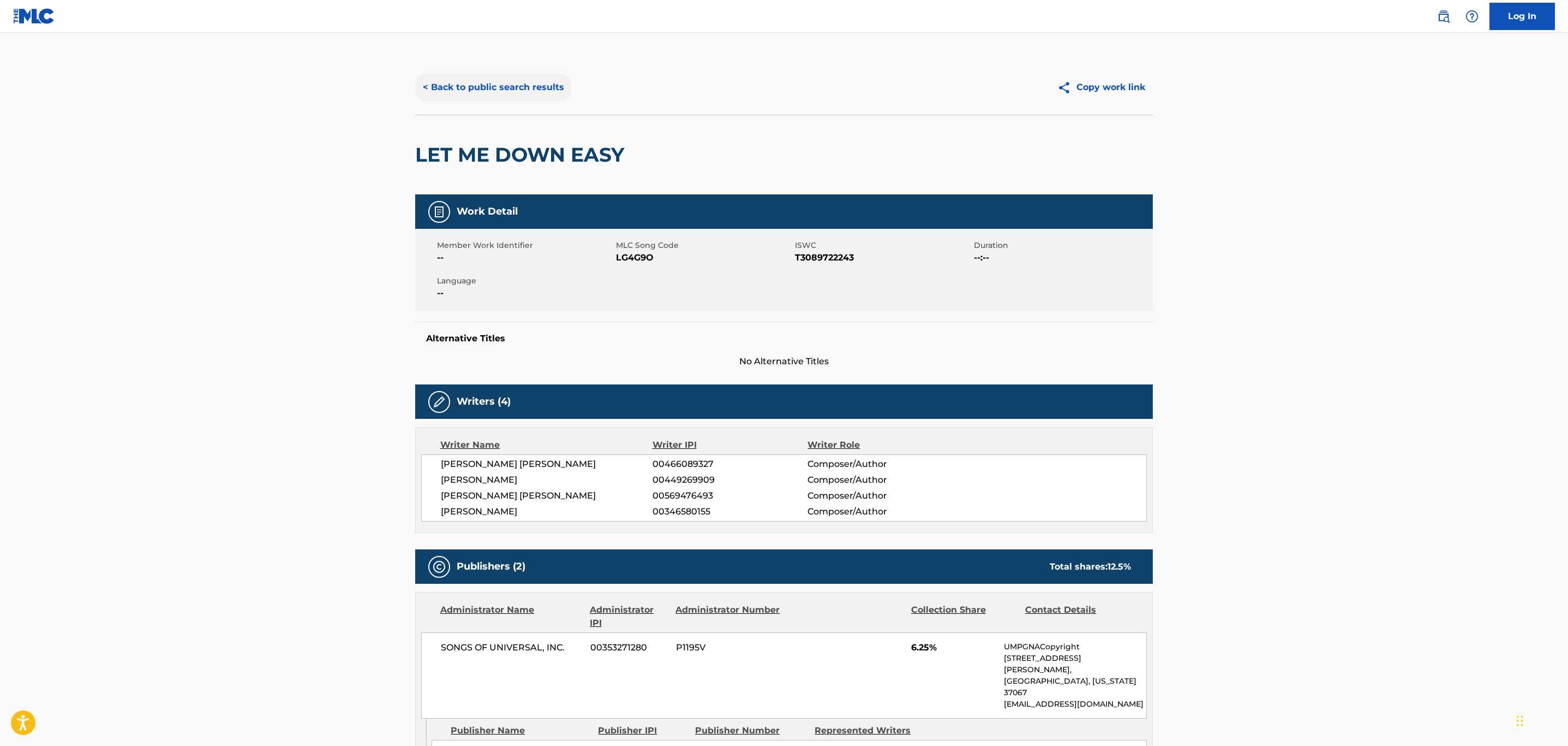
click at [529, 84] on button "< Back to public search results" at bounding box center [493, 87] width 157 height 27
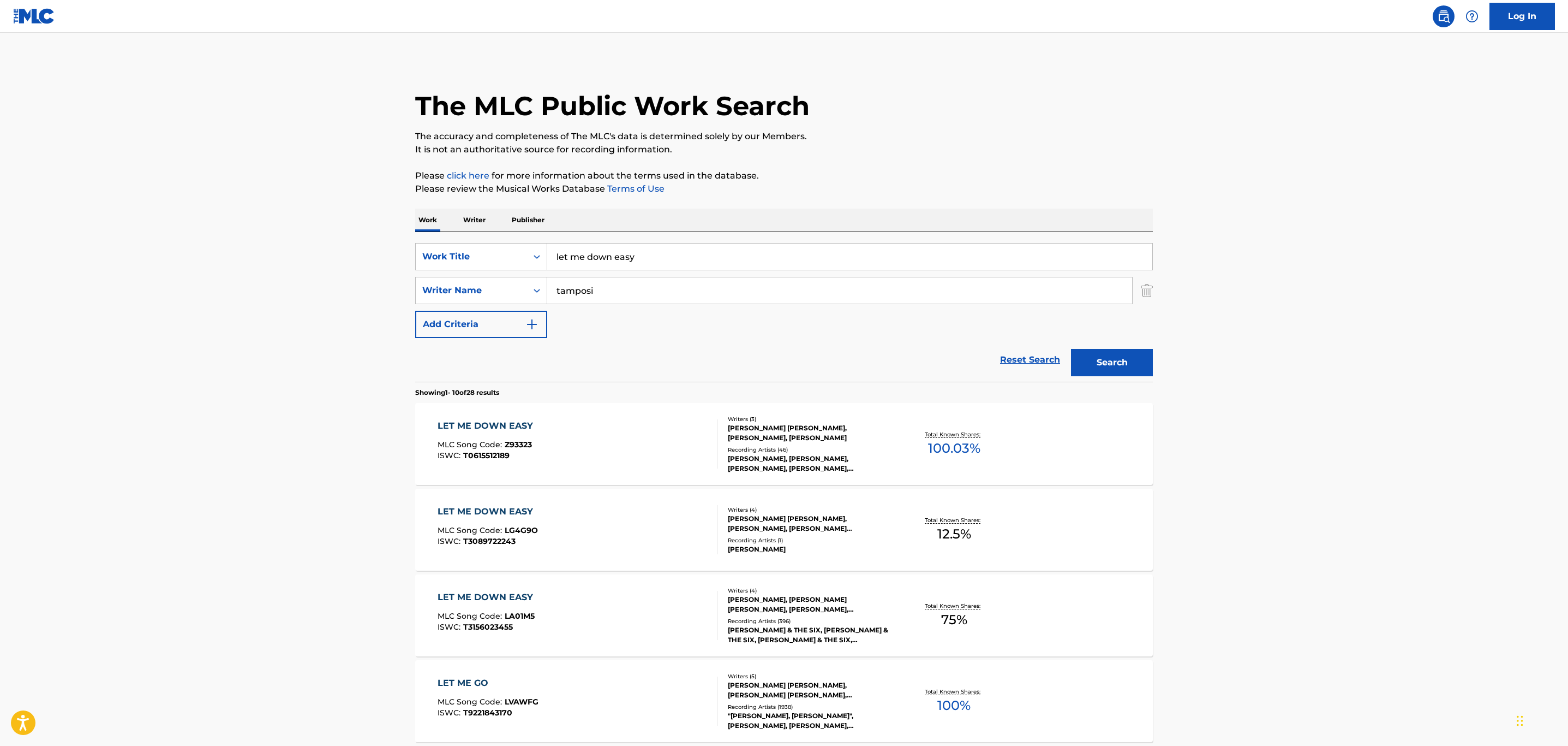
click at [600, 460] on div "LET ME DOWN EASY MLC Song Code : Z93323 ISWC : T0615512189" at bounding box center [577, 444] width 280 height 49
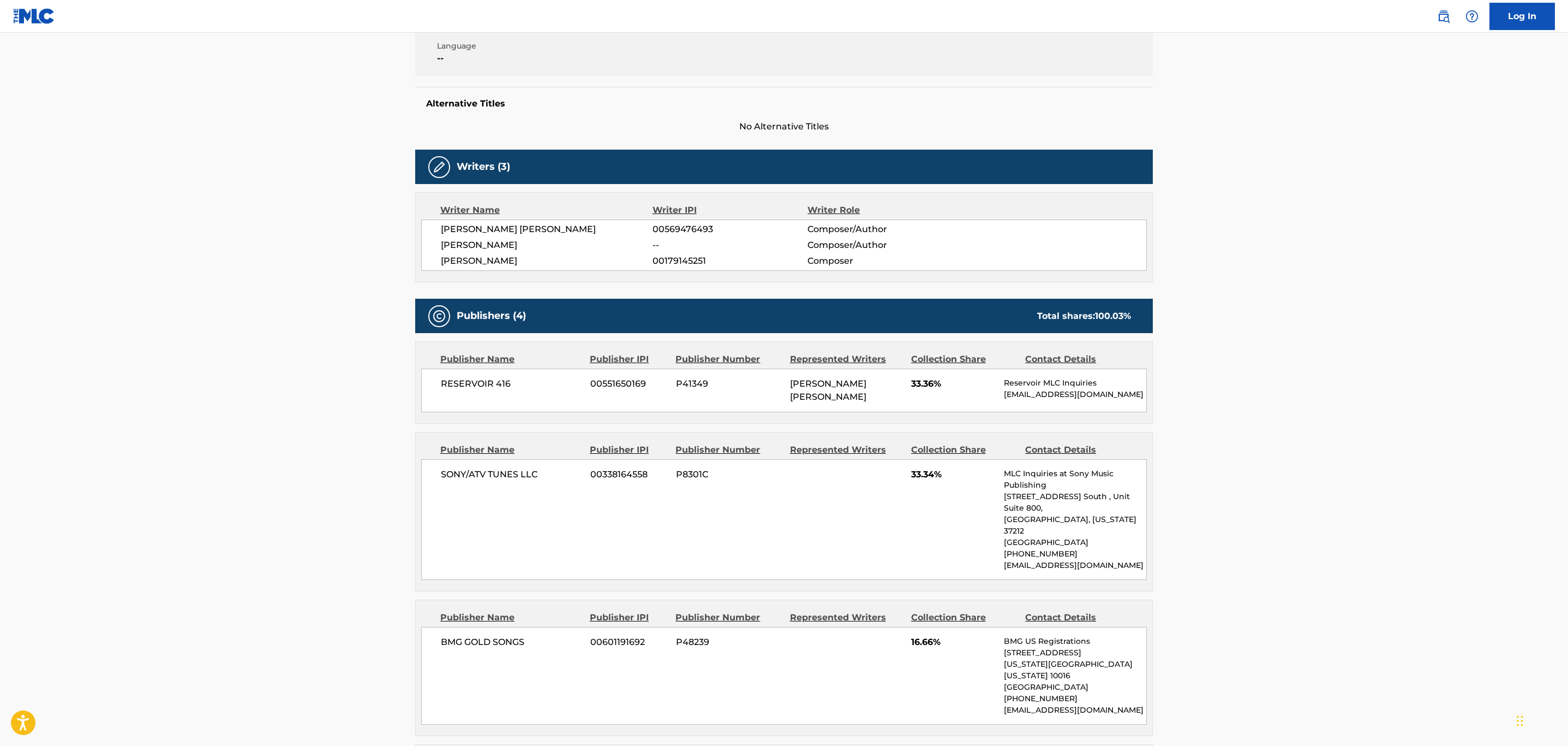
scroll to position [245, 0]
